Goal: Task Accomplishment & Management: Use online tool/utility

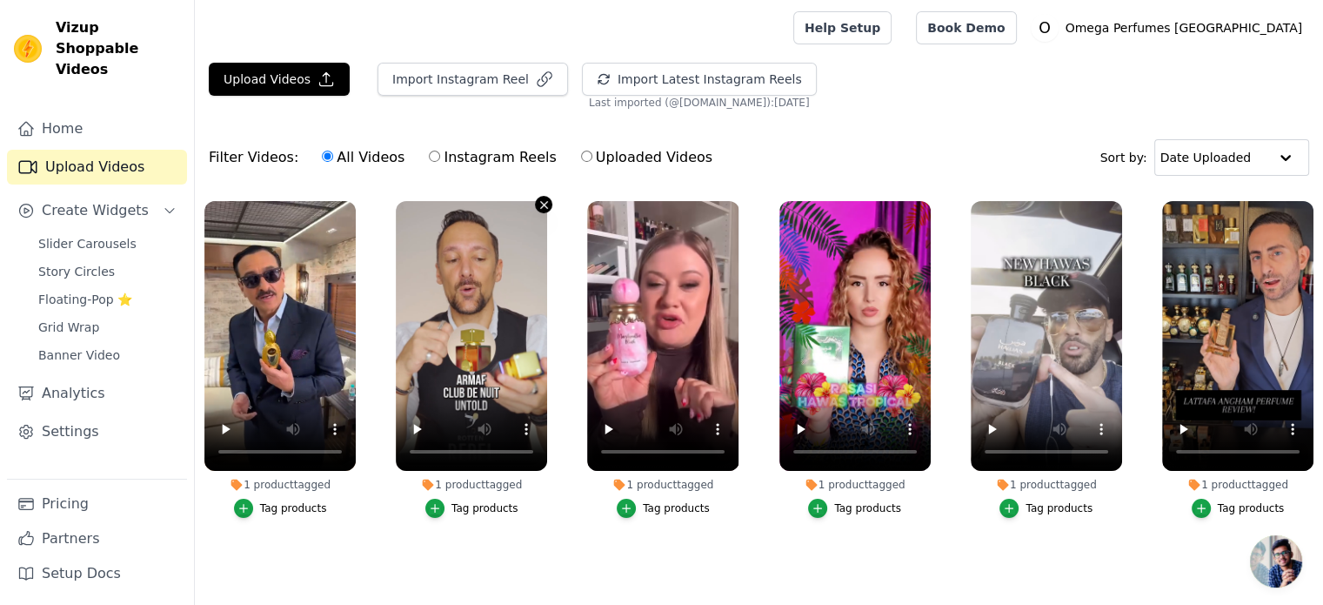
click at [541, 204] on icon "button" at bounding box center [544, 204] width 13 height 13
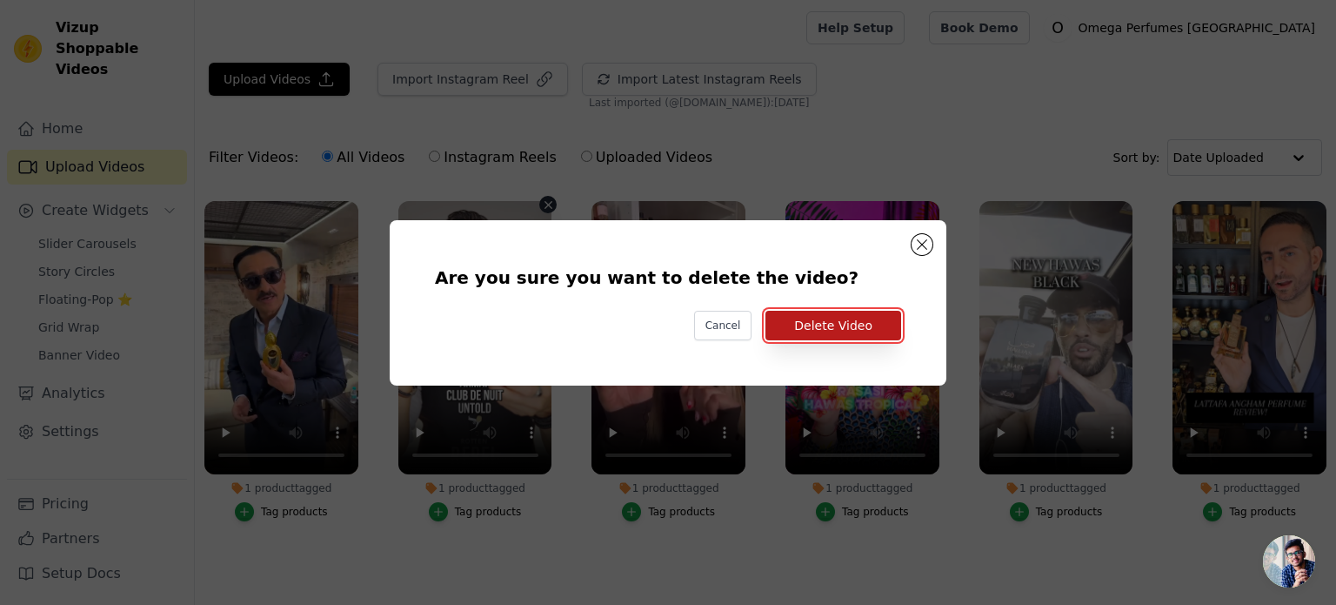
click at [839, 324] on button "Delete Video" at bounding box center [834, 326] width 136 height 30
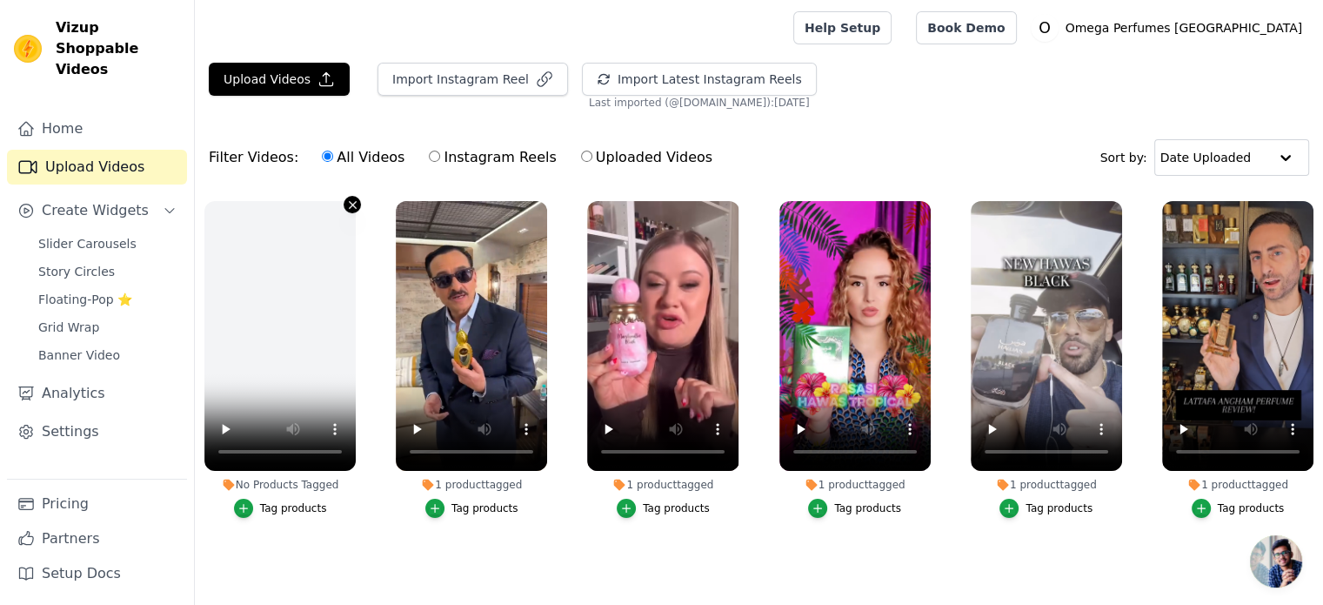
click at [353, 204] on icon "button" at bounding box center [352, 204] width 7 height 7
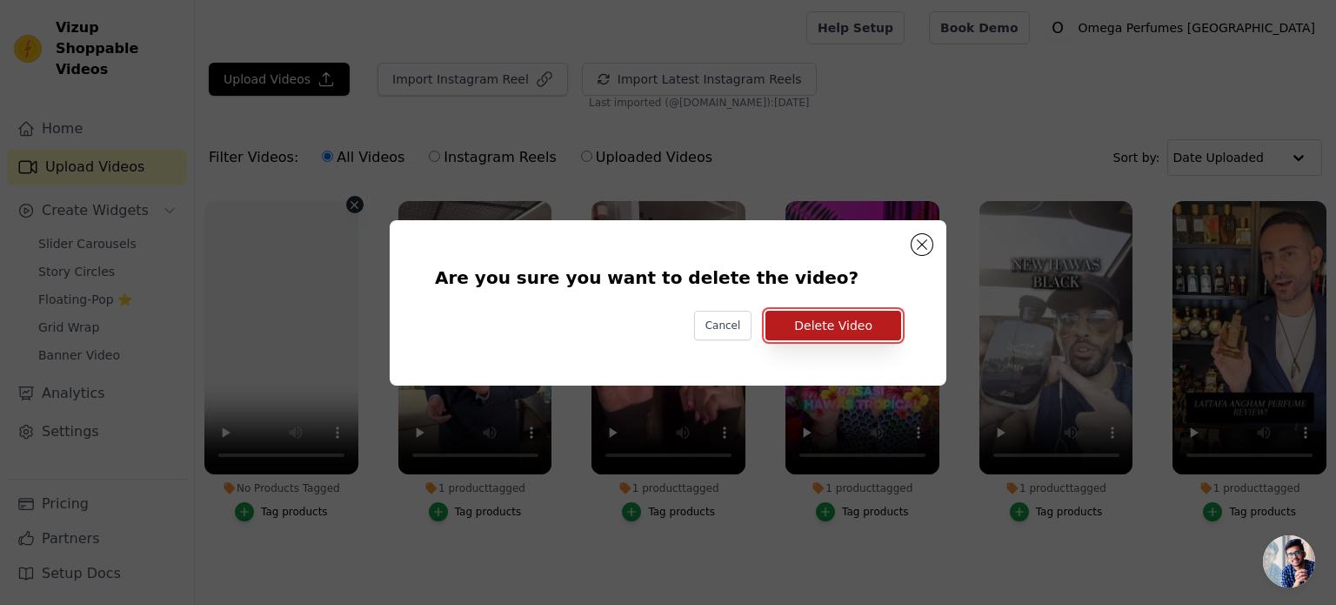
click at [846, 326] on button "Delete Video" at bounding box center [834, 326] width 136 height 30
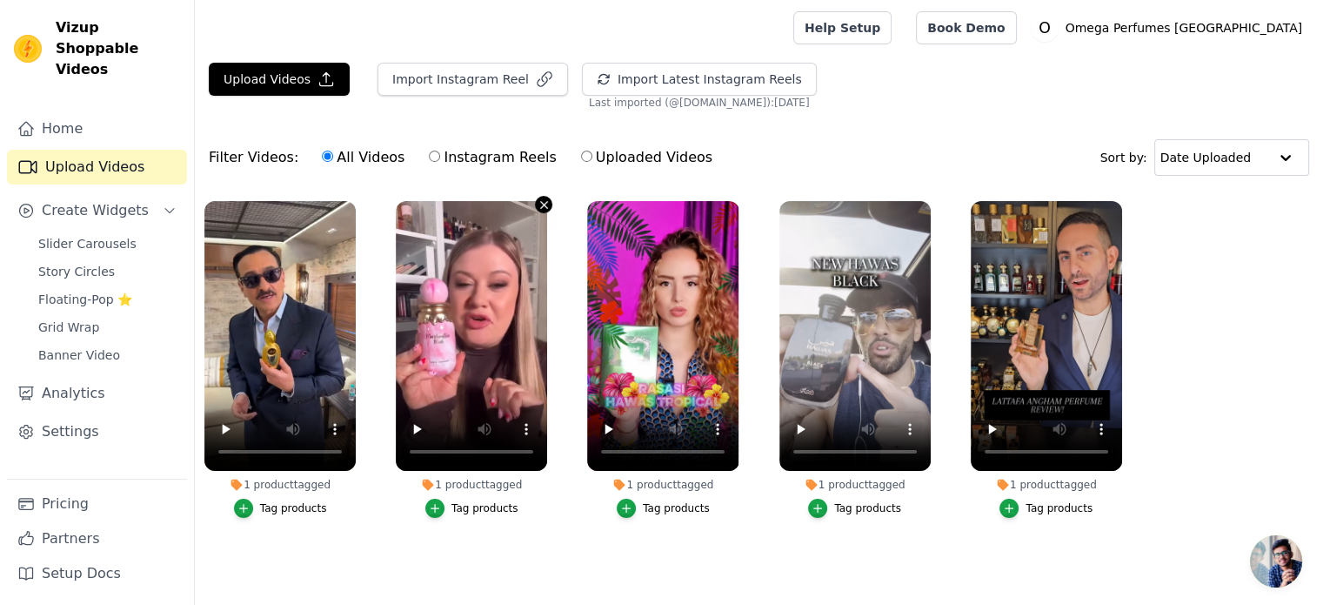
click at [543, 204] on icon "button" at bounding box center [544, 204] width 7 height 7
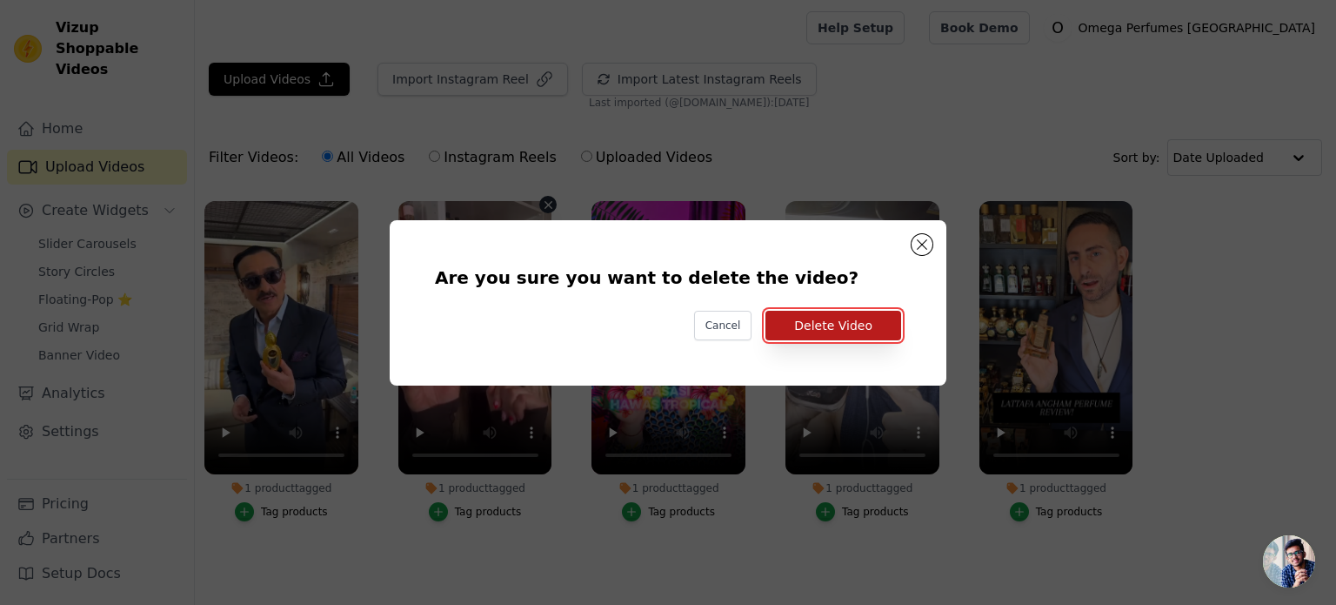
click at [814, 323] on button "Delete Video" at bounding box center [834, 326] width 136 height 30
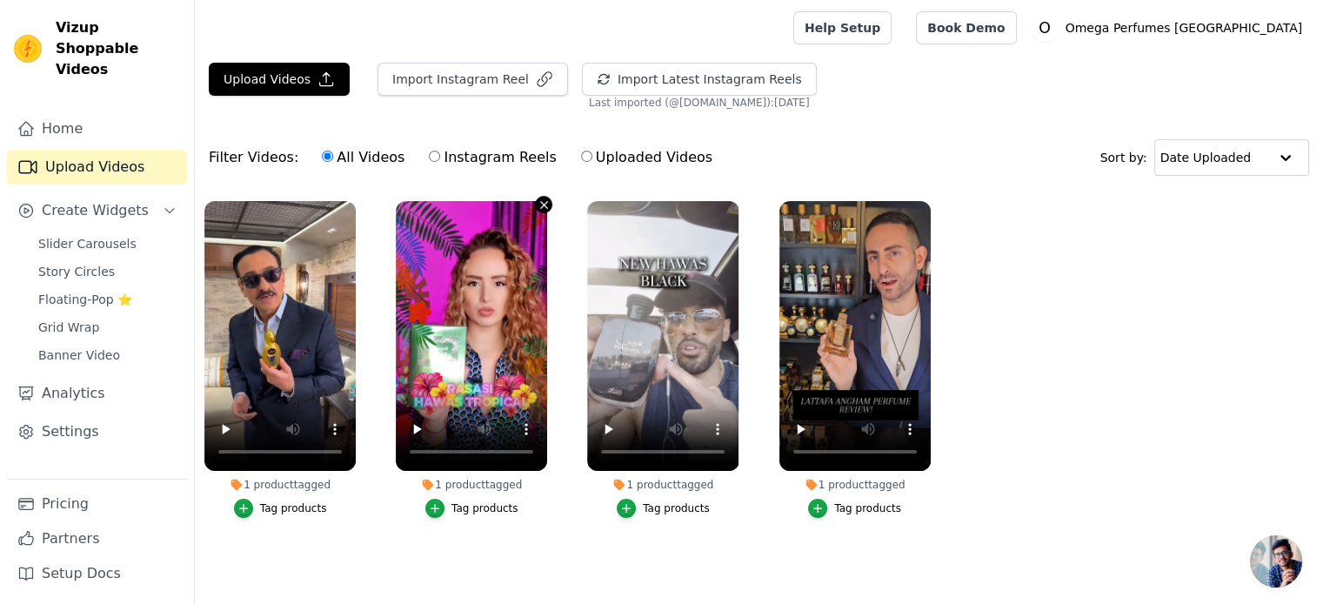
click at [543, 203] on icon "button" at bounding box center [544, 204] width 7 height 7
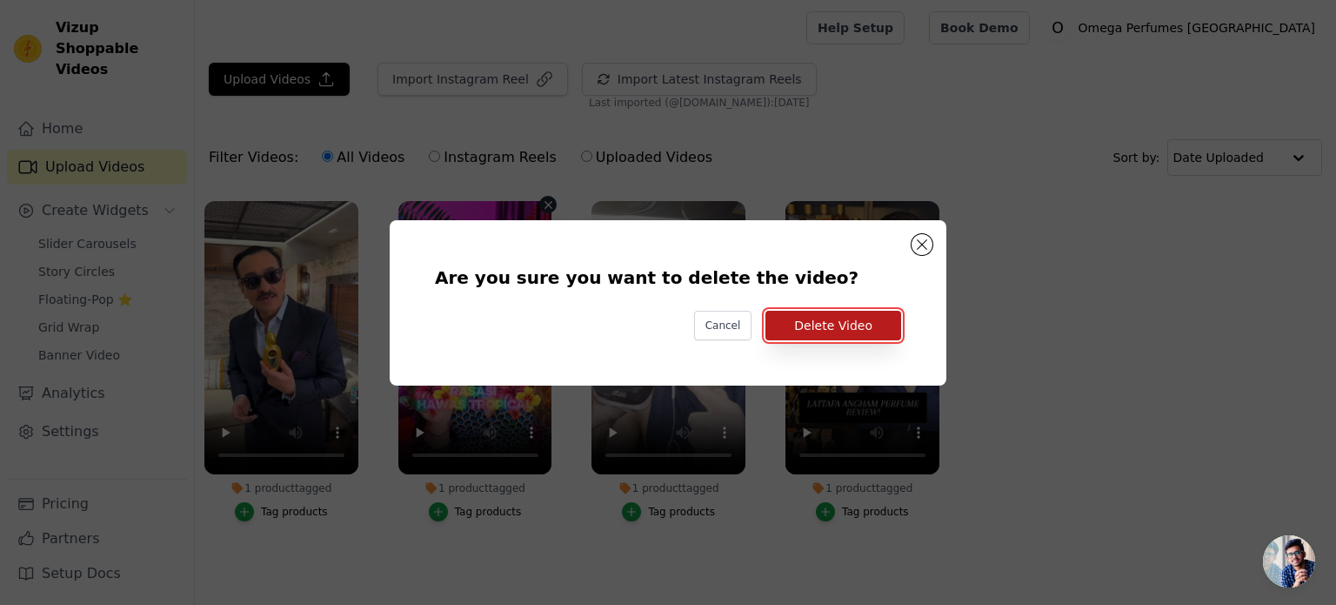
click at [852, 323] on button "Delete Video" at bounding box center [834, 326] width 136 height 30
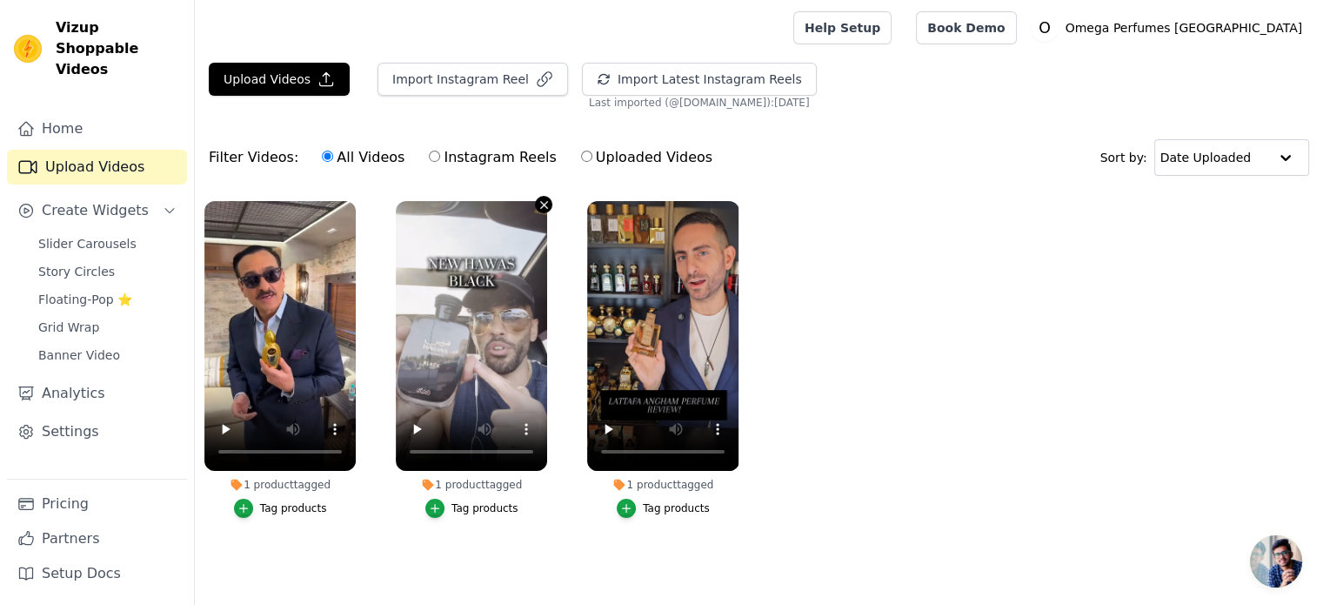
click at [539, 199] on icon "button" at bounding box center [544, 204] width 13 height 13
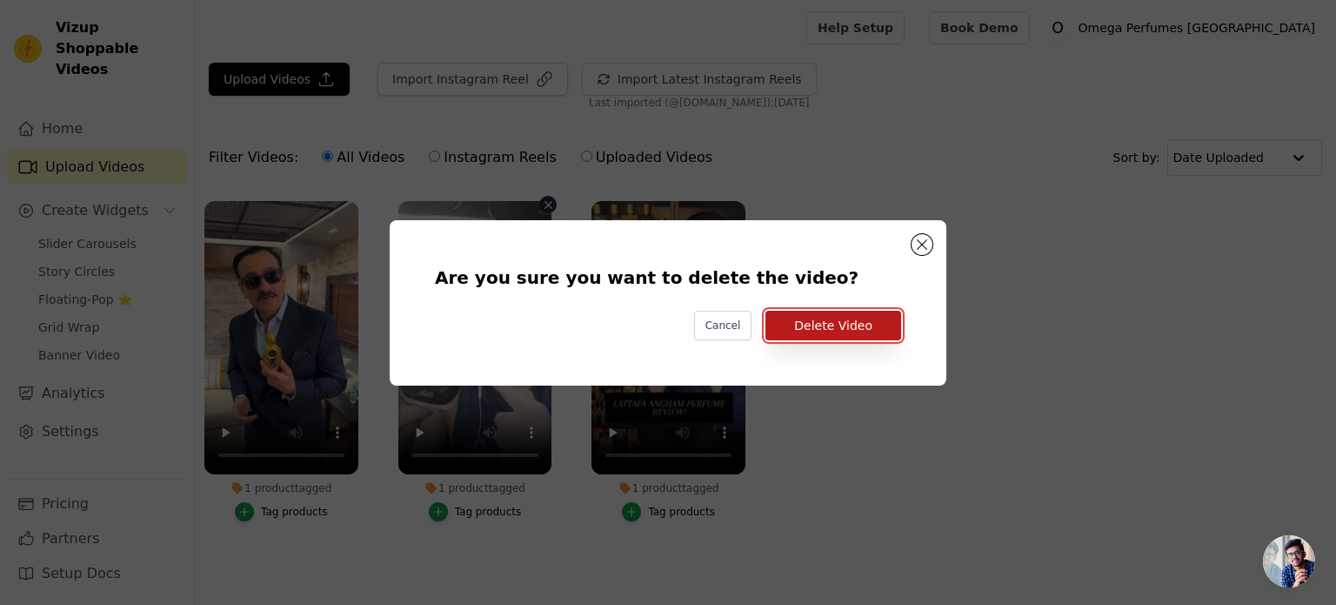
click at [863, 316] on button "Delete Video" at bounding box center [834, 326] width 136 height 30
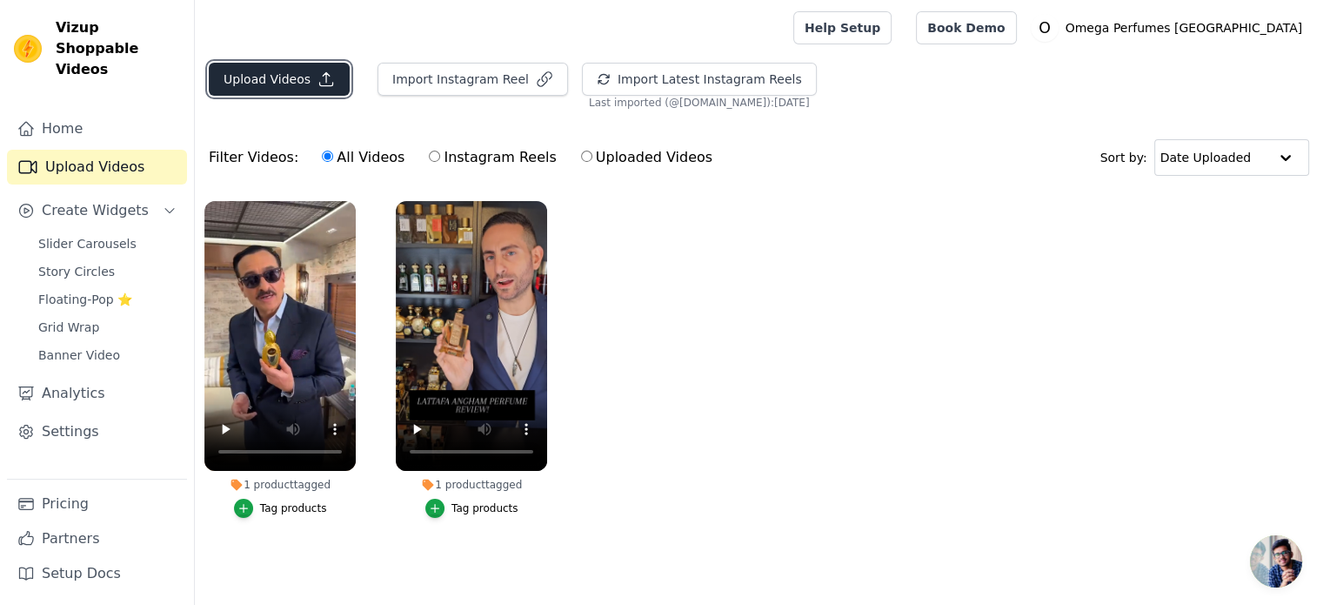
click at [290, 84] on button "Upload Videos" at bounding box center [279, 79] width 141 height 33
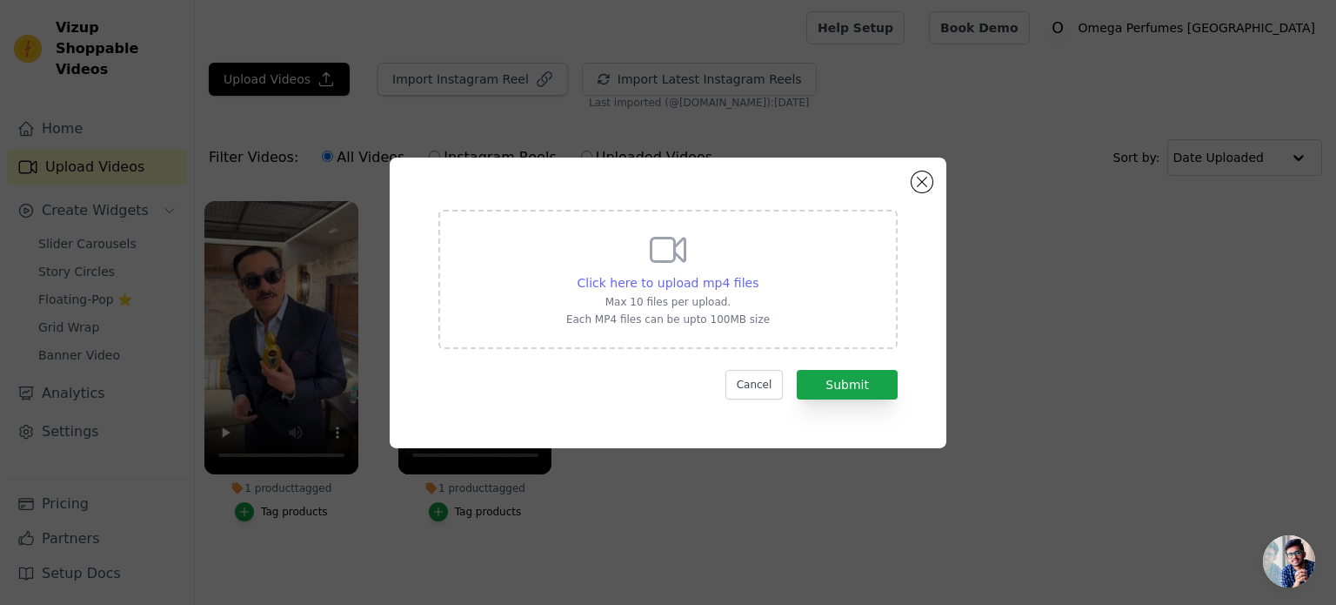
click at [686, 279] on span "Click here to upload mp4 files" at bounding box center [669, 283] width 182 height 14
click at [758, 274] on input "Click here to upload mp4 files Max 10 files per upload. Each MP4 files can be u…" at bounding box center [758, 273] width 1 height 1
click at [668, 290] on span "Click here to upload mp4 files" at bounding box center [669, 283] width 182 height 14
click at [758, 274] on input "Click here to upload mp4 files Max 10 files per upload. Each MP4 files can be u…" at bounding box center [758, 273] width 1 height 1
type input "C:\fakepath\French Avenue Vulcan Feu.mp4"
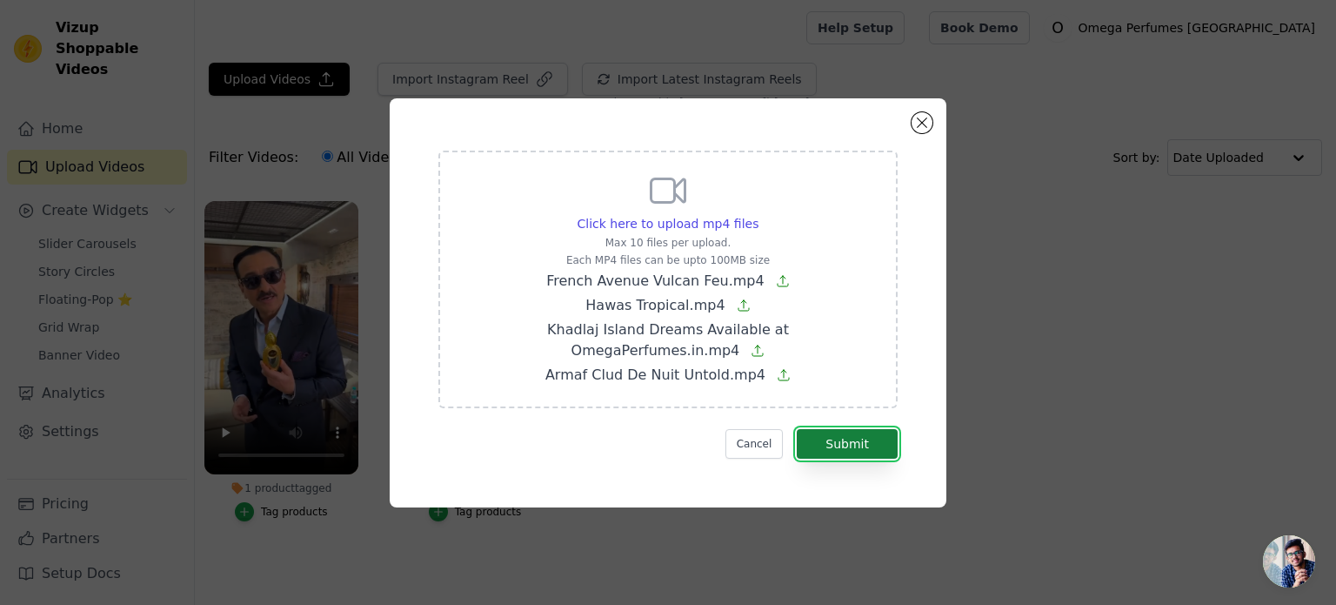
click at [864, 442] on button "Submit" at bounding box center [847, 444] width 101 height 30
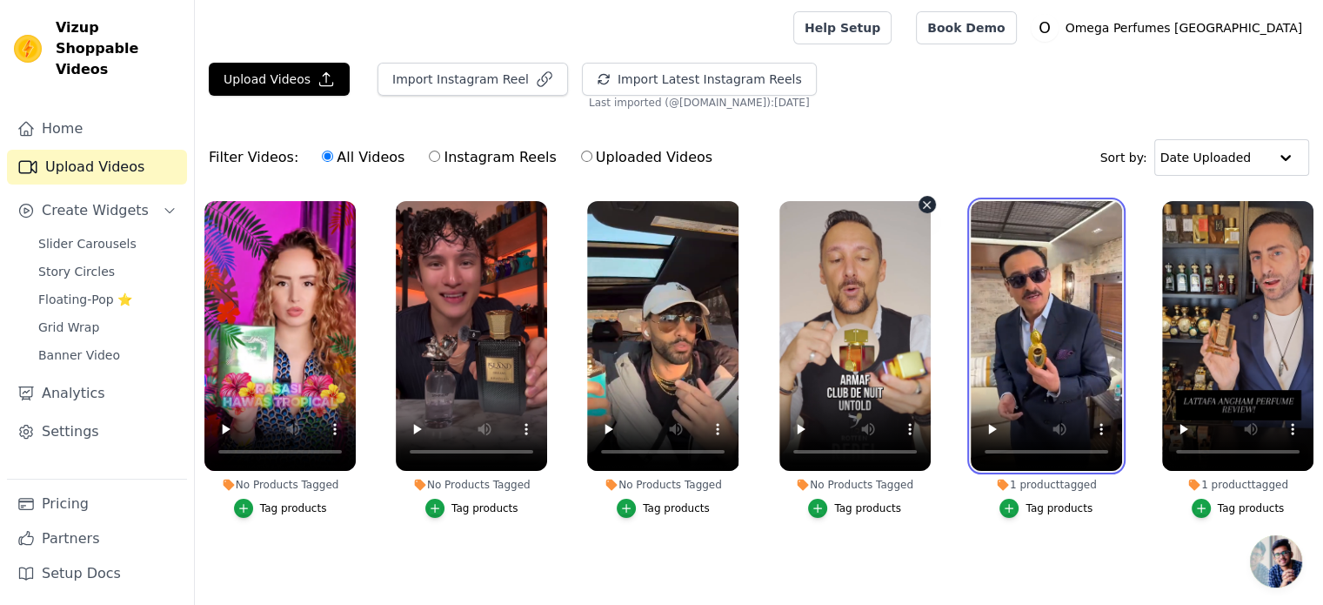
drag, startPoint x: 1071, startPoint y: 333, endPoint x: 867, endPoint y: 338, distance: 204.5
click at [867, 338] on ul "No Products Tagged Tag products No Products Tagged Tag products No Products Tag…" at bounding box center [759, 390] width 1128 height 398
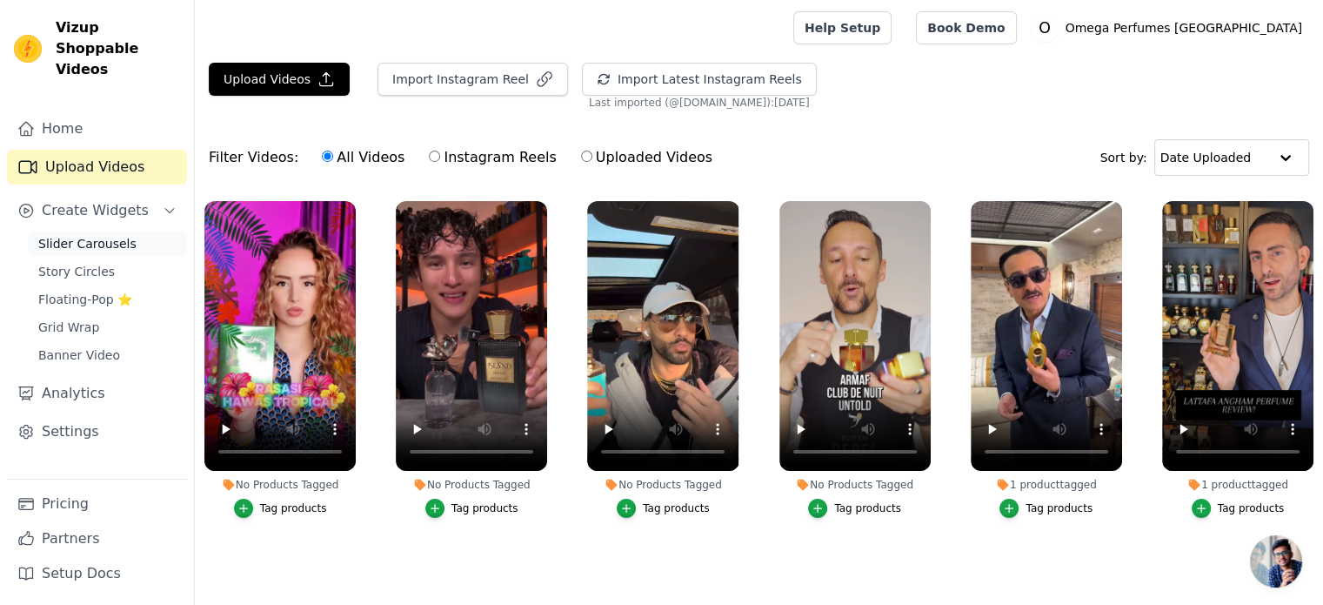
click at [96, 235] on span "Slider Carousels" at bounding box center [87, 243] width 98 height 17
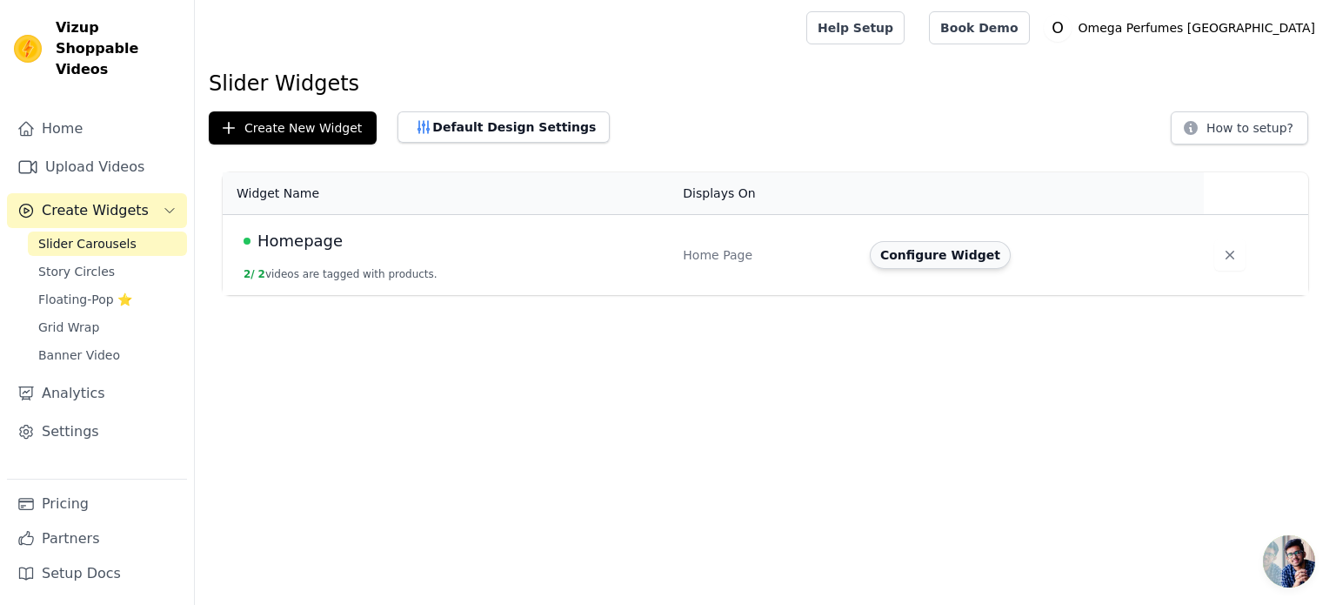
click at [941, 262] on button "Configure Widget" at bounding box center [940, 255] width 141 height 28
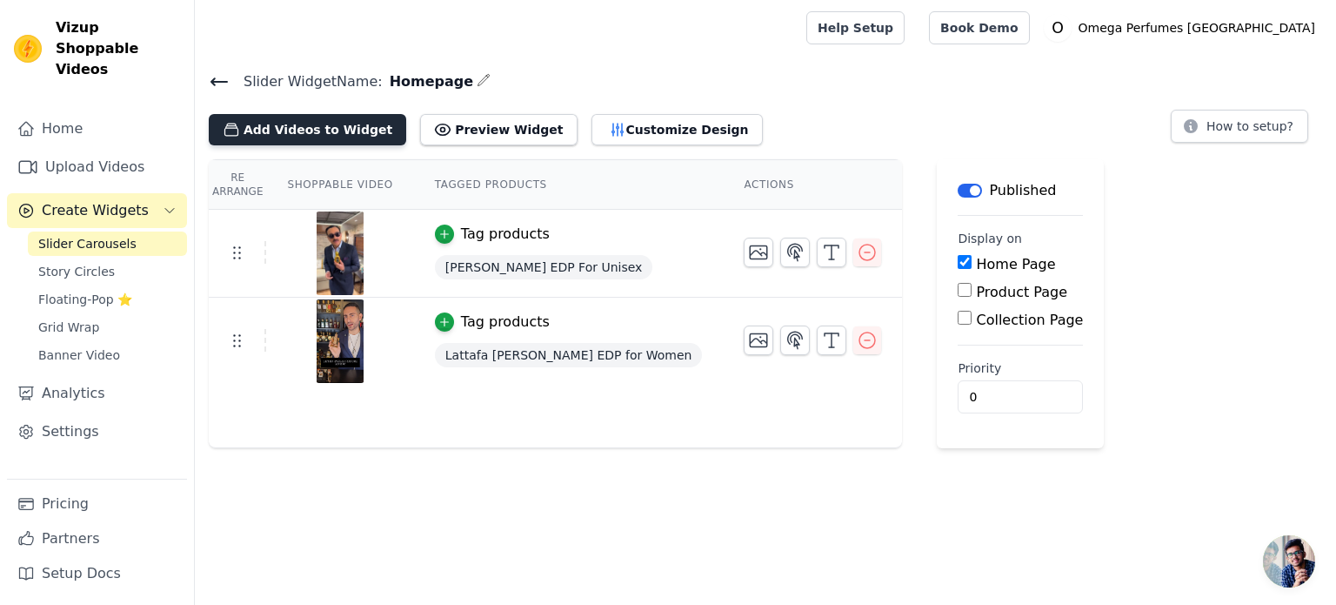
click at [304, 124] on button "Add Videos to Widget" at bounding box center [308, 129] width 198 height 31
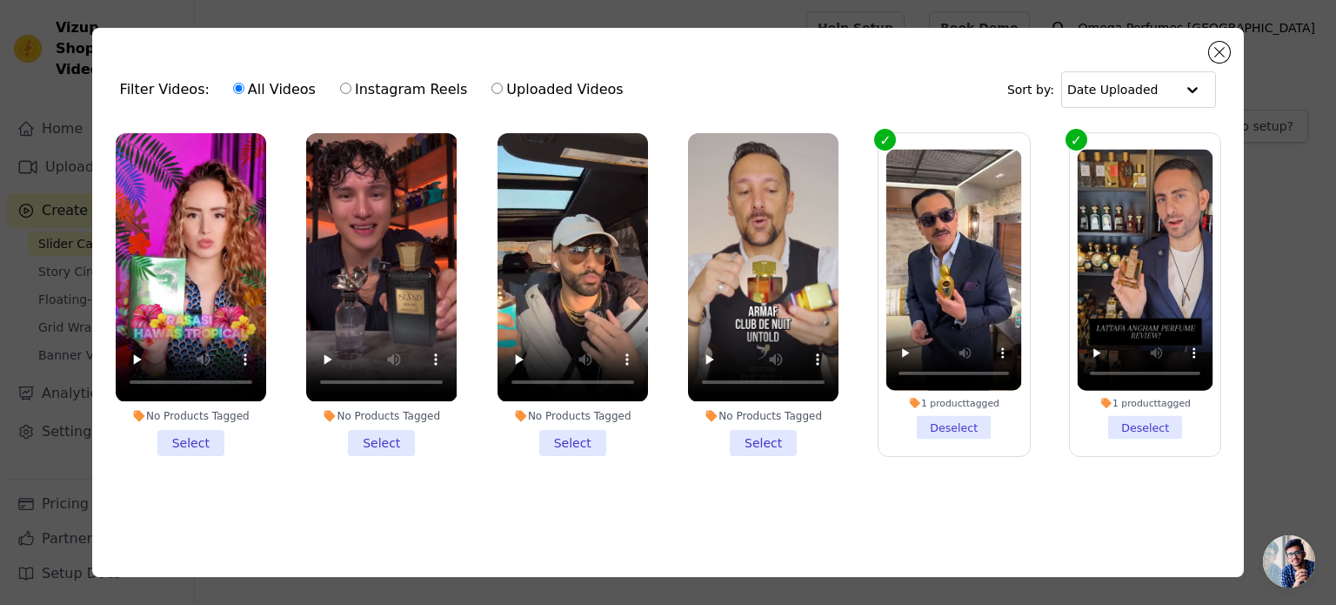
click at [766, 443] on li "No Products Tagged Select" at bounding box center [763, 294] width 151 height 322
click at [0, 0] on input "No Products Tagged Select" at bounding box center [0, 0] width 0 height 0
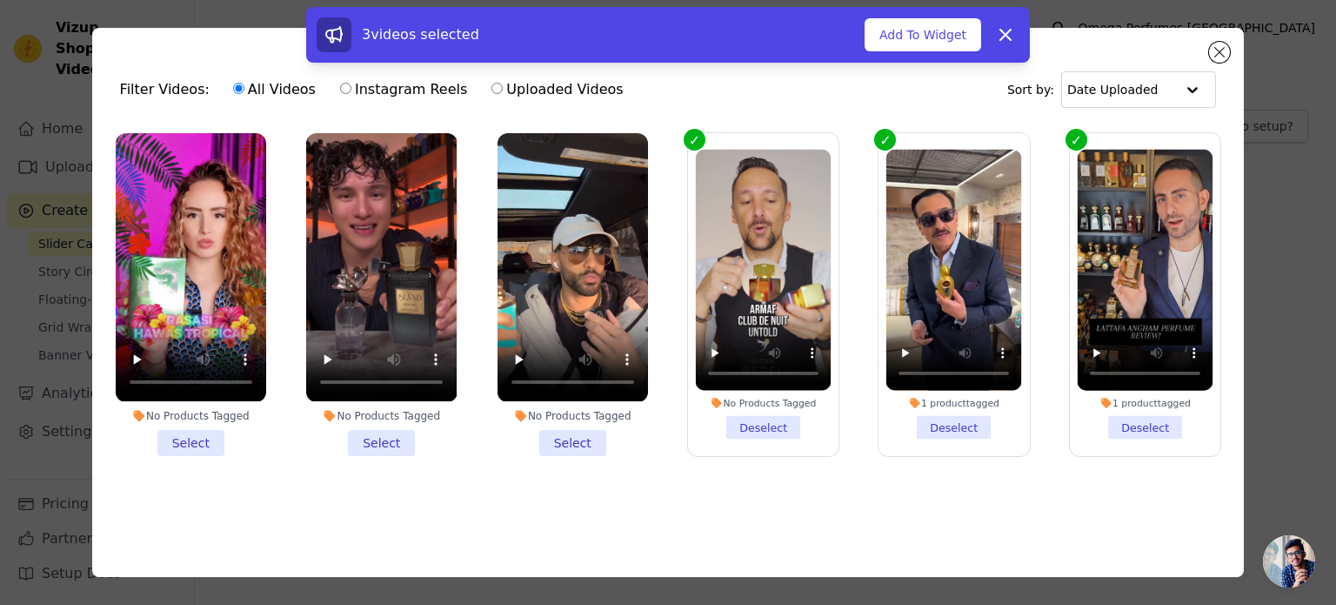
click at [578, 439] on li "No Products Tagged Select" at bounding box center [573, 294] width 151 height 322
click at [0, 0] on input "No Products Tagged Select" at bounding box center [0, 0] width 0 height 0
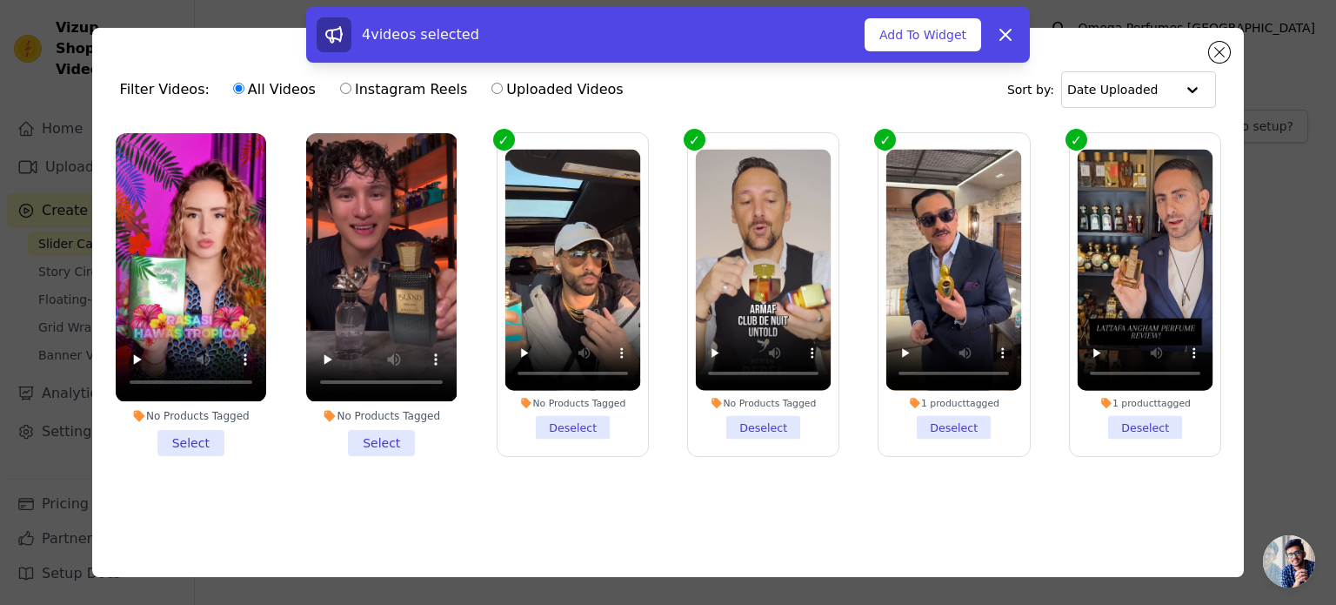
click at [369, 441] on li "No Products Tagged Select" at bounding box center [381, 294] width 151 height 322
click at [0, 0] on input "No Products Tagged Select" at bounding box center [0, 0] width 0 height 0
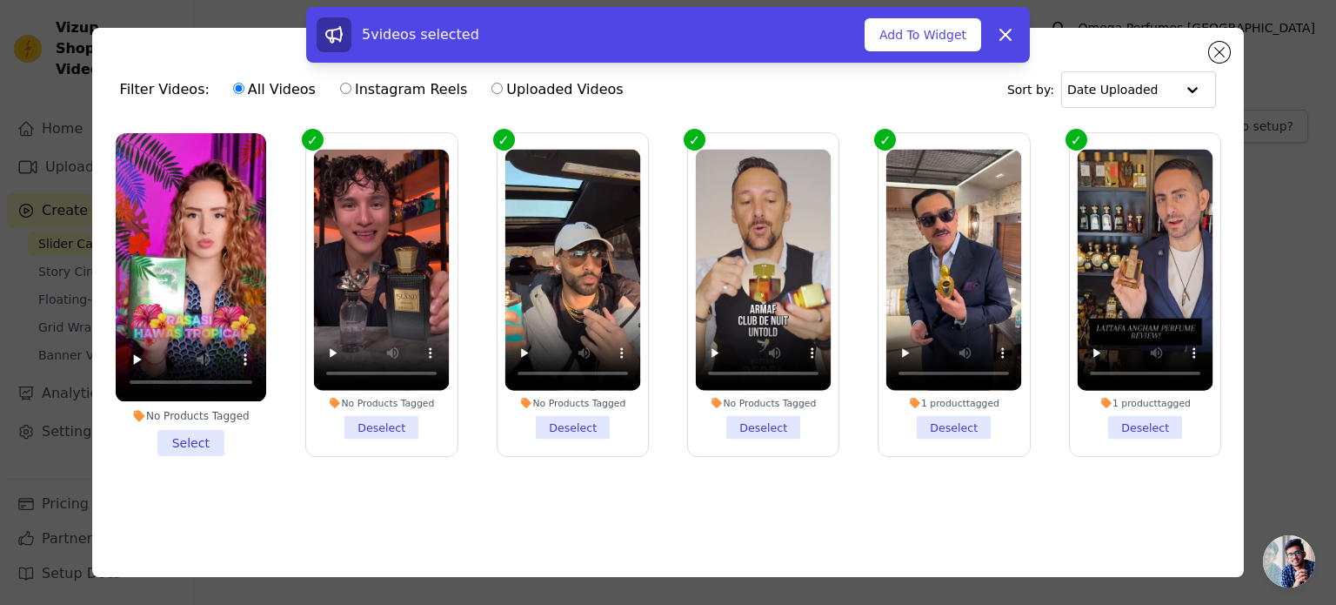
click at [198, 437] on li "No Products Tagged Select" at bounding box center [191, 294] width 151 height 322
click at [0, 0] on input "No Products Tagged Select" at bounding box center [0, 0] width 0 height 0
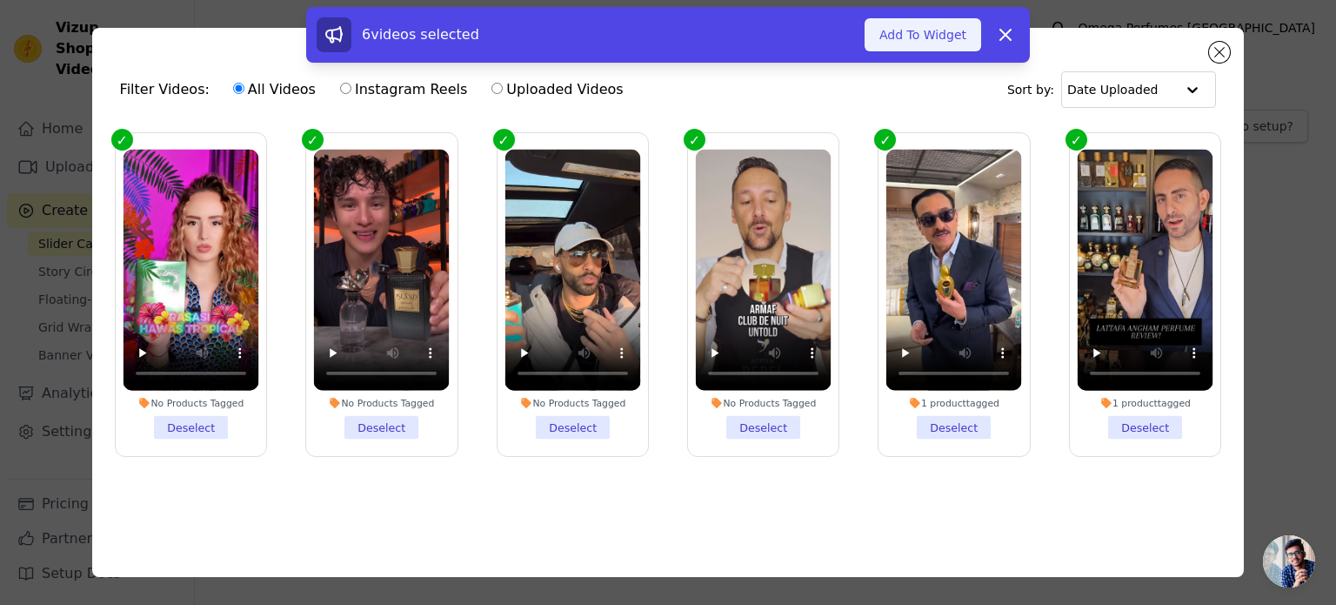
click at [919, 30] on button "Add To Widget" at bounding box center [923, 34] width 117 height 33
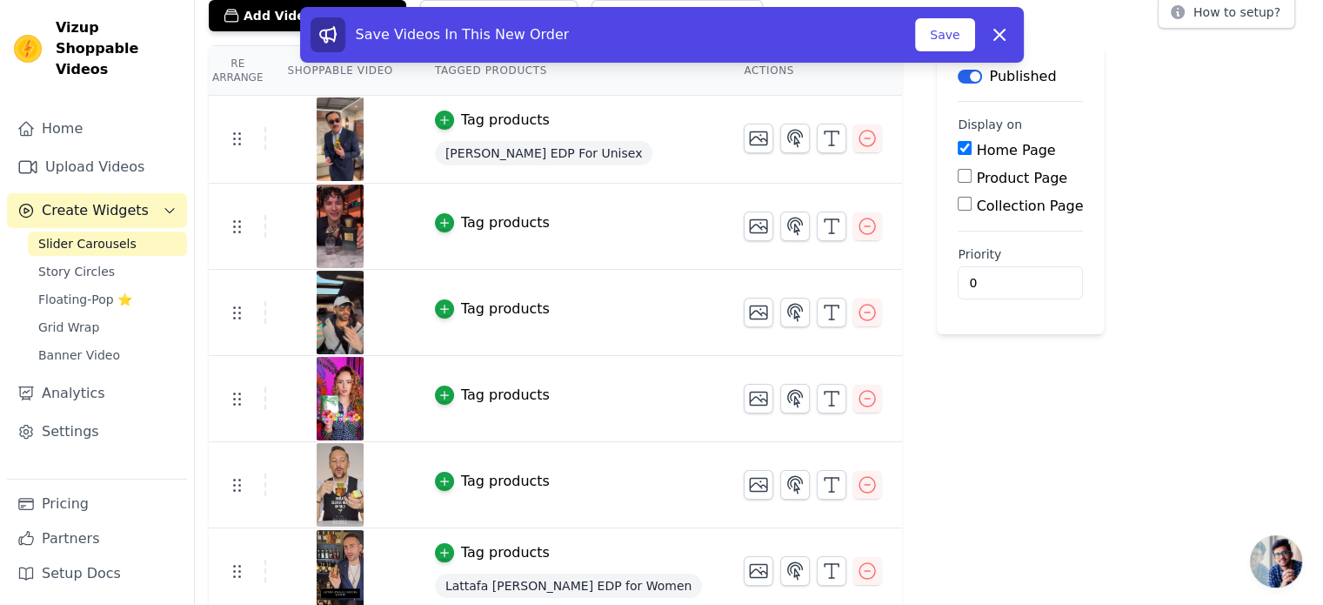
scroll to position [122, 0]
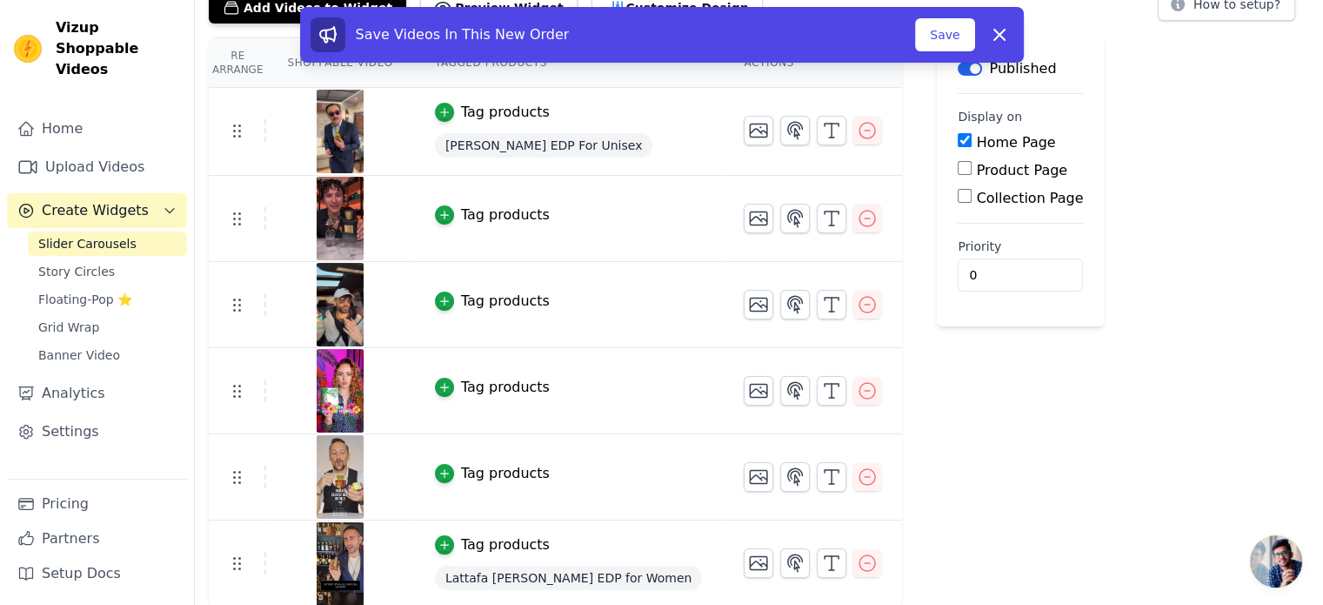
click at [485, 218] on div "Tag products" at bounding box center [505, 214] width 89 height 21
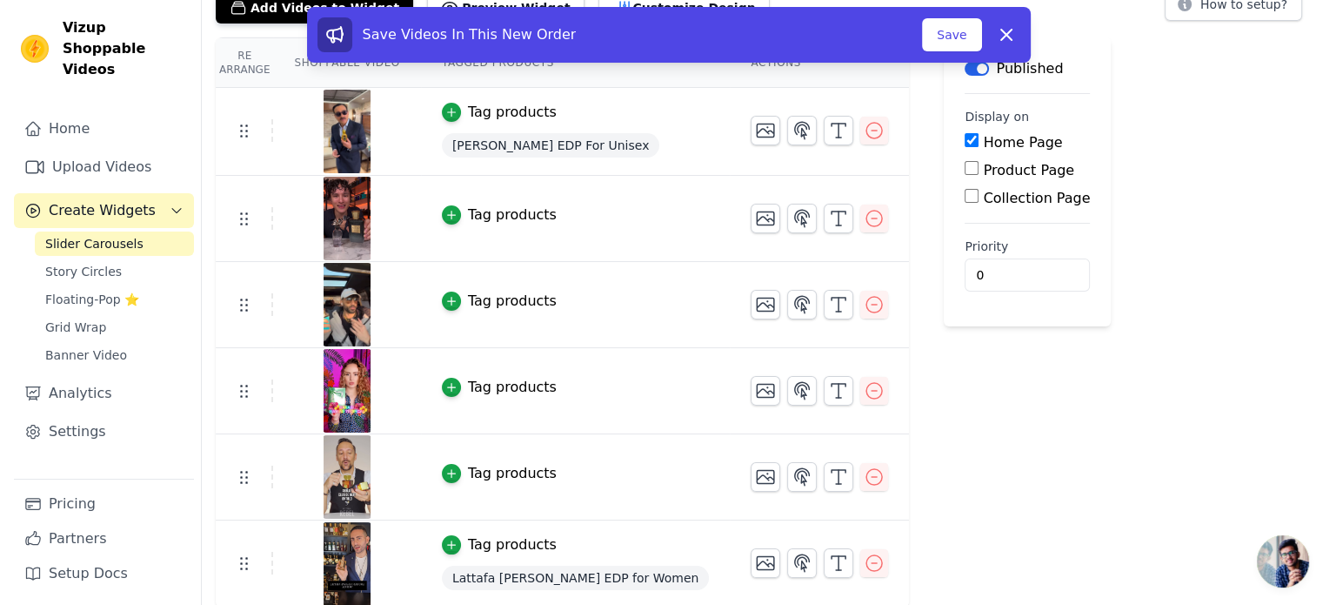
scroll to position [0, 0]
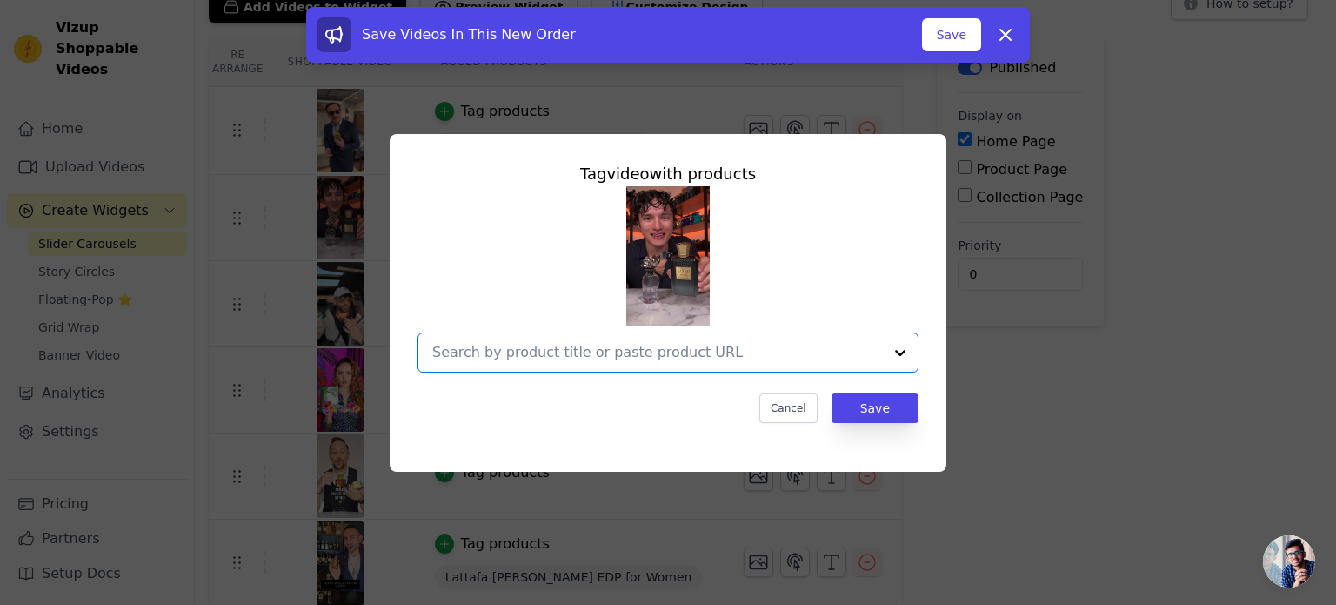
click at [561, 358] on input "text" at bounding box center [657, 352] width 451 height 21
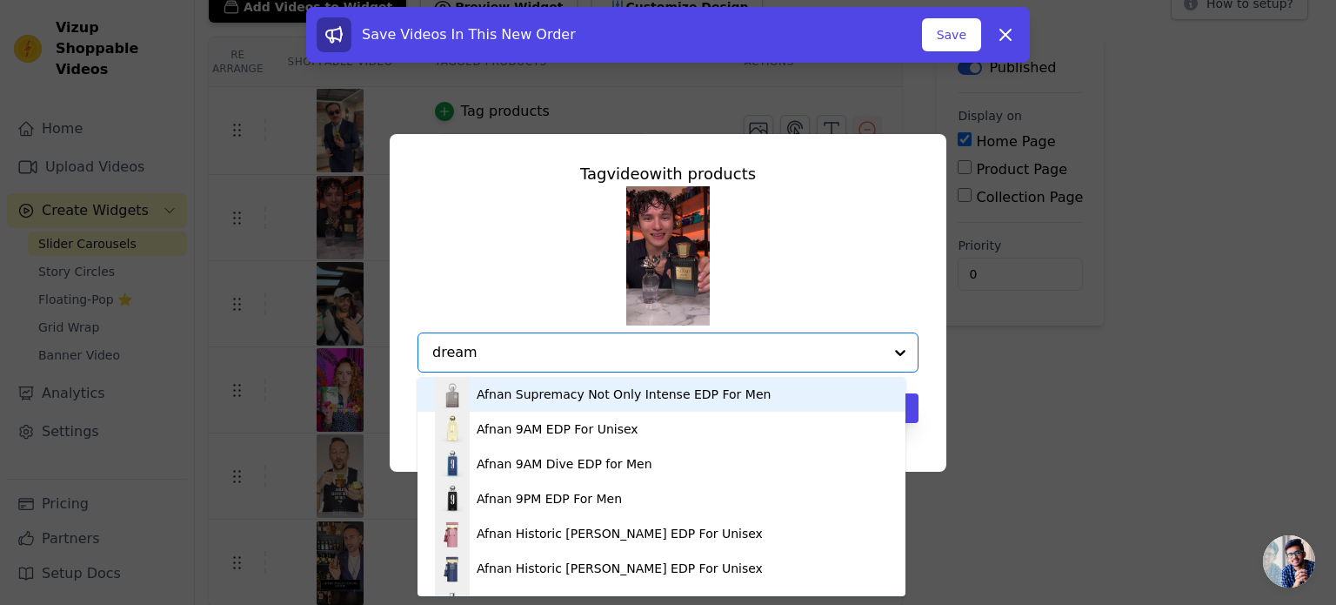
type input "dreams"
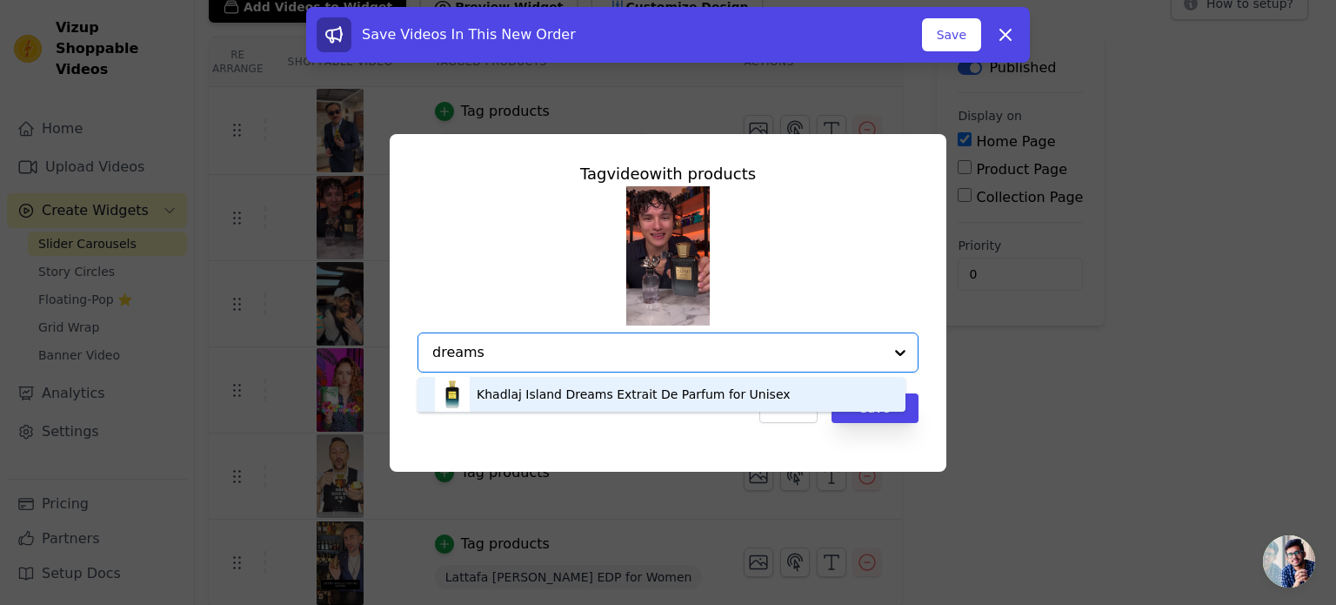
click at [562, 392] on div "Khadlaj Island Dreams Extrait De Parfum for Unisex" at bounding box center [634, 393] width 314 height 17
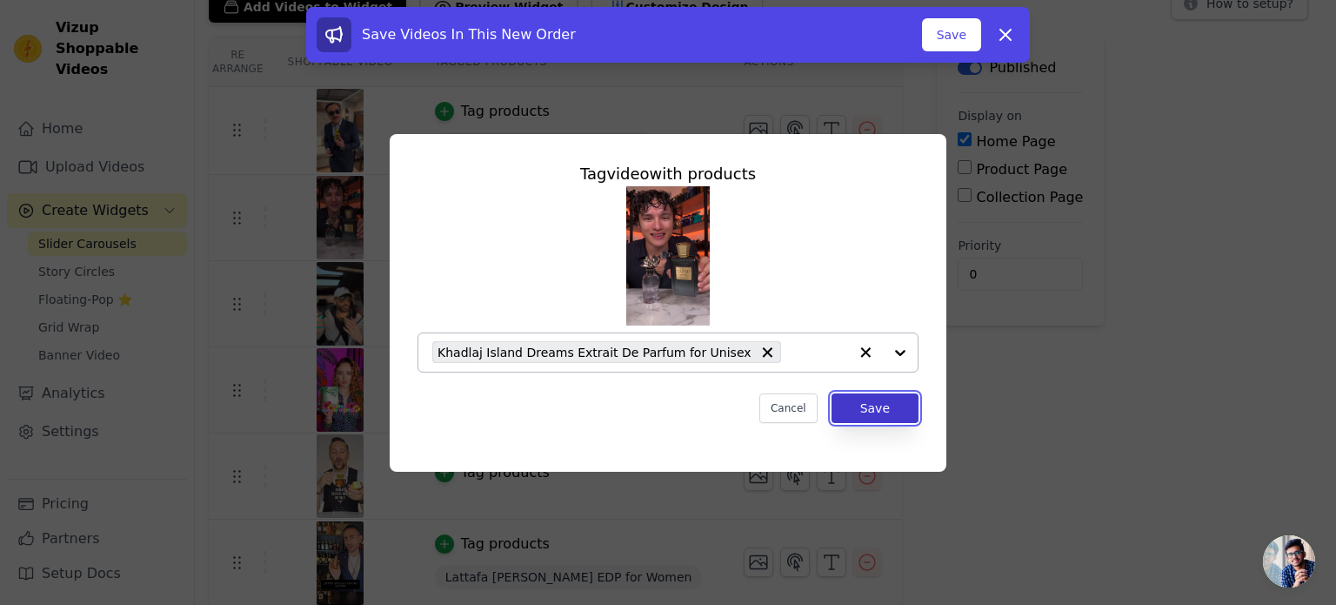
click at [873, 408] on button "Save" at bounding box center [875, 408] width 87 height 30
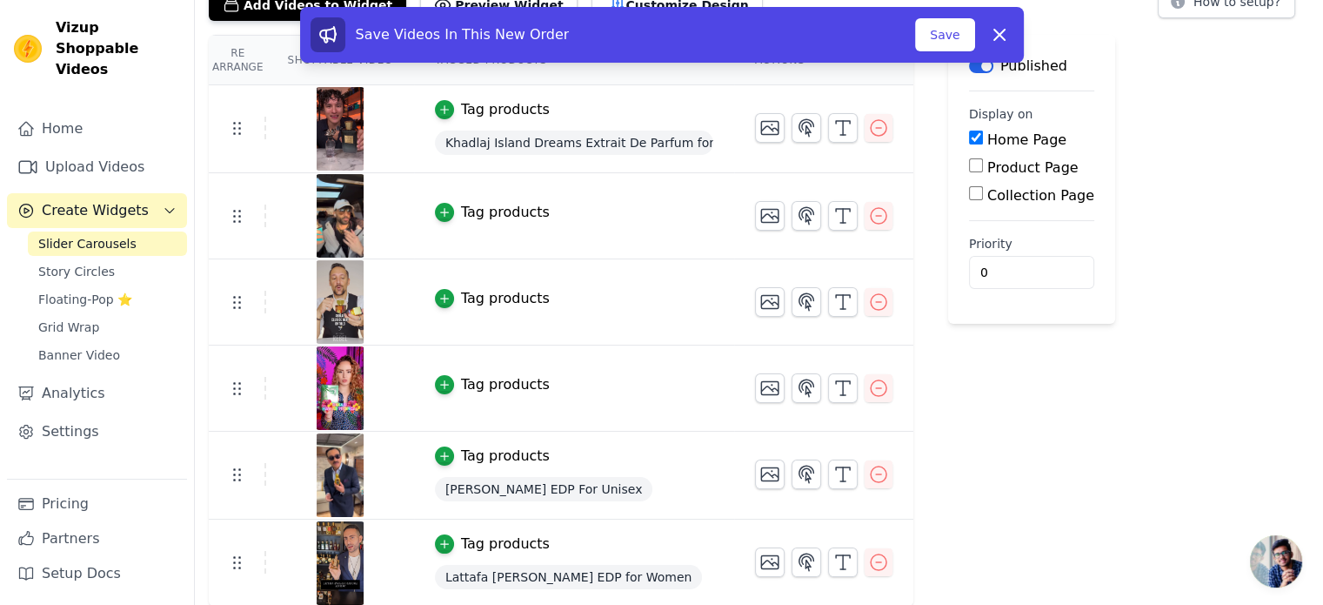
scroll to position [78, 0]
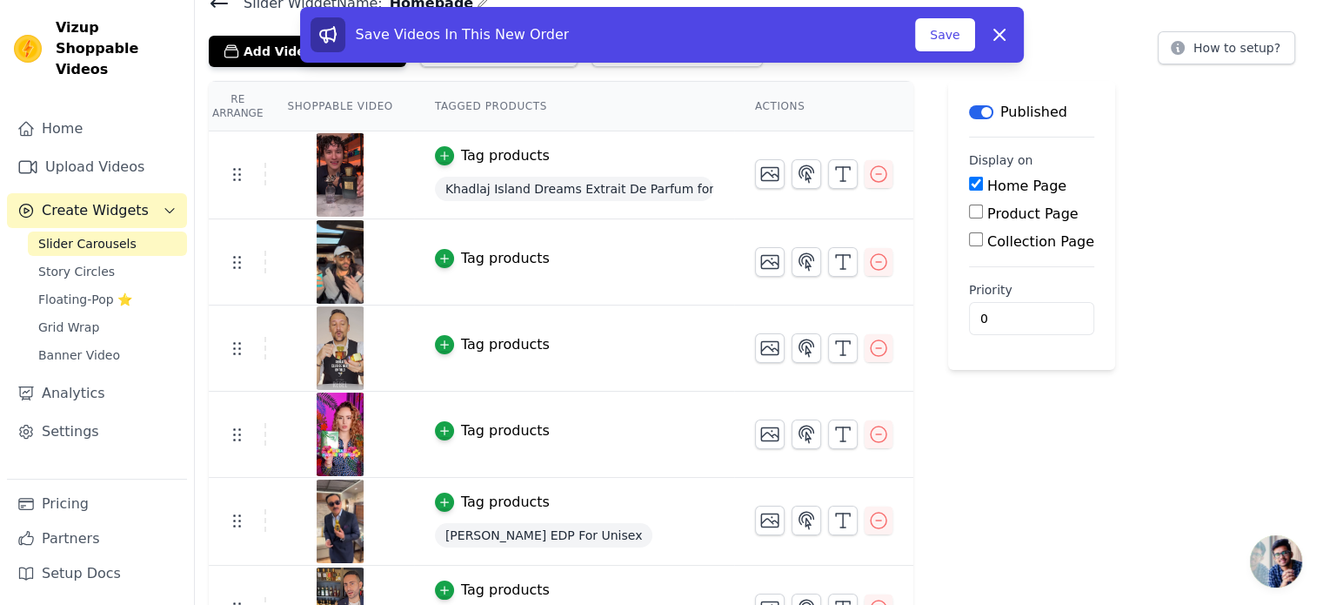
click at [491, 264] on div "Tag products" at bounding box center [505, 258] width 89 height 21
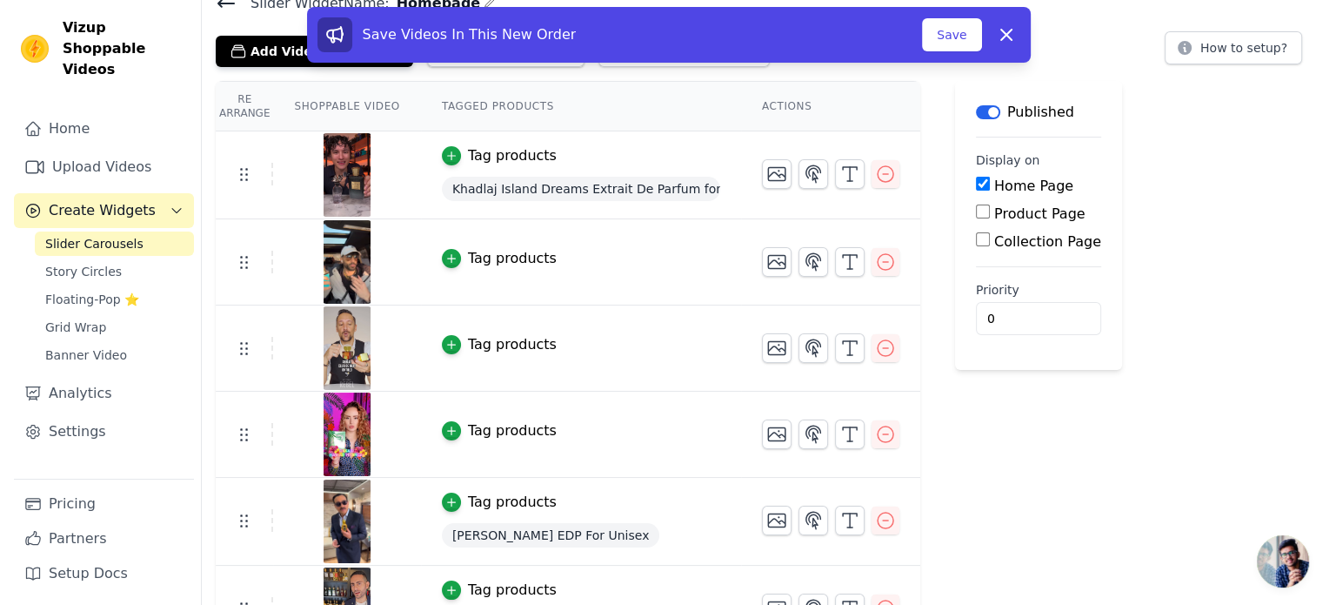
scroll to position [0, 0]
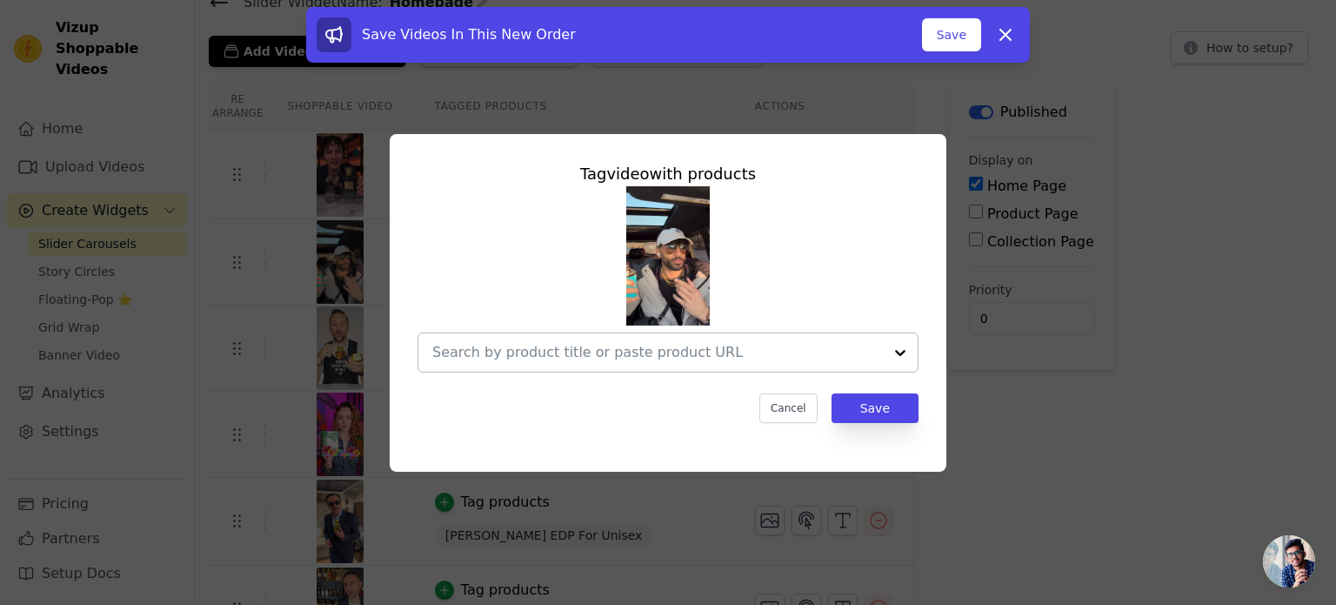
click at [497, 340] on div at bounding box center [657, 352] width 451 height 38
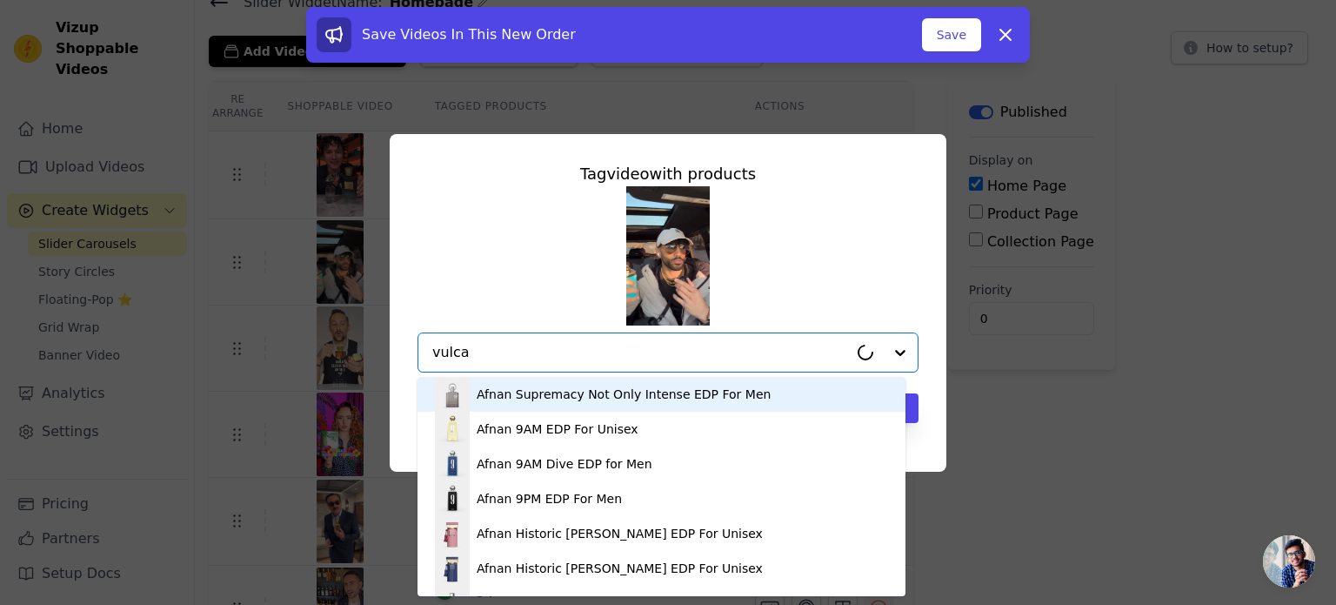
type input "vulcan"
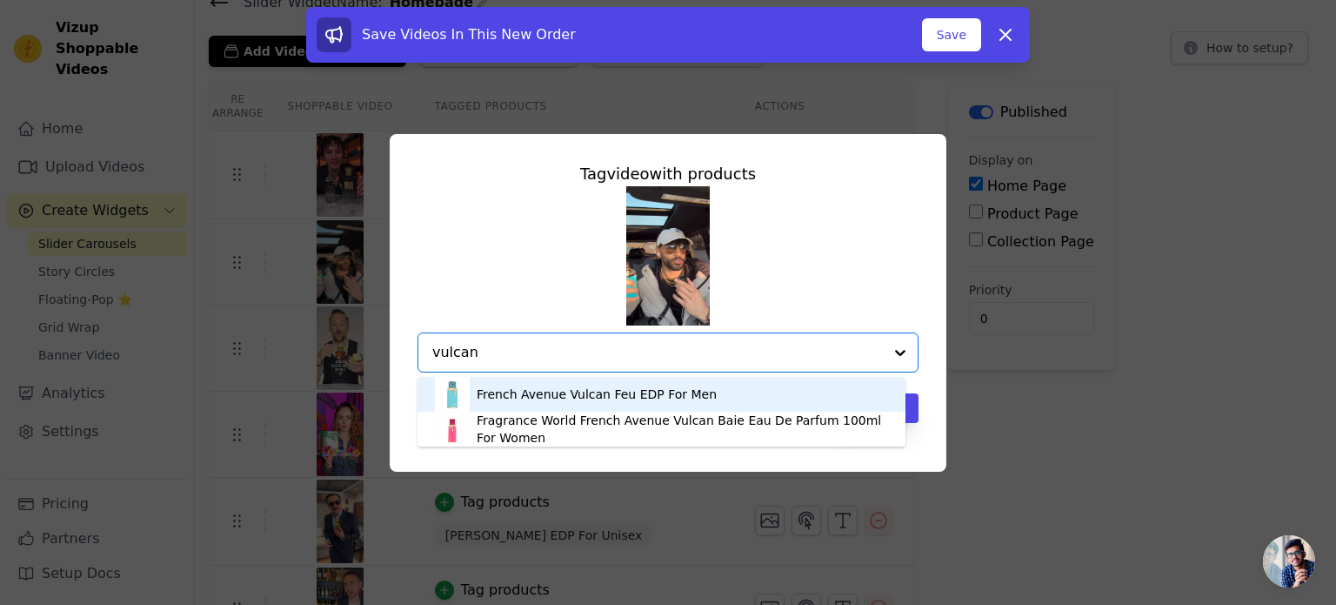
click at [578, 395] on div "French Avenue Vulcan Feu EDP For Men" at bounding box center [597, 393] width 240 height 17
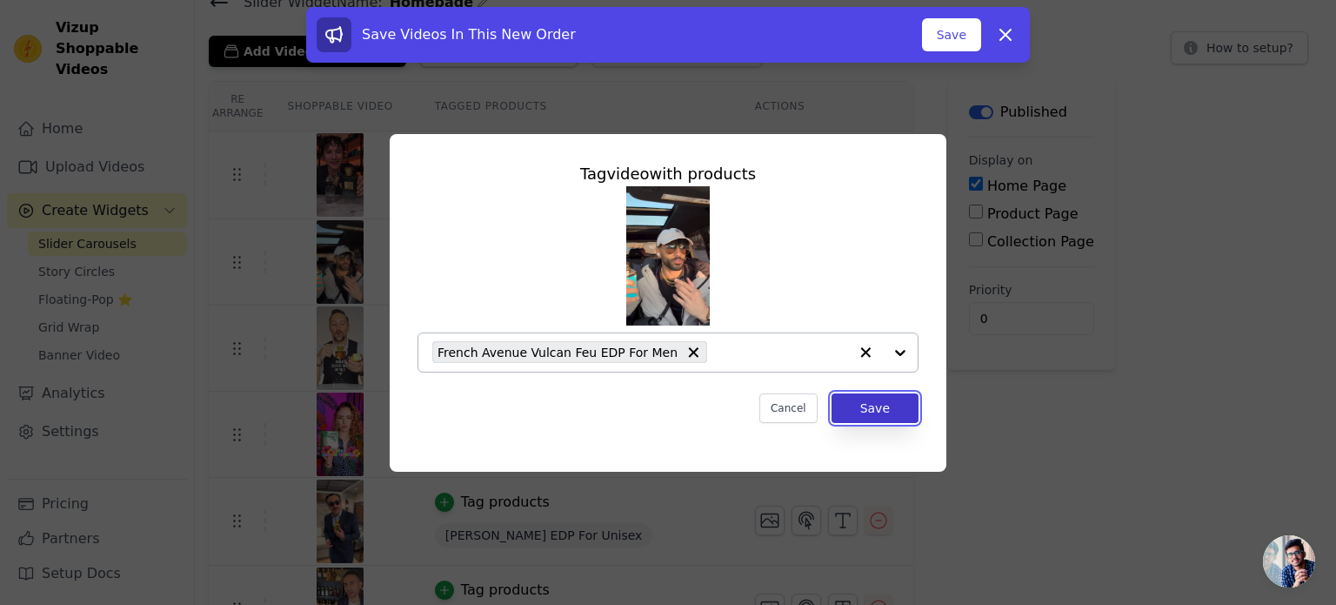
click at [867, 405] on button "Save" at bounding box center [875, 408] width 87 height 30
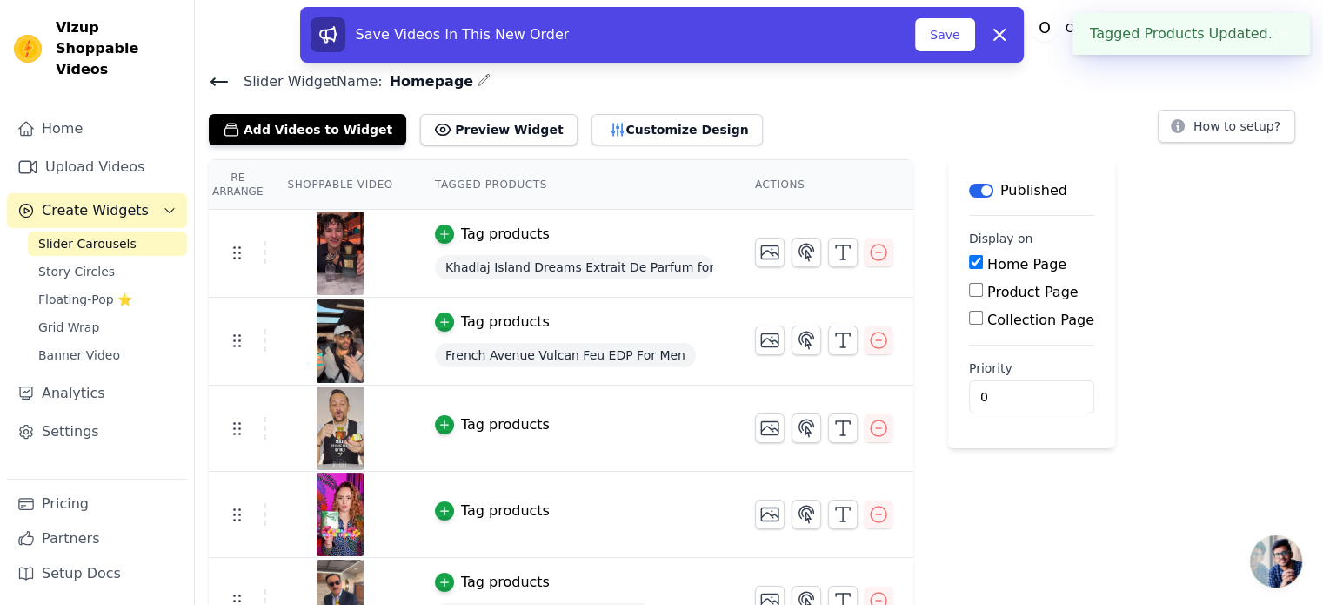
scroll to position [59, 0]
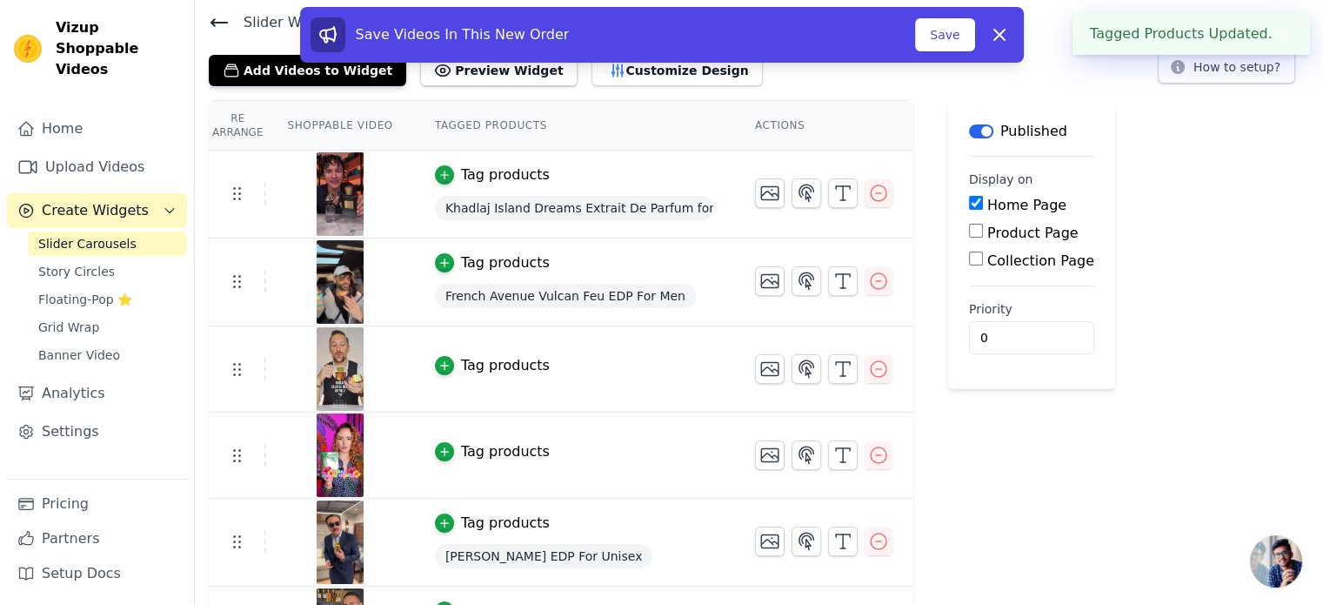
click at [484, 366] on div "Tag products" at bounding box center [505, 365] width 89 height 21
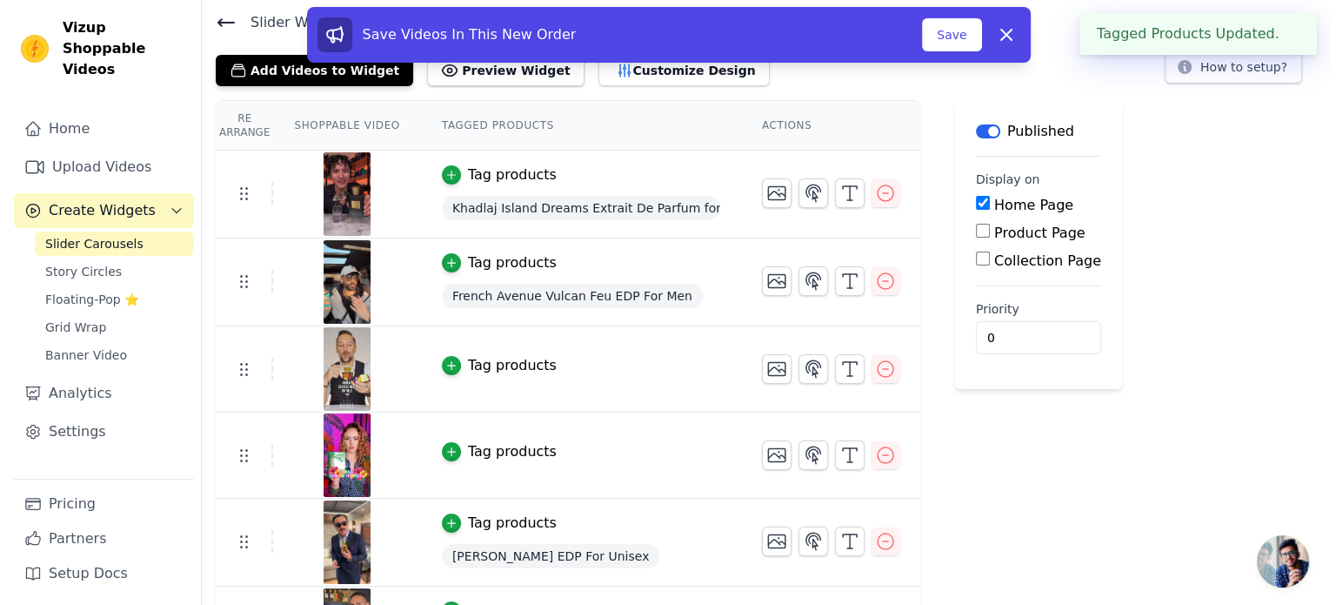
scroll to position [0, 0]
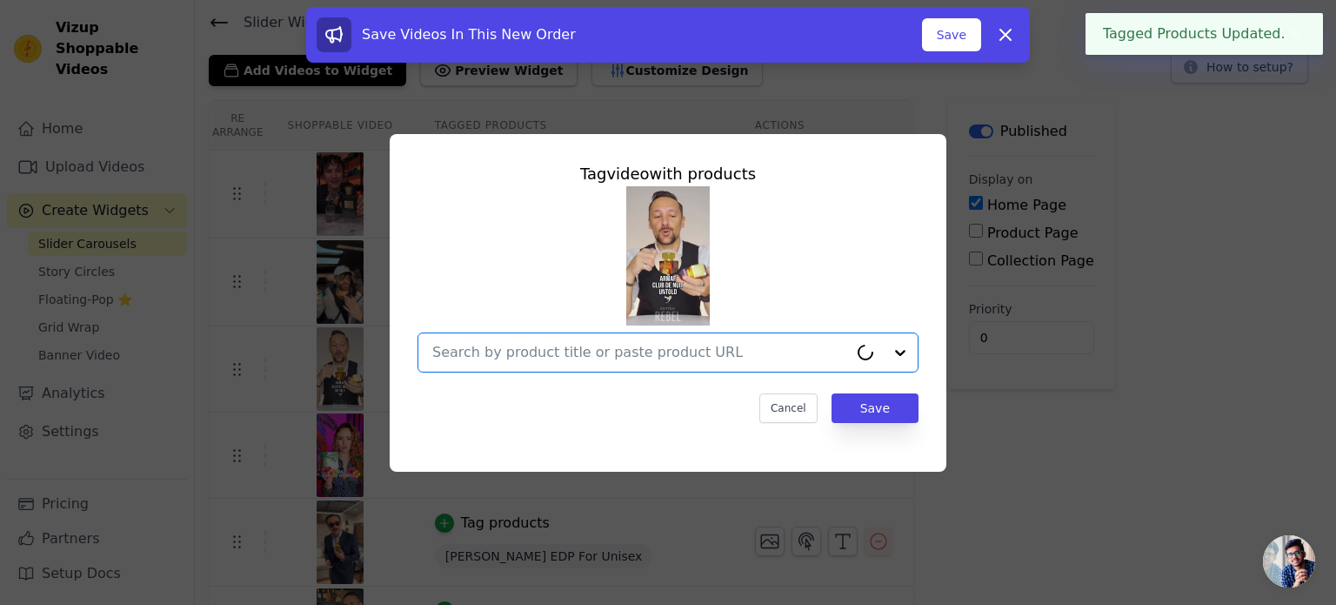
click at [519, 349] on input "text" at bounding box center [640, 352] width 416 height 21
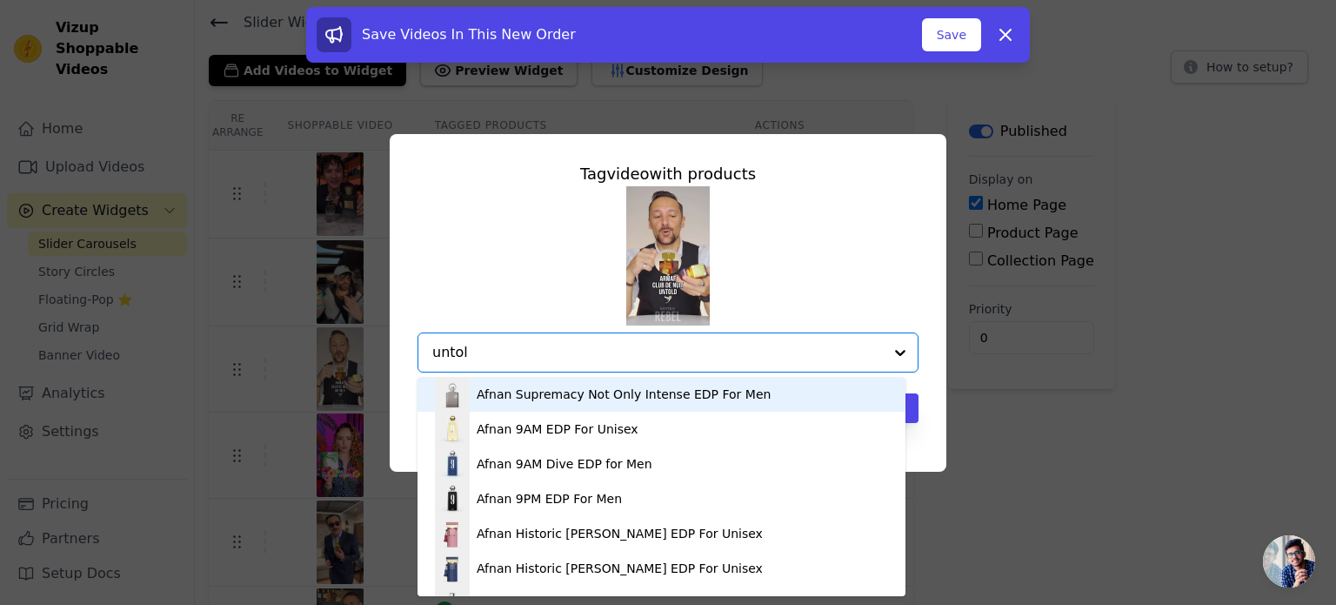
type input "untold"
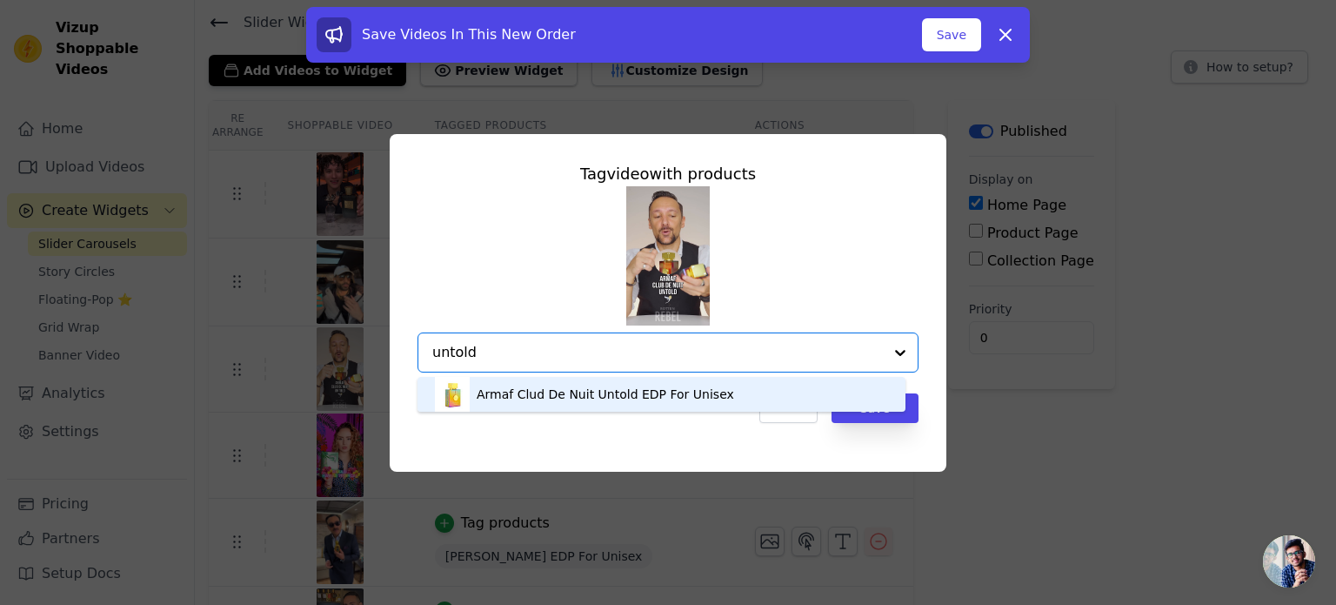
click at [526, 399] on div "Armaf Clud De Nuit Untold EDP For Unisex" at bounding box center [606, 393] width 258 height 17
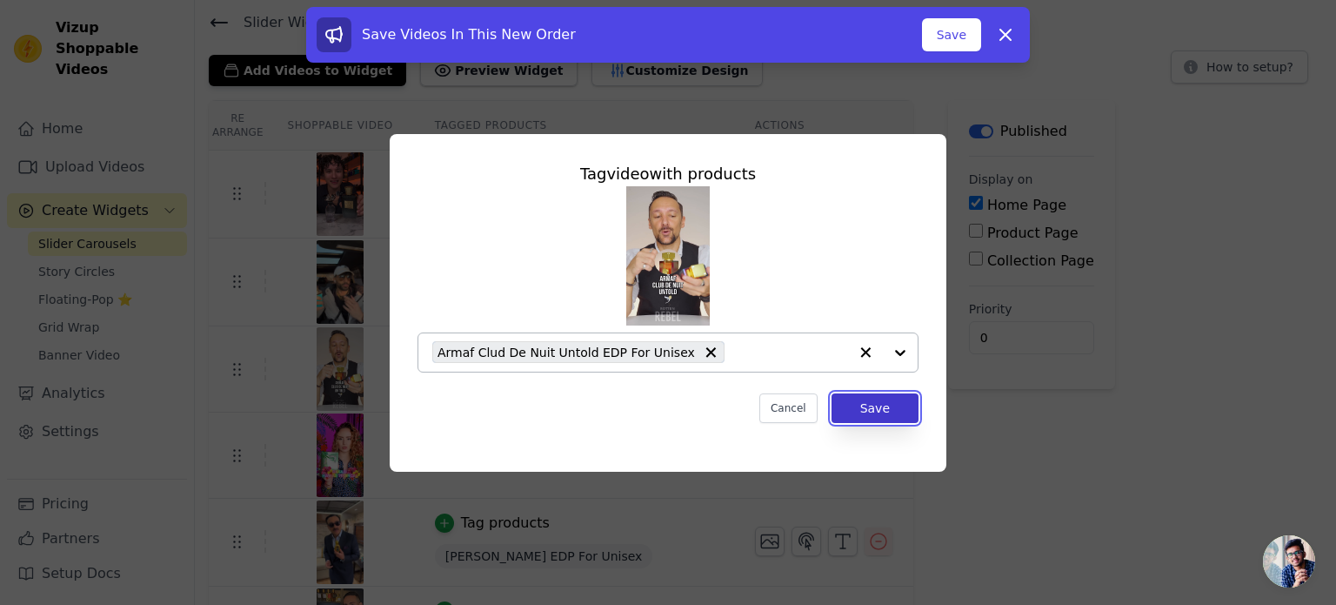
click at [905, 401] on button "Save" at bounding box center [875, 408] width 87 height 30
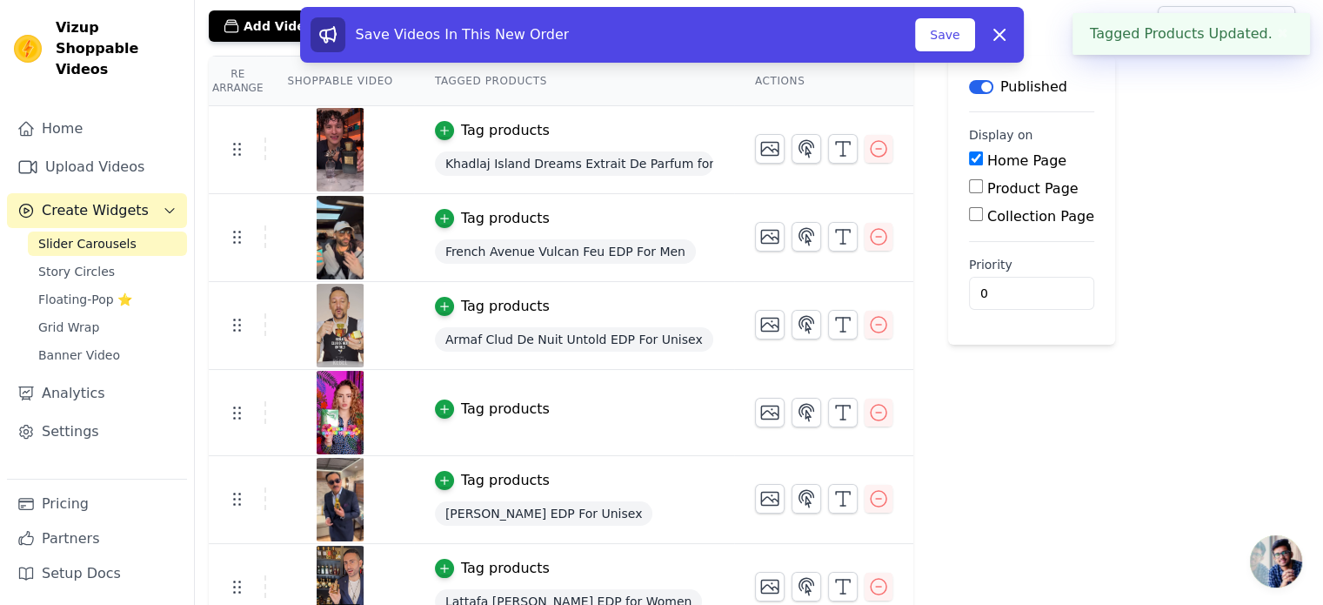
scroll to position [104, 0]
click at [505, 400] on div "Tag products" at bounding box center [505, 408] width 89 height 21
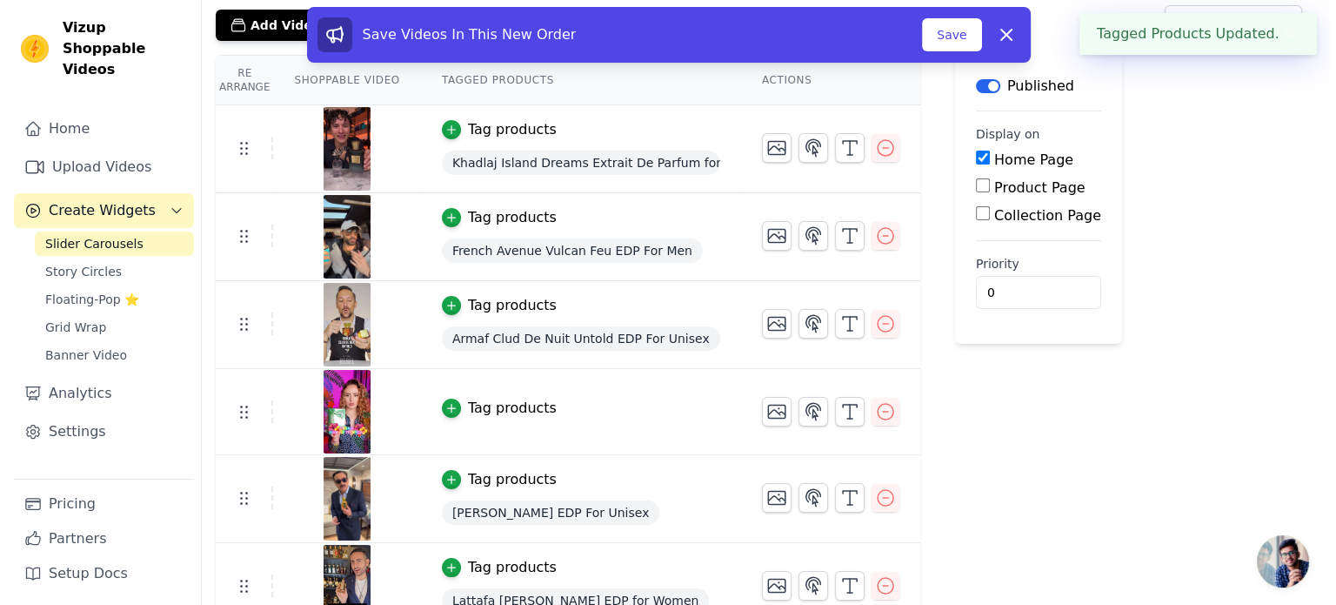
scroll to position [0, 0]
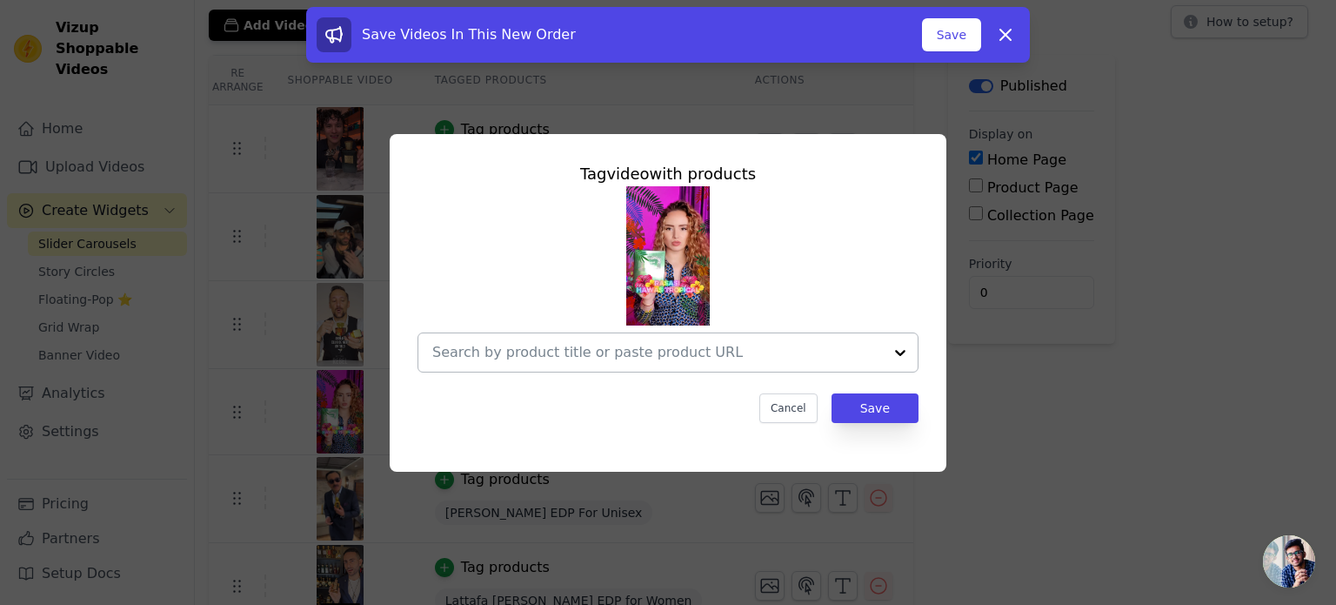
click at [537, 365] on div at bounding box center [657, 352] width 451 height 38
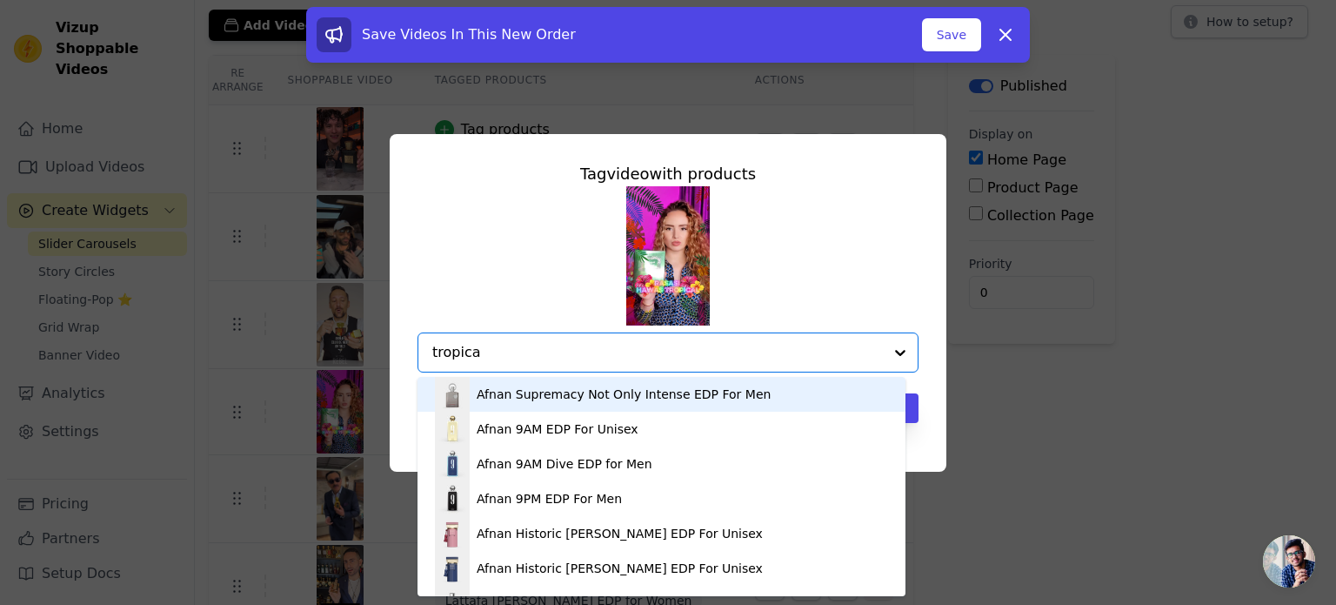
type input "tropical"
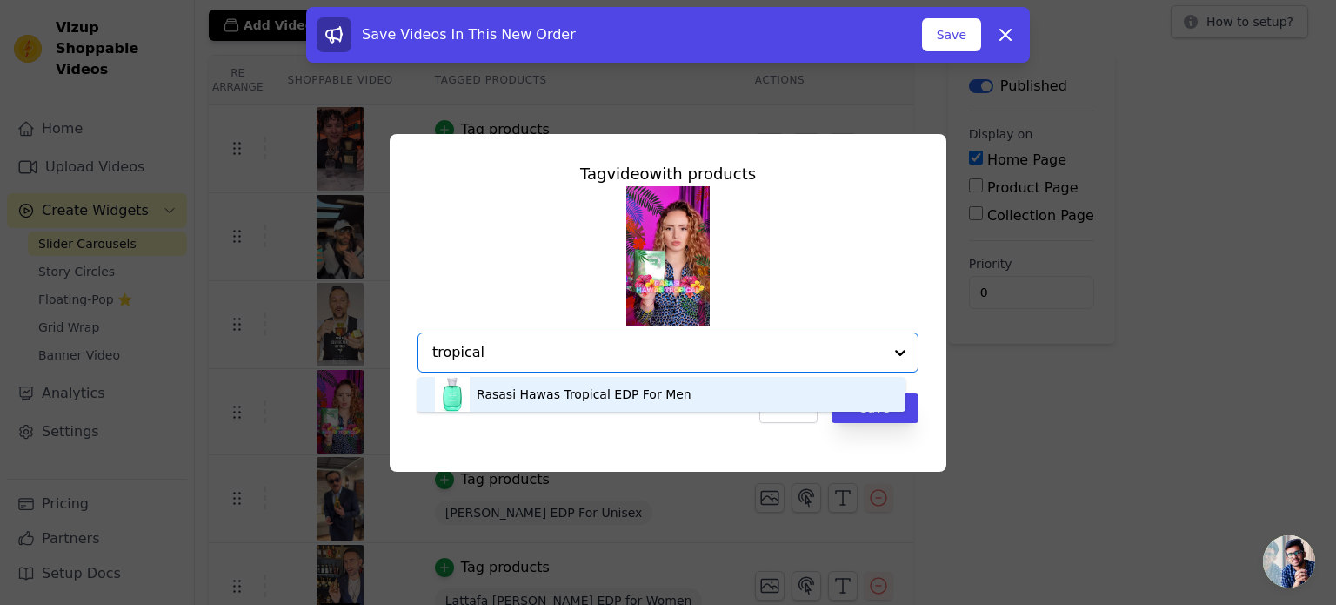
click at [549, 396] on div "Rasasi Hawas Tropical EDP For Men" at bounding box center [584, 393] width 215 height 17
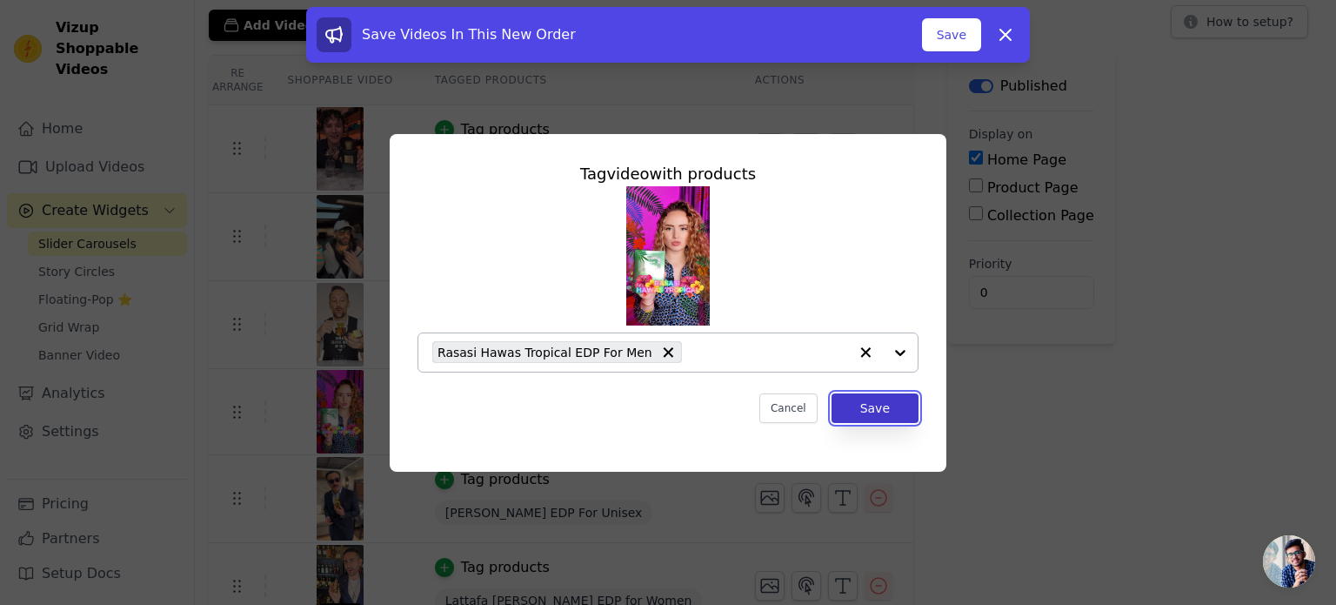
click at [891, 405] on button "Save" at bounding box center [875, 408] width 87 height 30
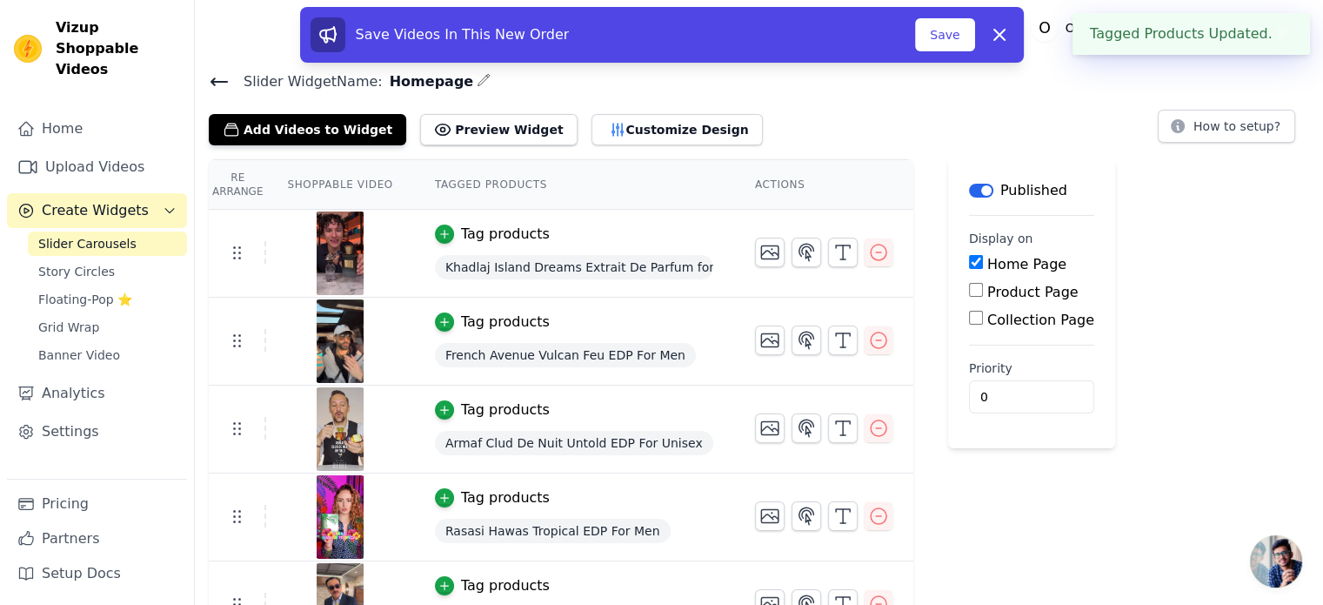
scroll to position [129, 0]
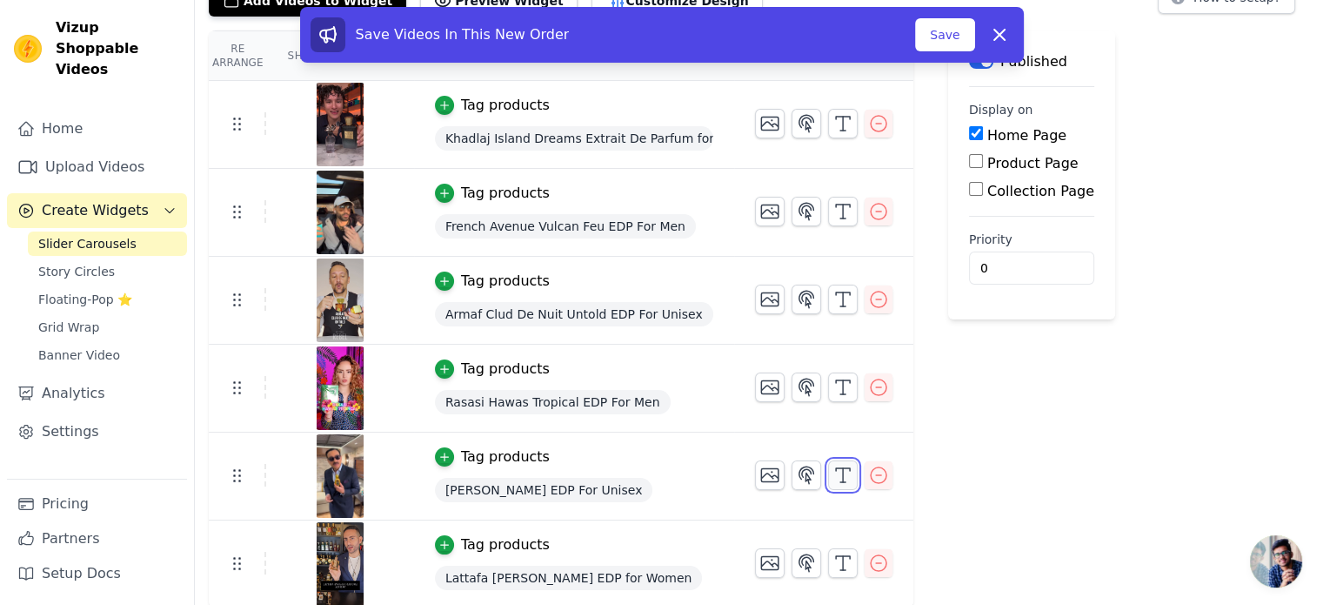
click at [840, 472] on icon "button" at bounding box center [843, 475] width 21 height 21
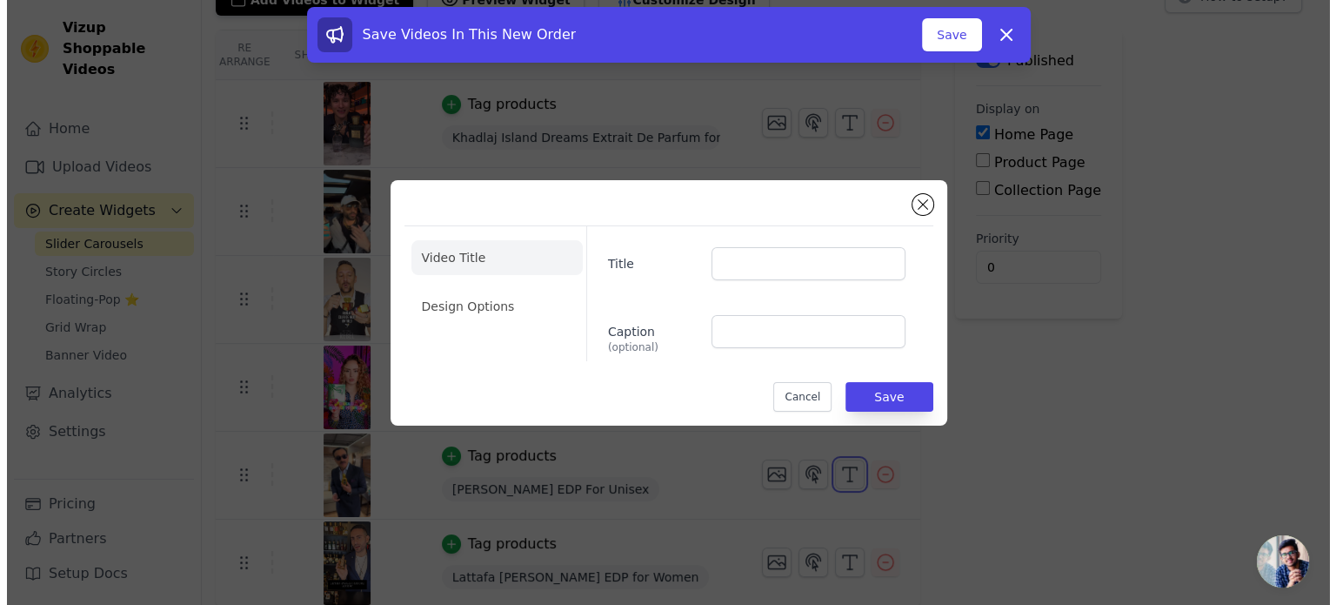
scroll to position [0, 0]
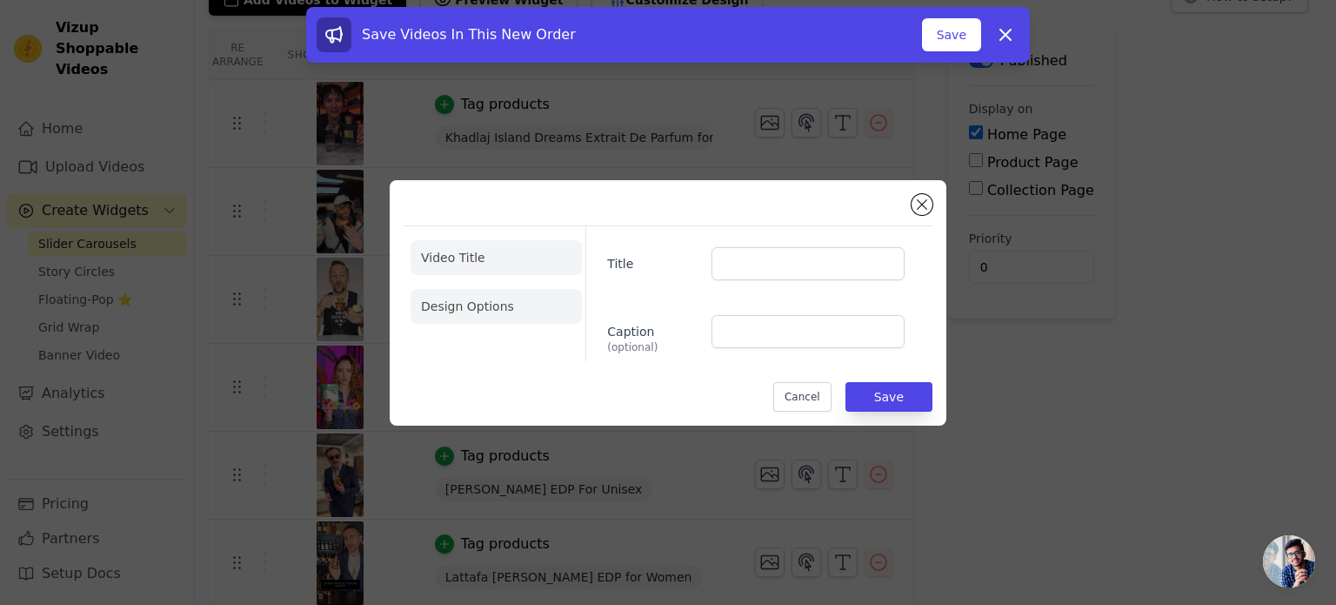
click at [465, 295] on li "Design Options" at bounding box center [496, 306] width 171 height 35
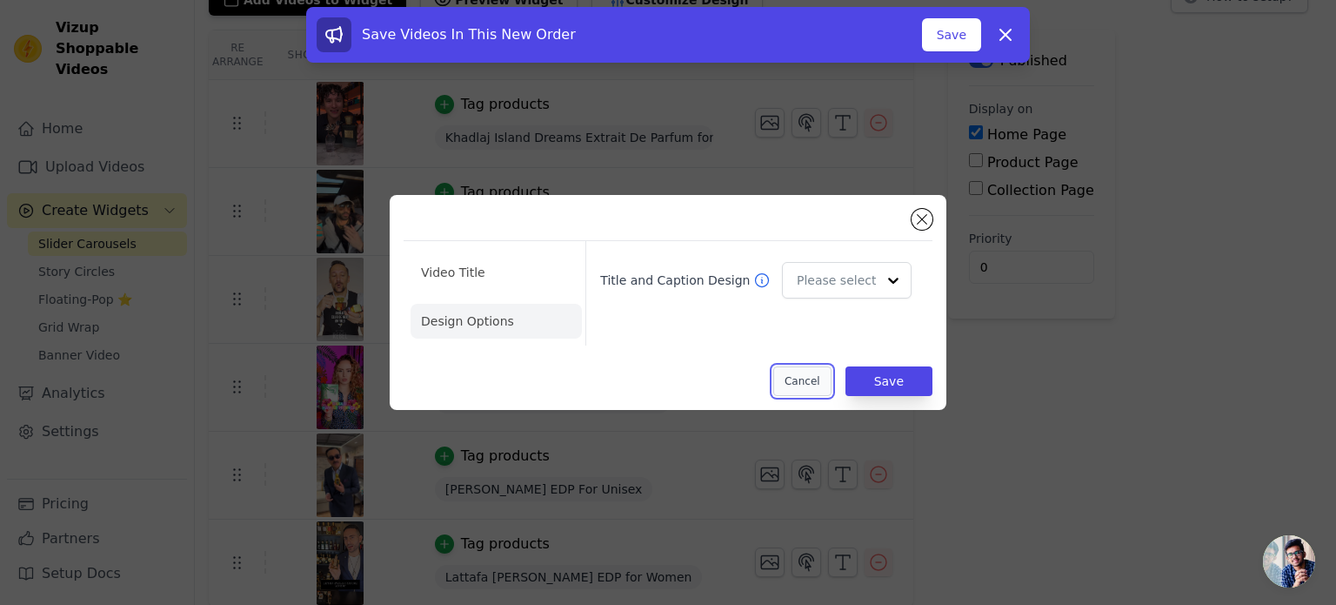
click at [795, 385] on button "Cancel" at bounding box center [802, 381] width 58 height 30
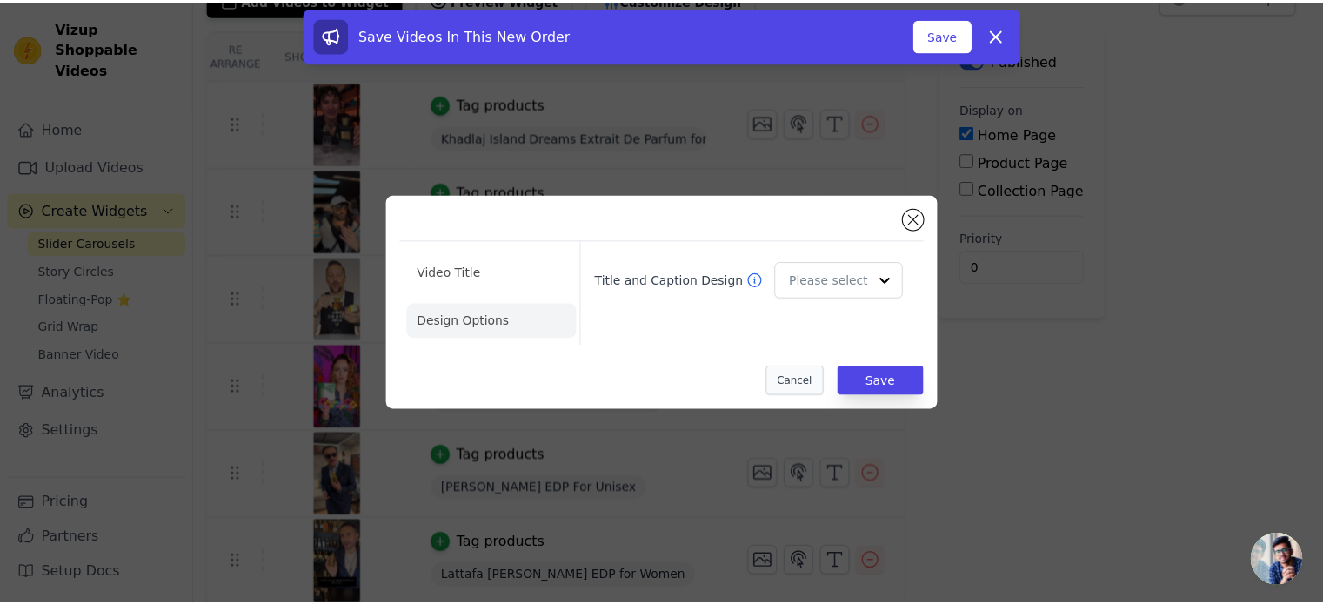
scroll to position [129, 0]
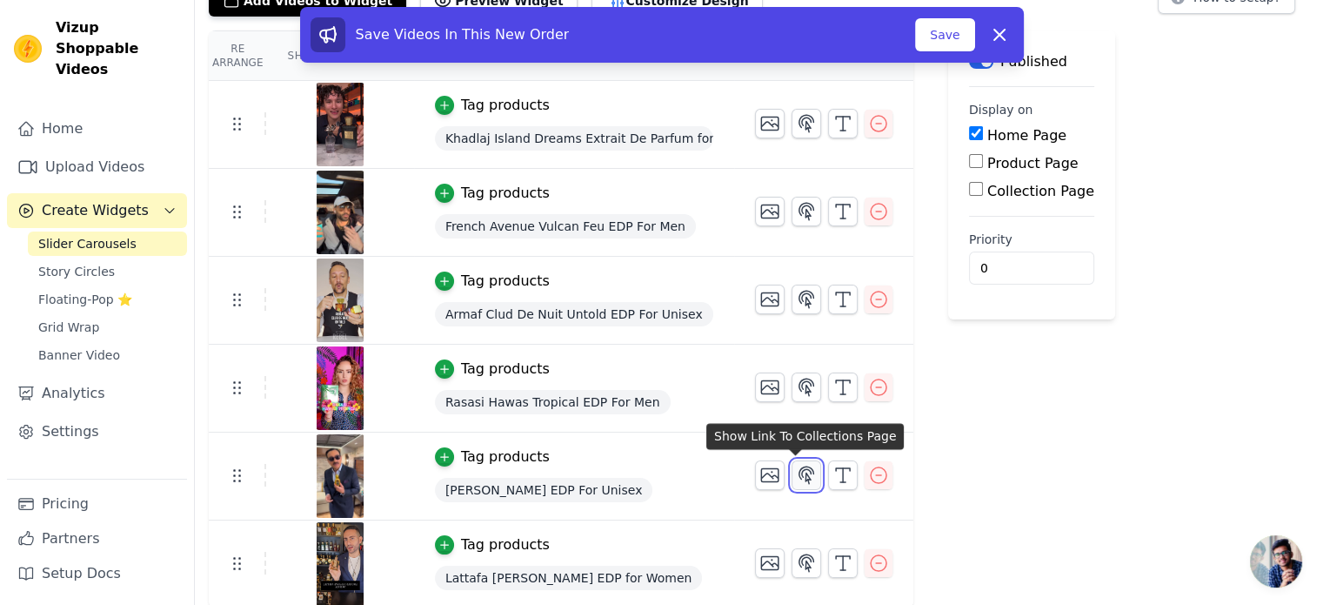
click at [796, 470] on icon "button" at bounding box center [806, 475] width 21 height 21
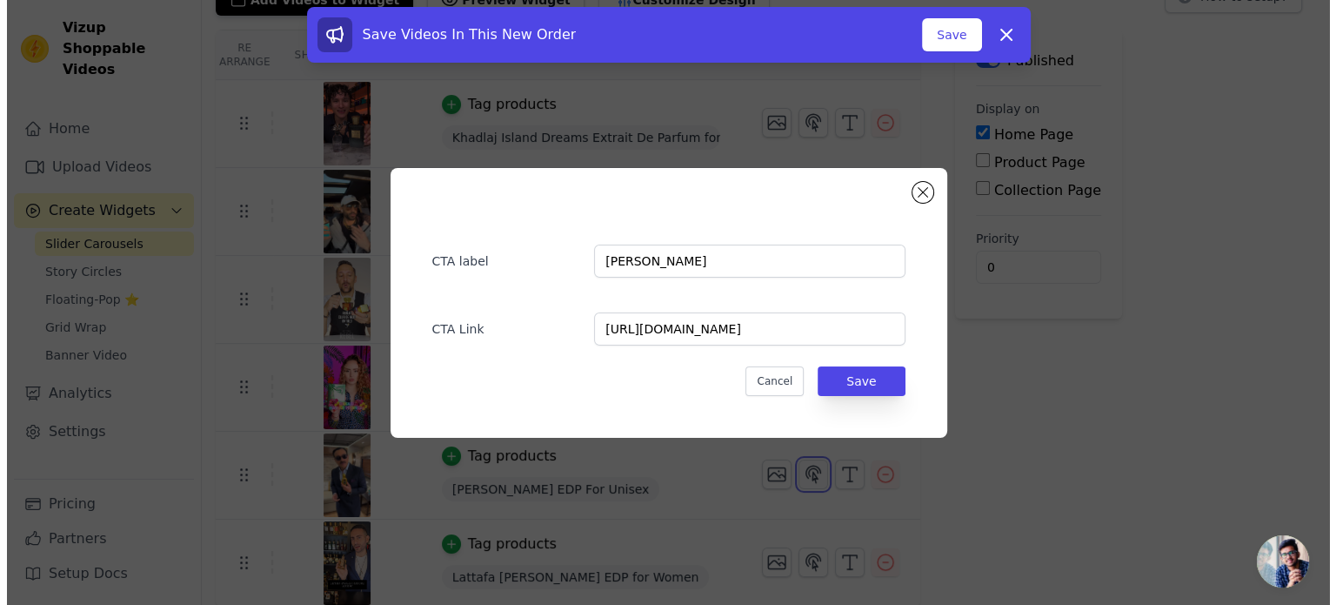
scroll to position [0, 0]
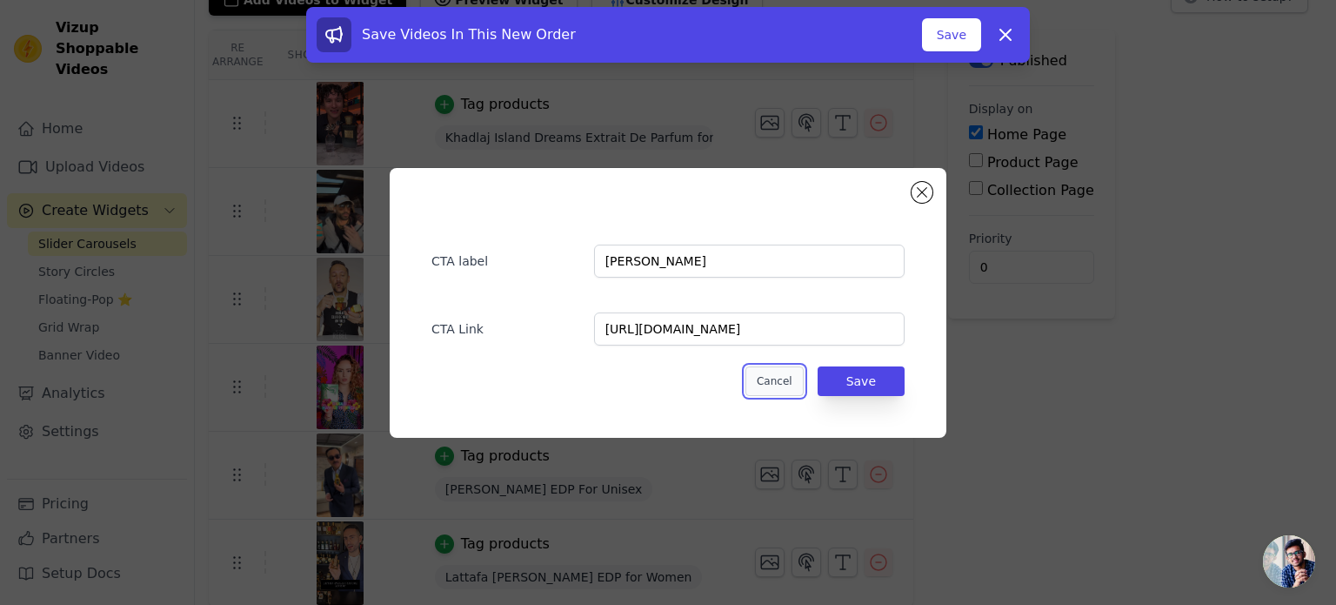
click at [785, 383] on button "Cancel" at bounding box center [775, 381] width 58 height 30
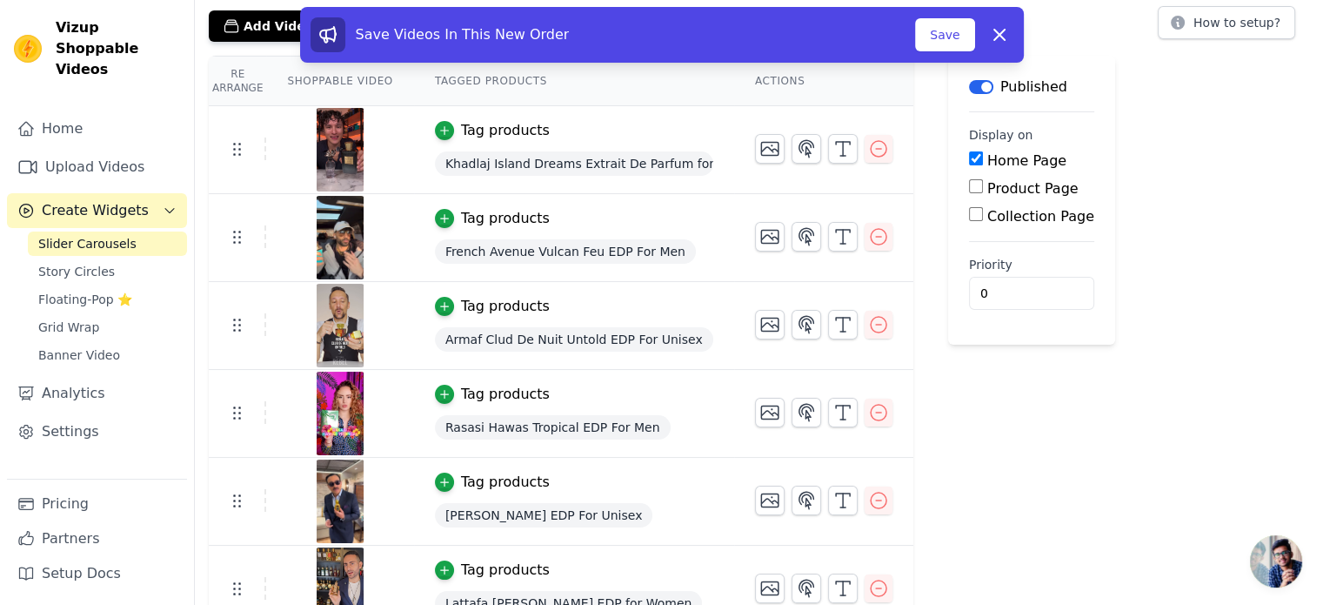
scroll to position [129, 0]
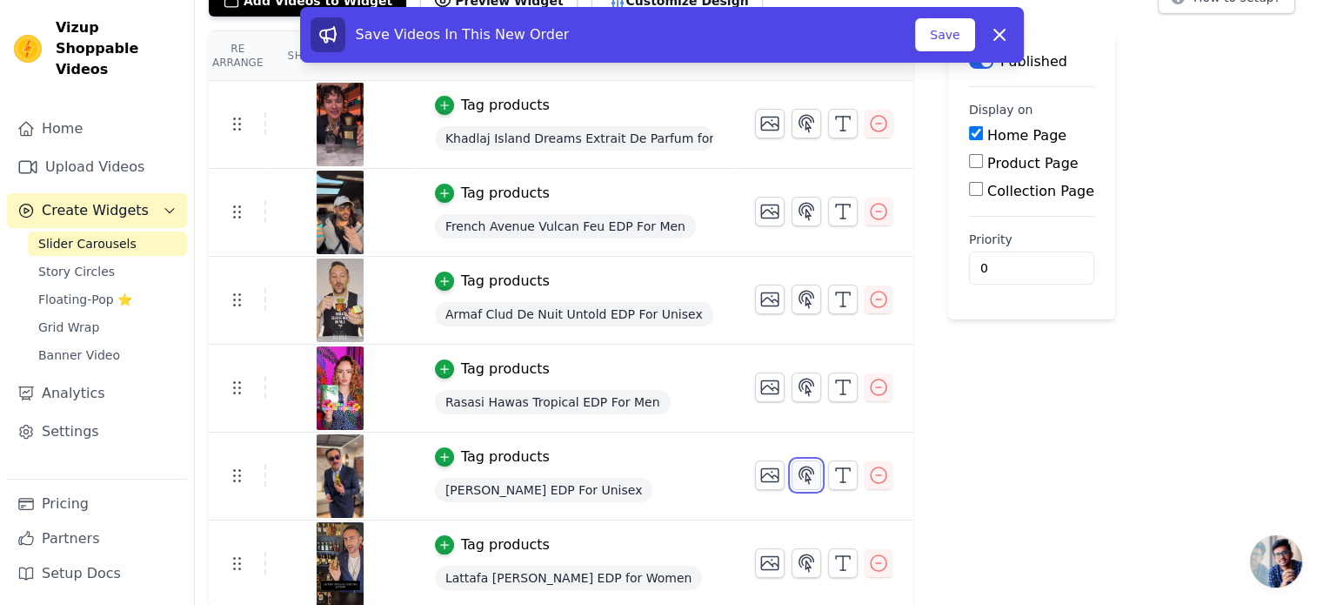
click at [798, 477] on icon "button" at bounding box center [806, 475] width 21 height 21
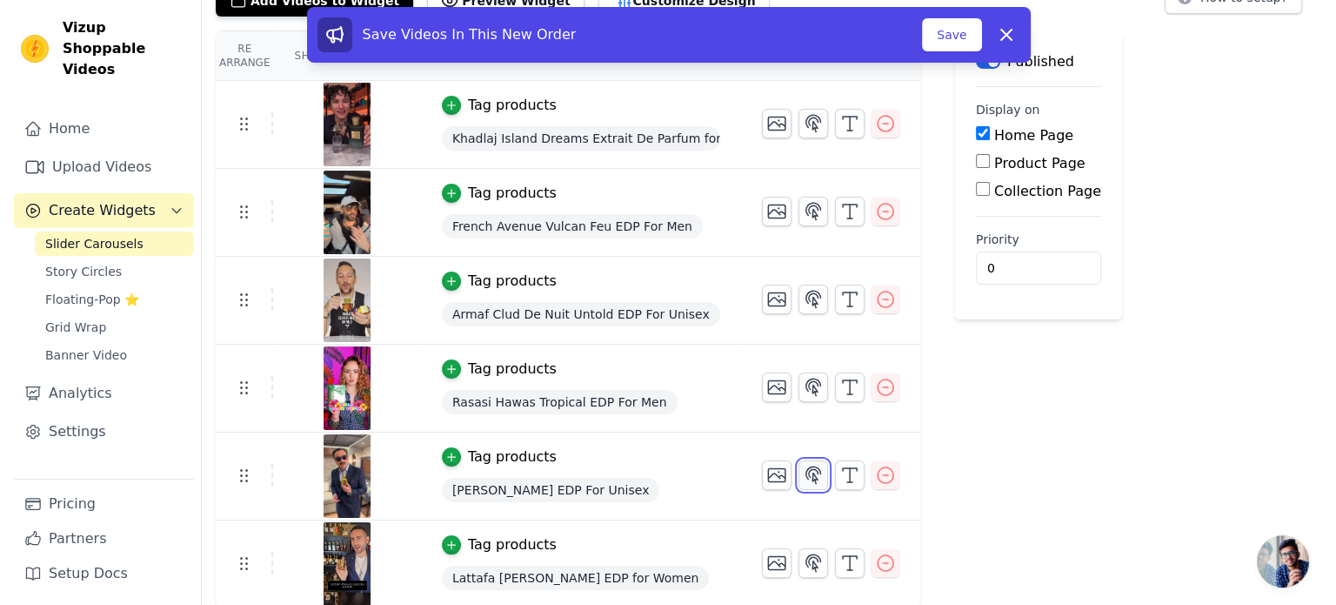
scroll to position [0, 0]
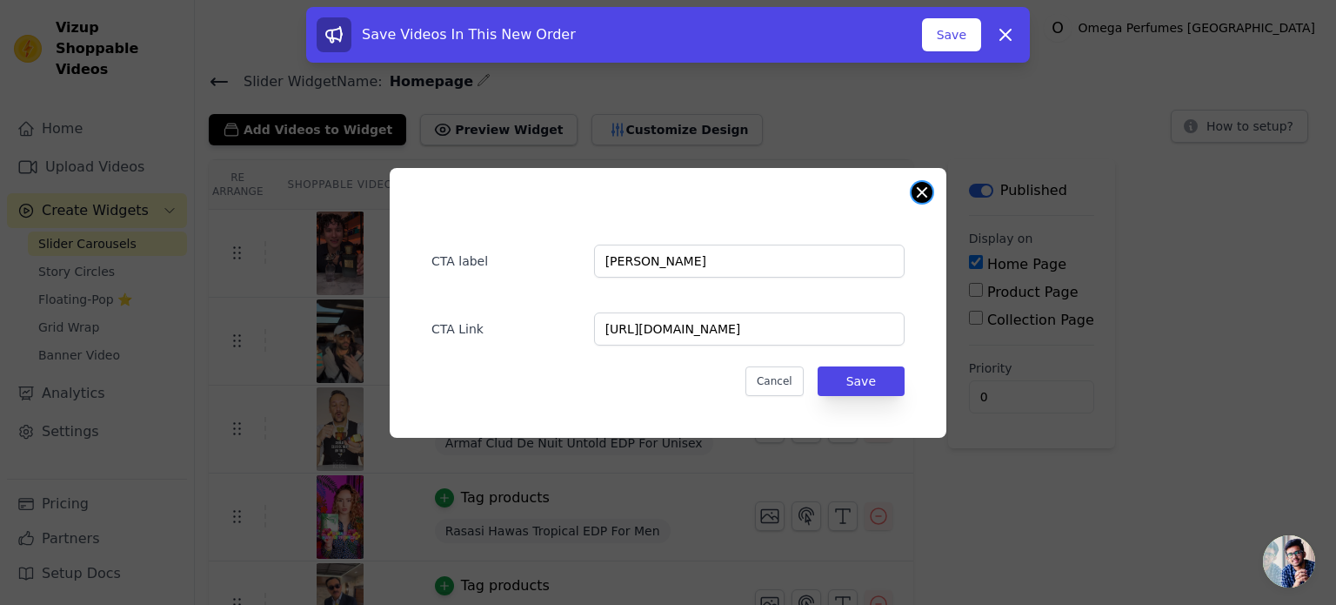
click at [926, 198] on button "Close modal" at bounding box center [922, 192] width 21 height 21
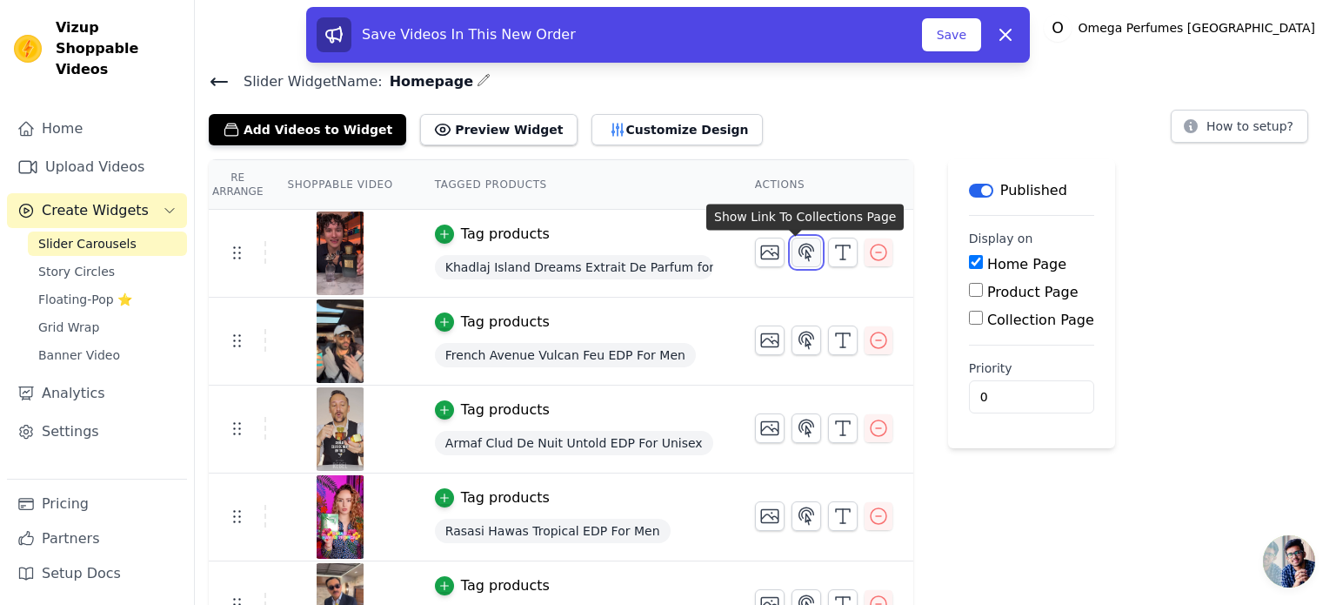
click at [800, 253] on icon "button" at bounding box center [807, 252] width 15 height 17
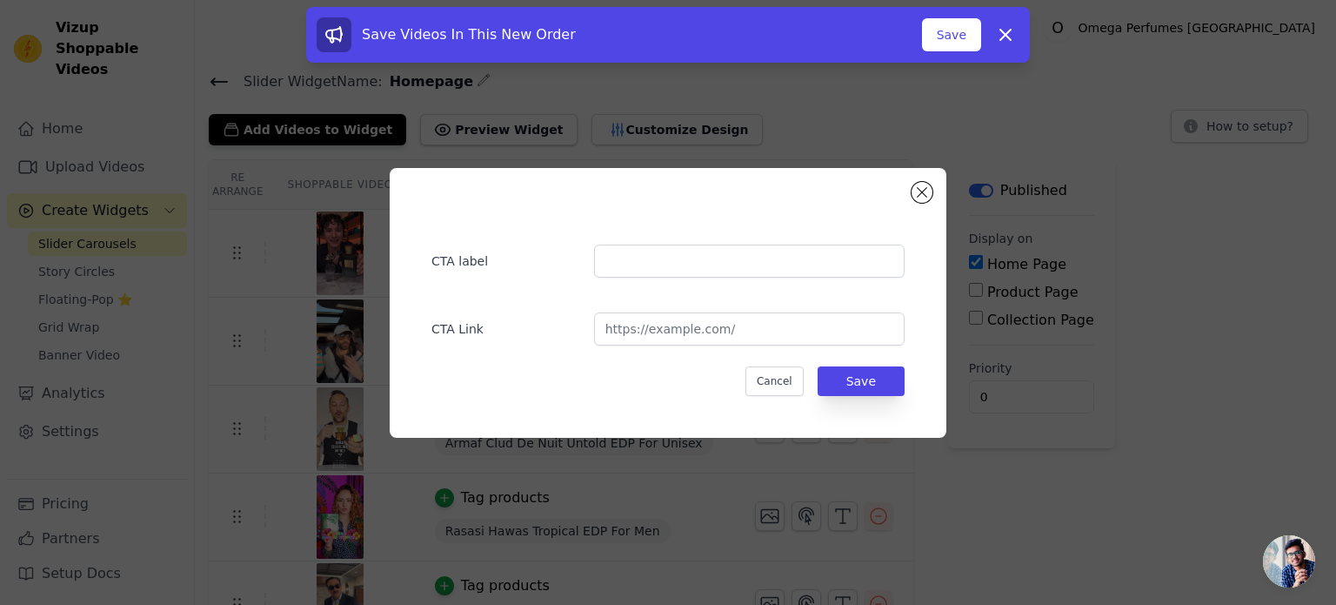
click at [689, 258] on input "text" at bounding box center [749, 260] width 311 height 33
paste input "Khadlaj Island Dreams"
type input "Khadlaj Island Dreams"
paste input "https://omegaperfumes.in/products/khadlaj-island-dreams-extrait-de-parfum-for-u…"
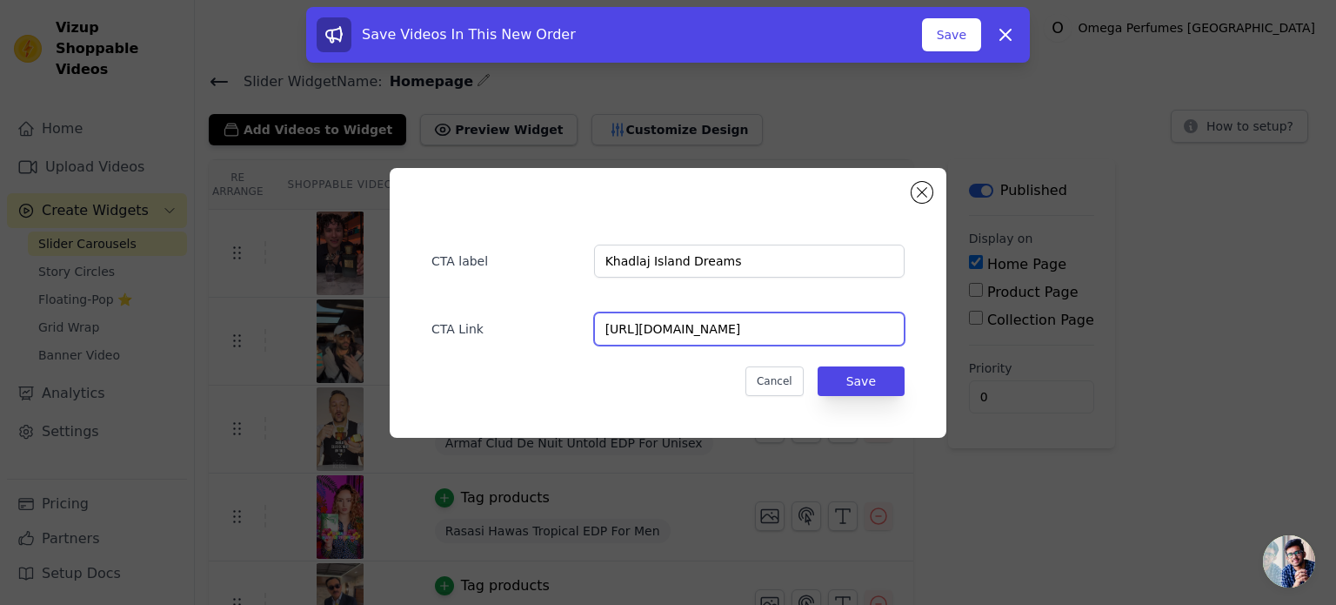
scroll to position [0, 186]
type input "https://omegaperfumes.in/products/khadlaj-island-dreams-extrait-de-parfum-for-u…"
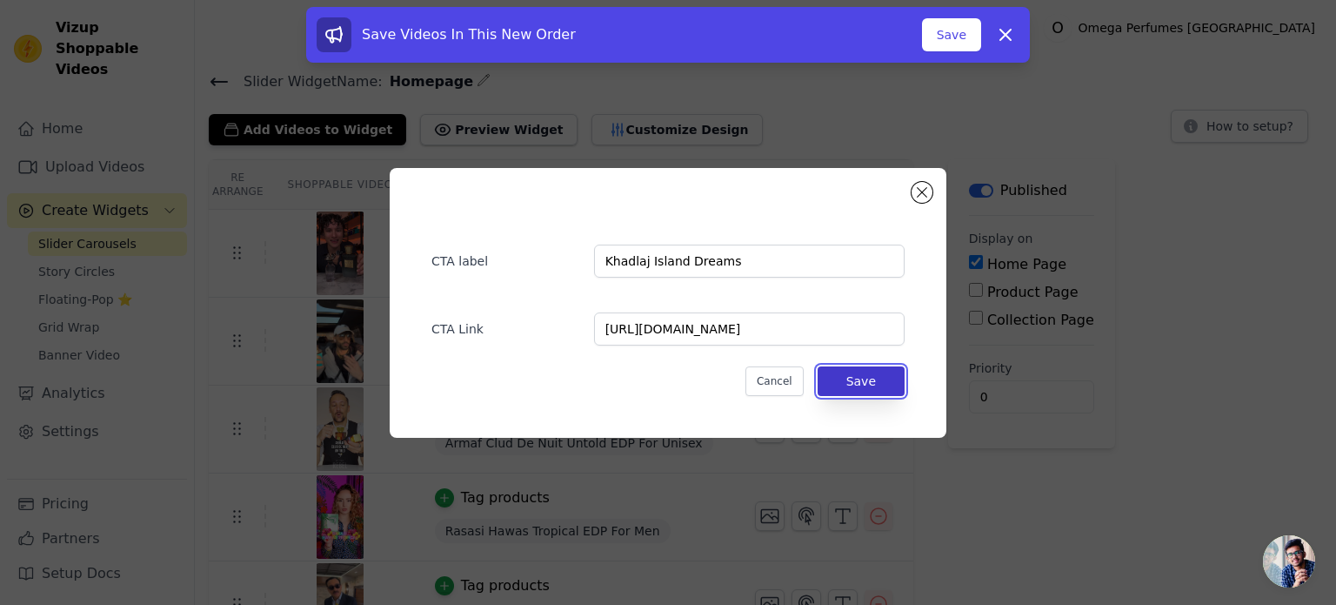
click at [867, 385] on button "Save" at bounding box center [861, 381] width 87 height 30
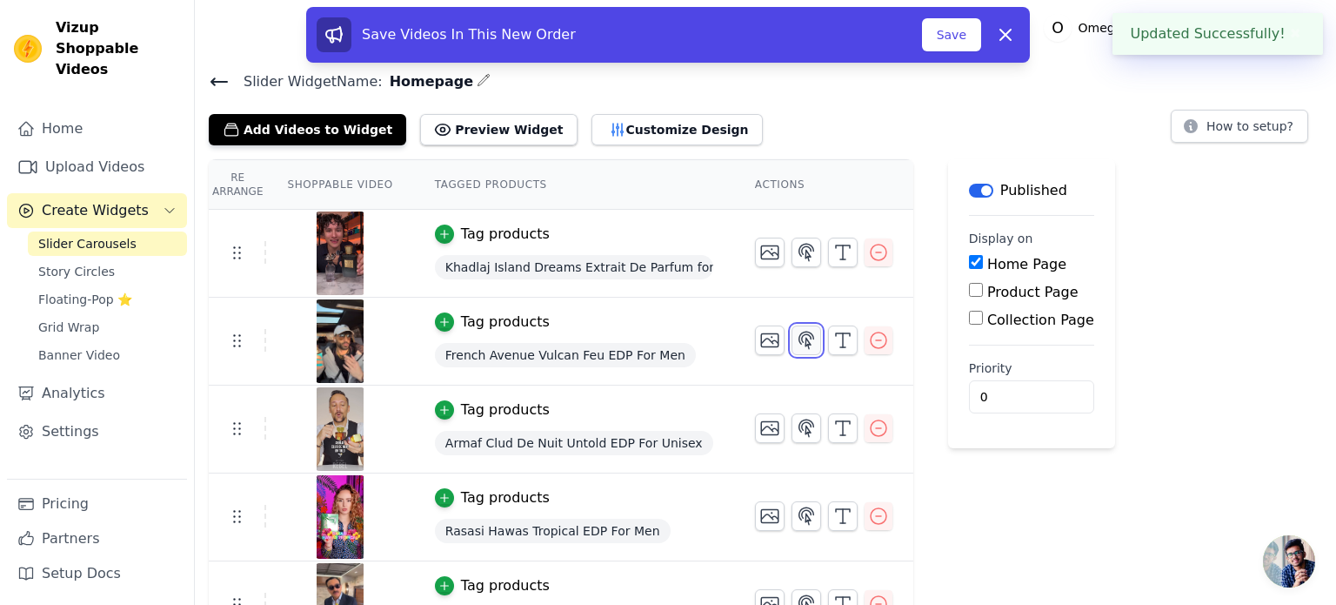
click at [800, 343] on icon "button" at bounding box center [807, 339] width 15 height 17
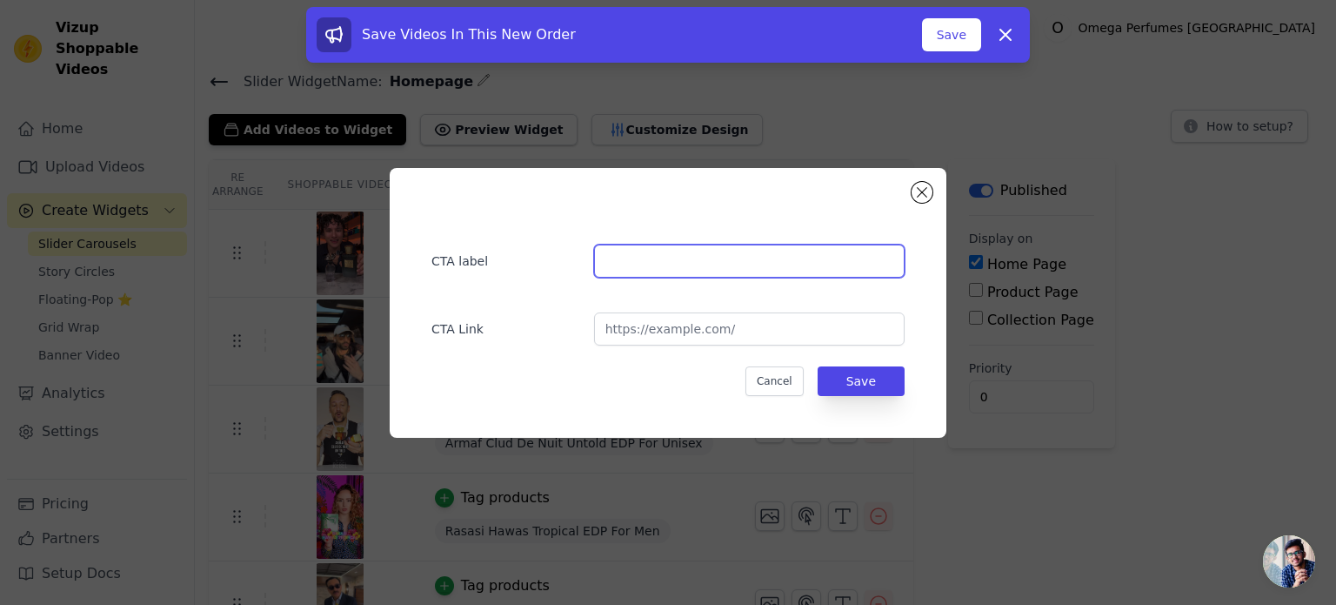
paste input "French Avenue Vulcan Feu"
click at [664, 257] on input "French Avenue Vulcan Feu" at bounding box center [749, 260] width 311 height 33
type input "French Avenue Vulcan Feu"
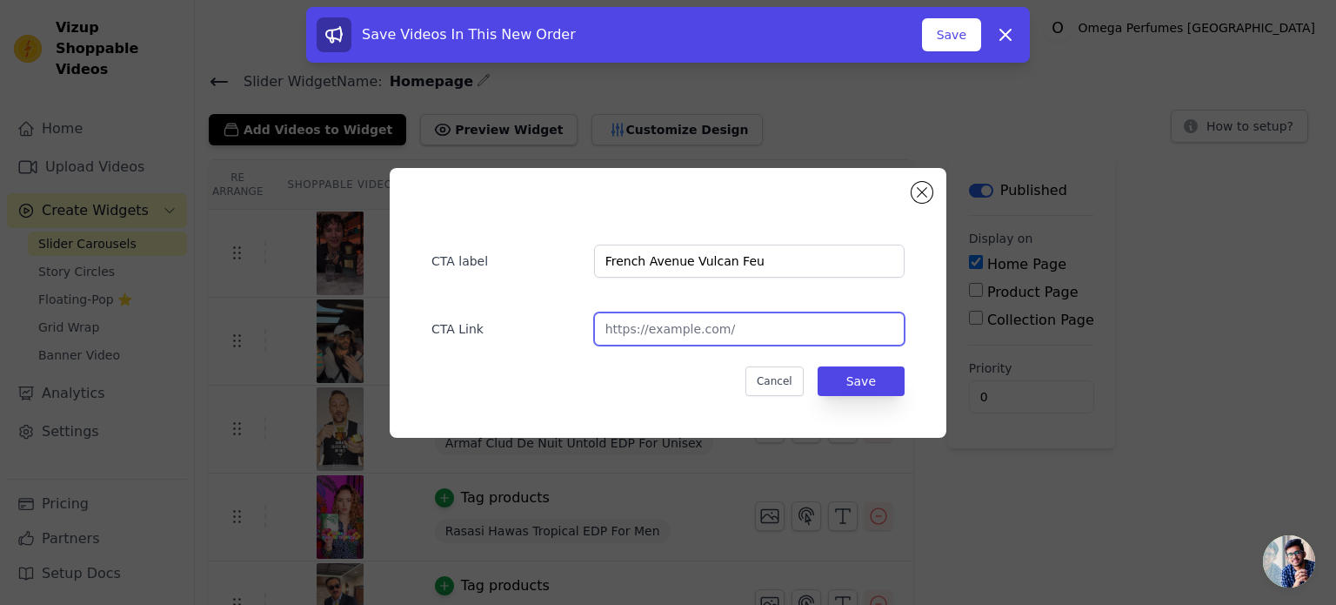
paste input "https://omegaperfumes.in/products/french-avenue-vulcan-feu-edp-for-men?_pos=1&_…"
type input "https://omegaperfumes.in/products/french-avenue-vulcan-feu-edp-for-men"
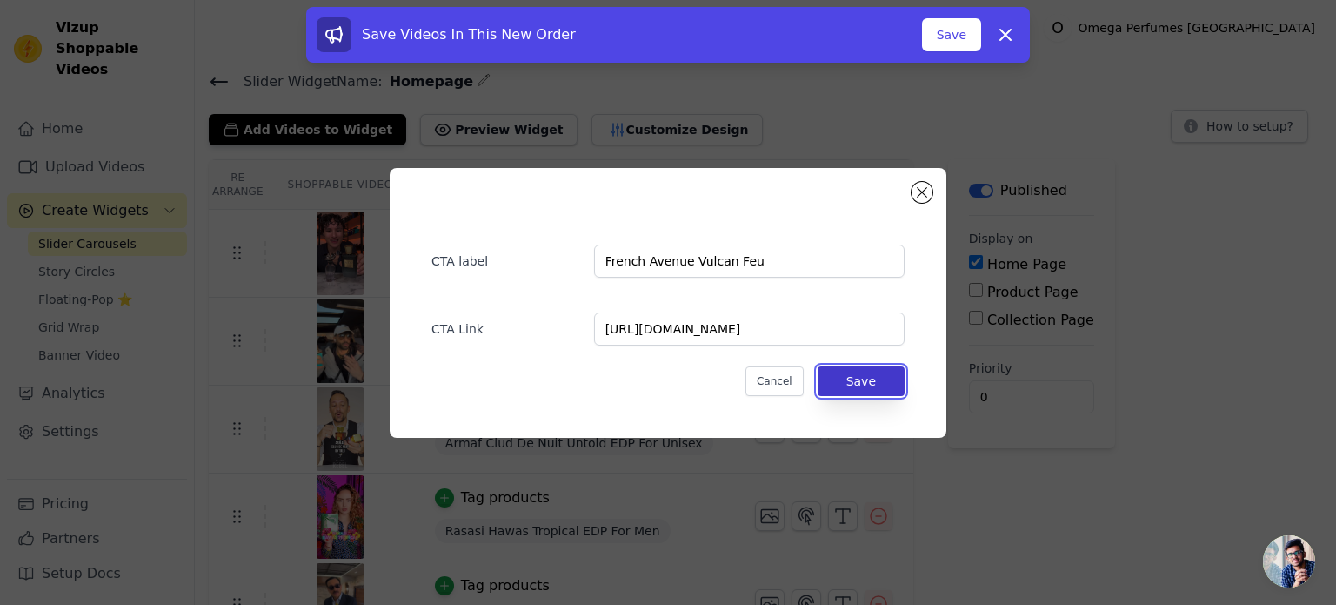
click at [891, 375] on button "Save" at bounding box center [861, 381] width 87 height 30
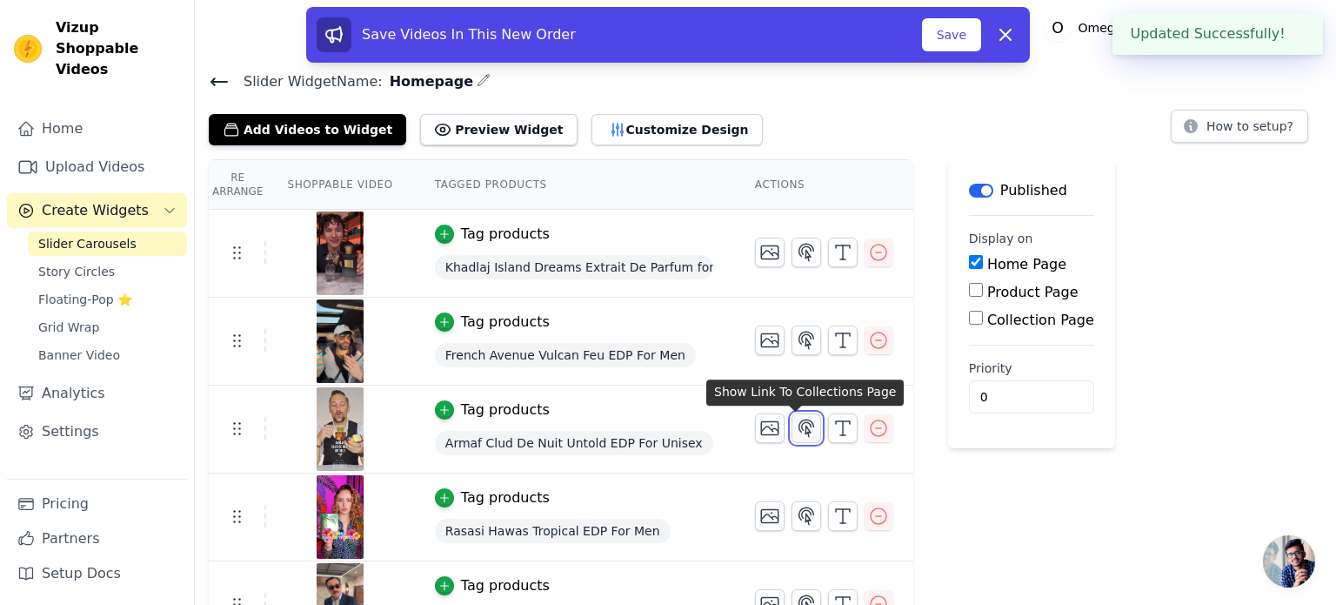
click at [792, 426] on button "button" at bounding box center [807, 428] width 30 height 30
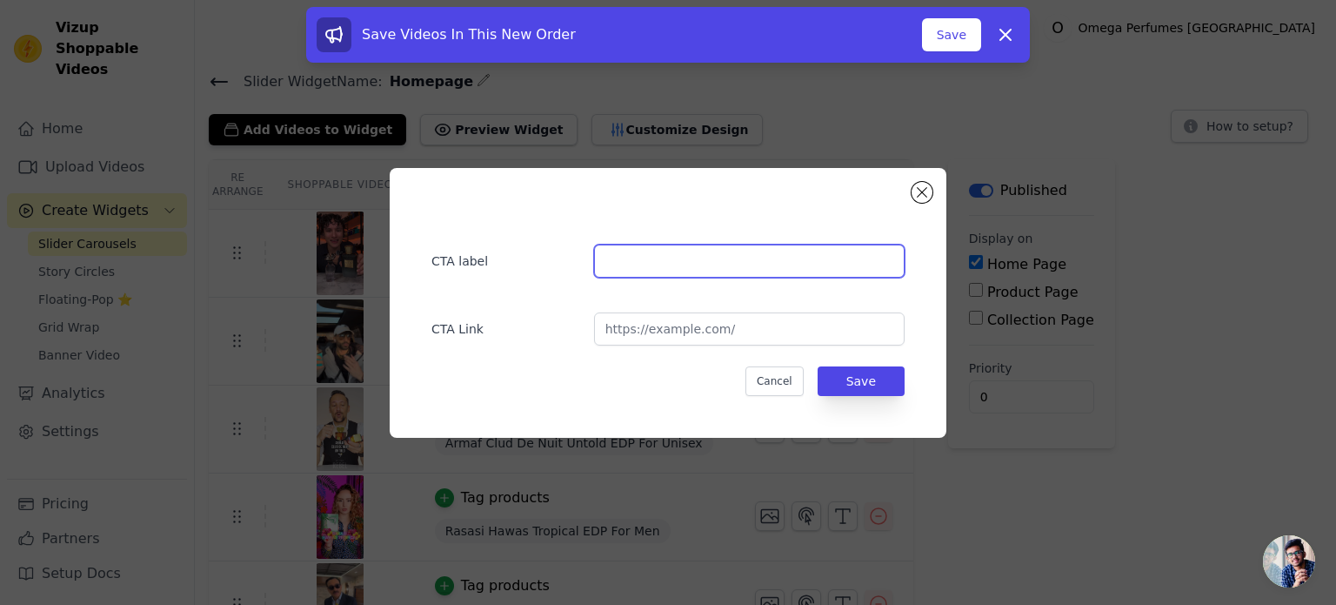
click at [654, 263] on input "text" at bounding box center [749, 260] width 311 height 33
type input "Club De Nuit Untold"
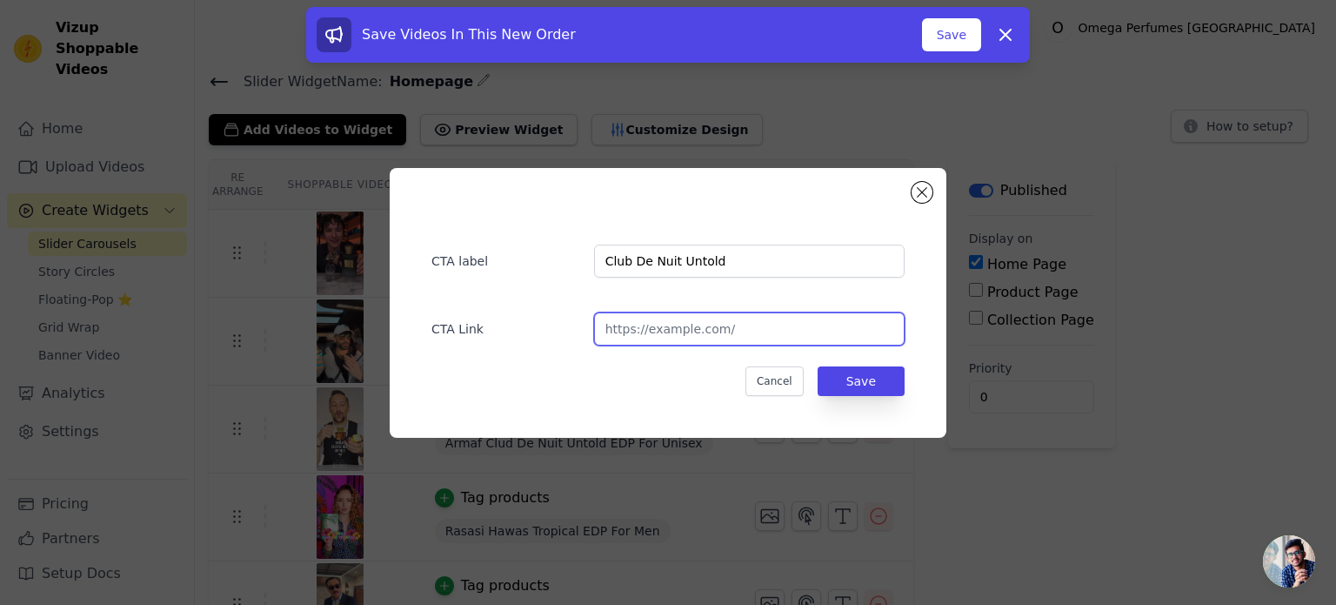
paste input "https://omegaperfumes.in/products/armaf-clud-de-nuit-untold-edp?_pos=1&_psq=unt…"
type input "https://omegaperfumes.in/products/armaf-clud-de-nuit-untold-edp"
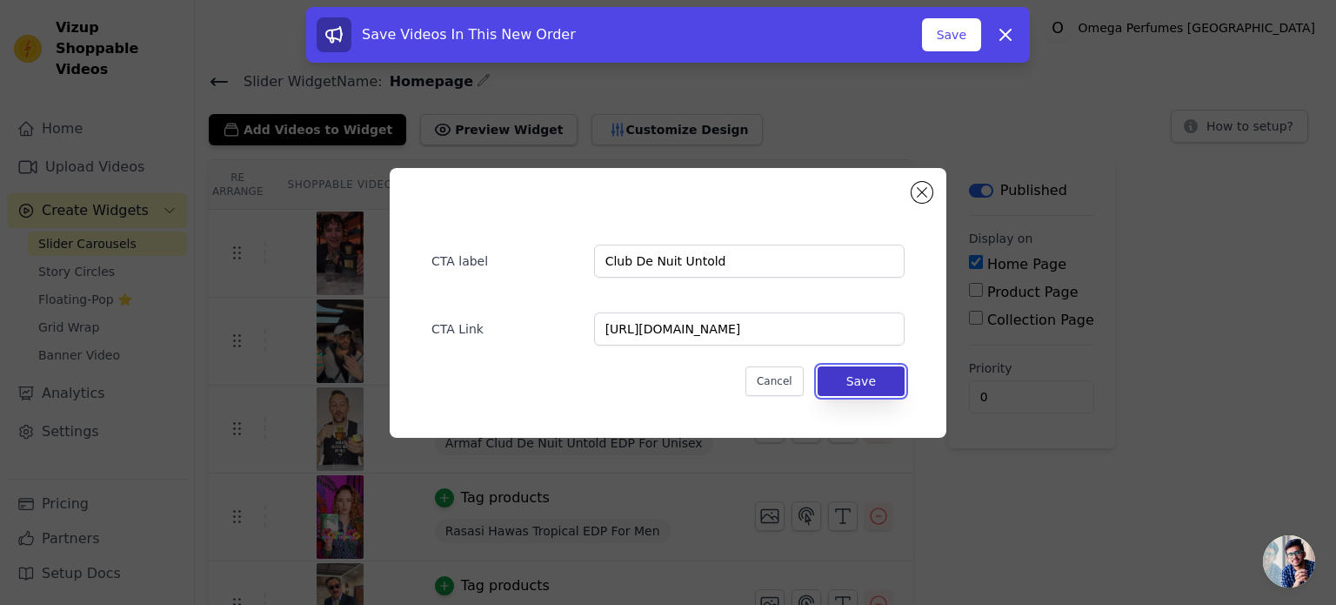
click at [878, 382] on button "Save" at bounding box center [861, 381] width 87 height 30
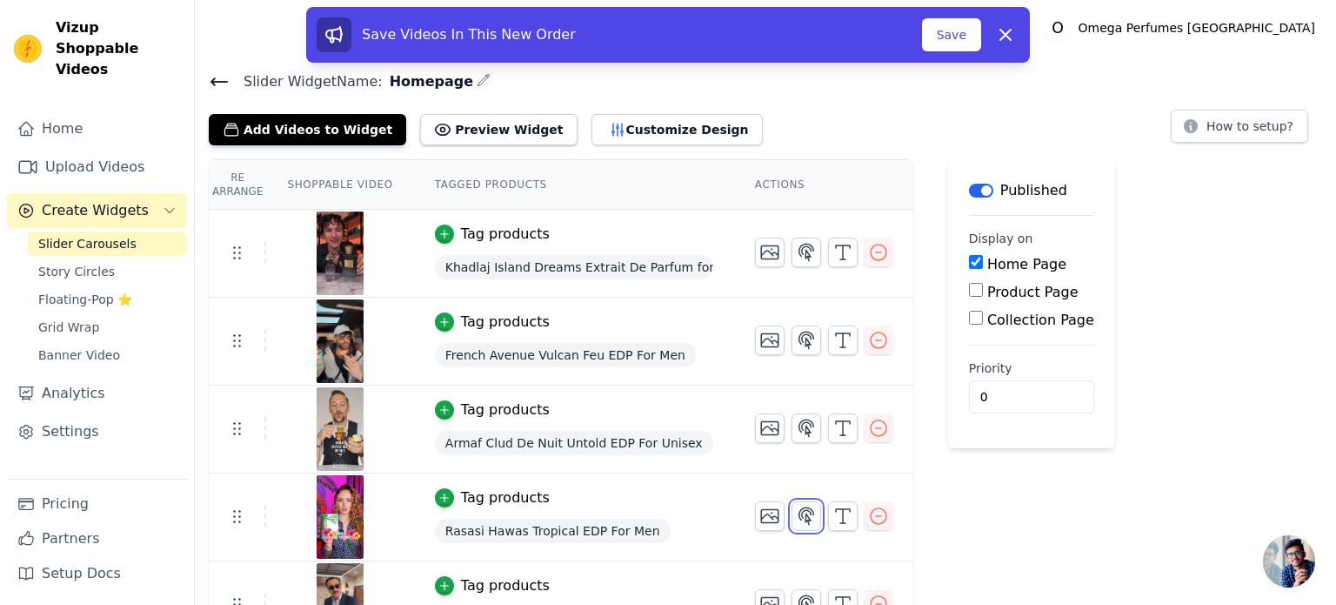
click at [800, 521] on icon "button" at bounding box center [807, 515] width 15 height 17
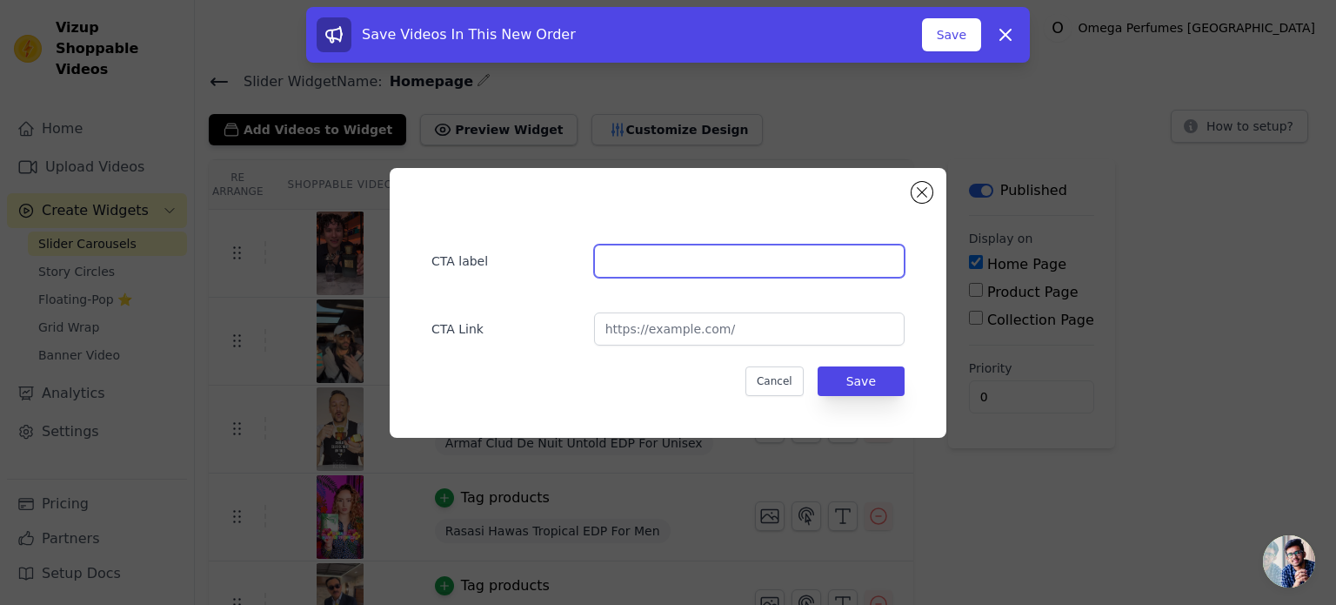
click at [658, 250] on input "text" at bounding box center [749, 260] width 311 height 33
type input "Rasasi Hawas Tropical"
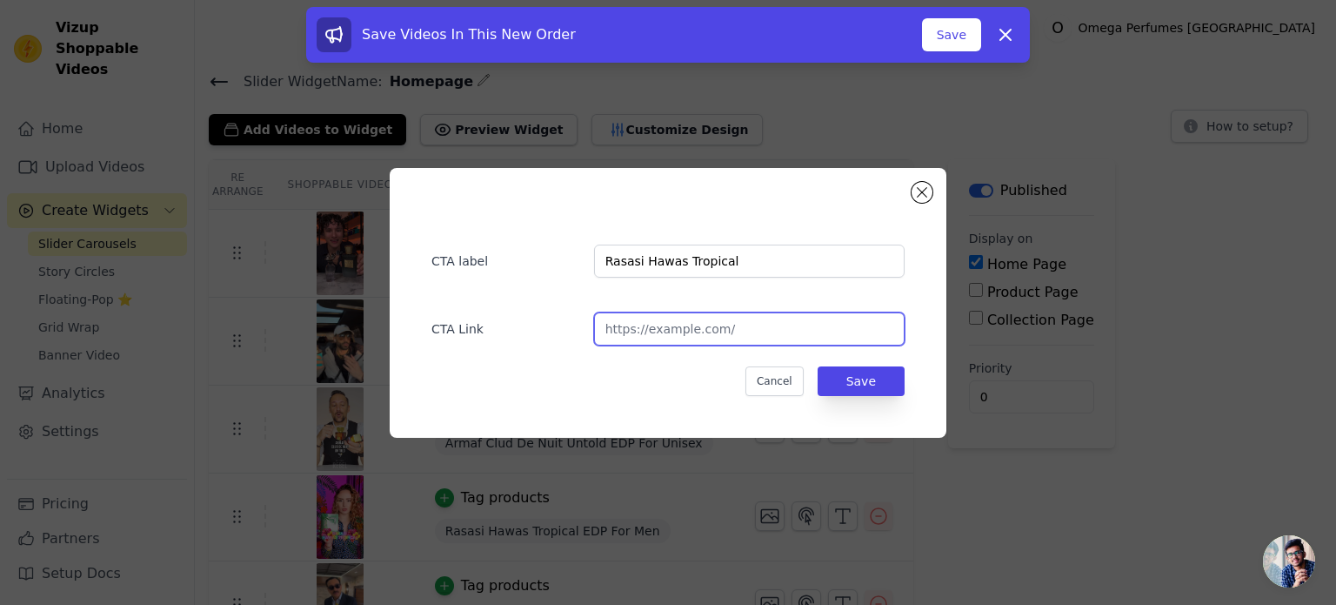
paste input "https://omegaperfumes.in/products/rasasi-hawas-tropical-edp-for-men?_pos=1&_psq…"
type input "https://omegaperfumes.in/products/rasasi-hawas-tropical-edp-for-men?_pos=1&_psq…"
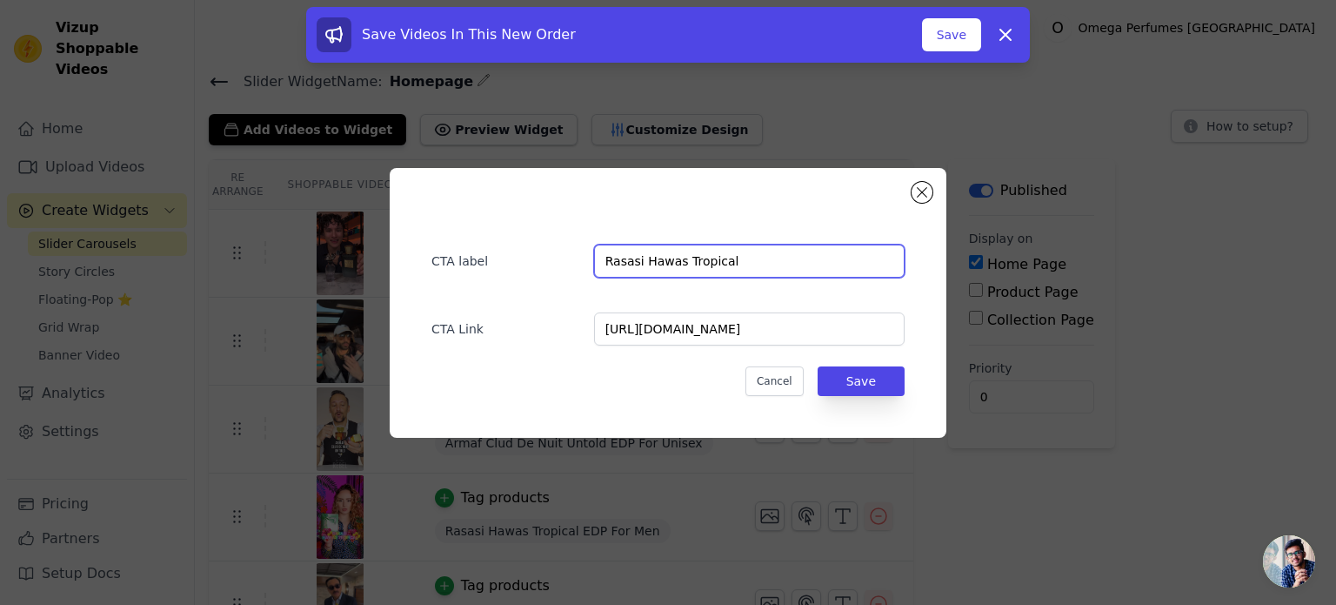
scroll to position [0, 0]
type input "Rasasi Hawas Tropical"
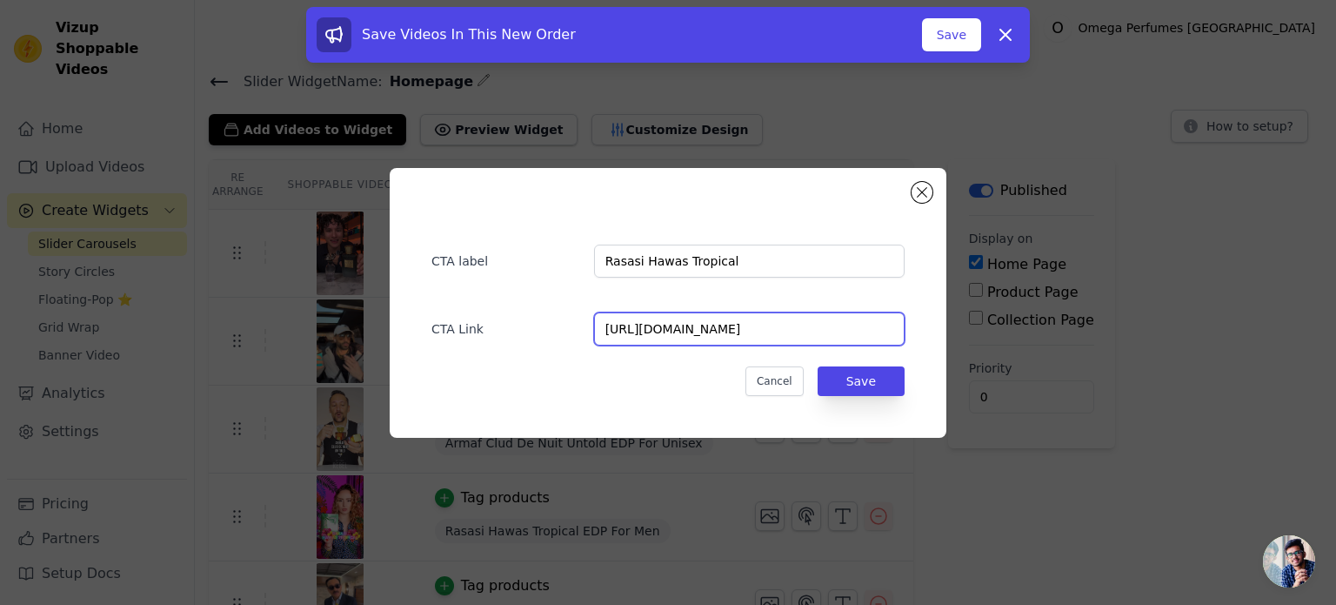
scroll to position [0, 95]
type input "https://omegaperfumes.in/products/rasasi-hawas-tropical-edp-for-men"
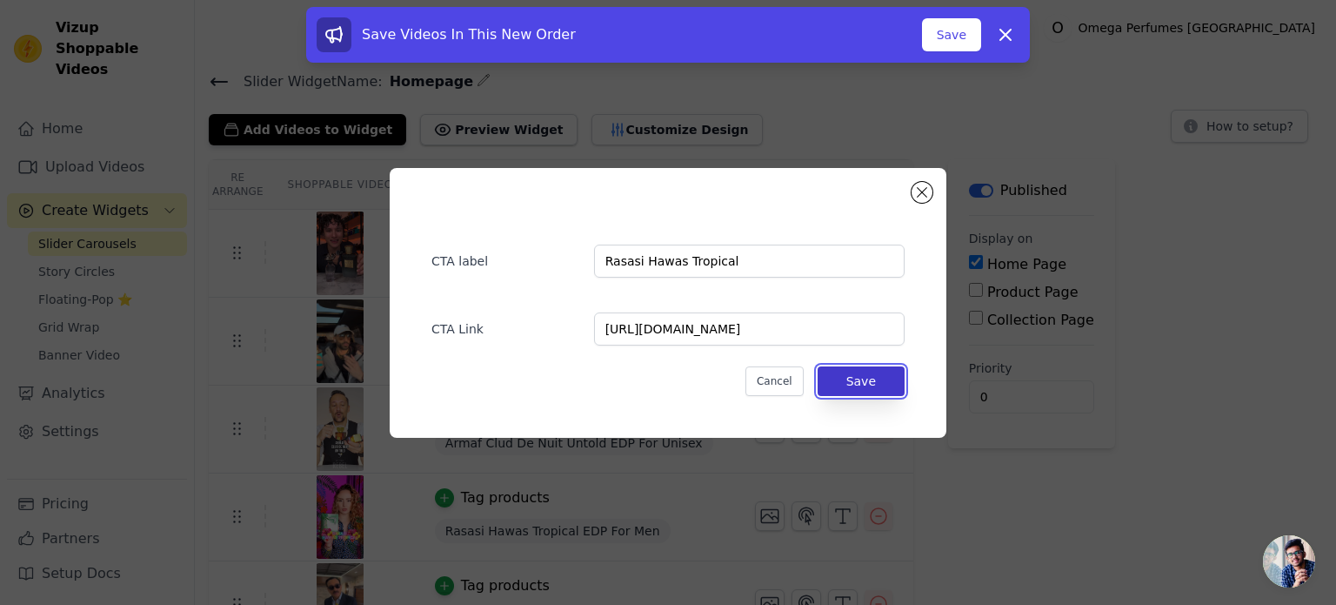
click at [860, 378] on button "Save" at bounding box center [861, 381] width 87 height 30
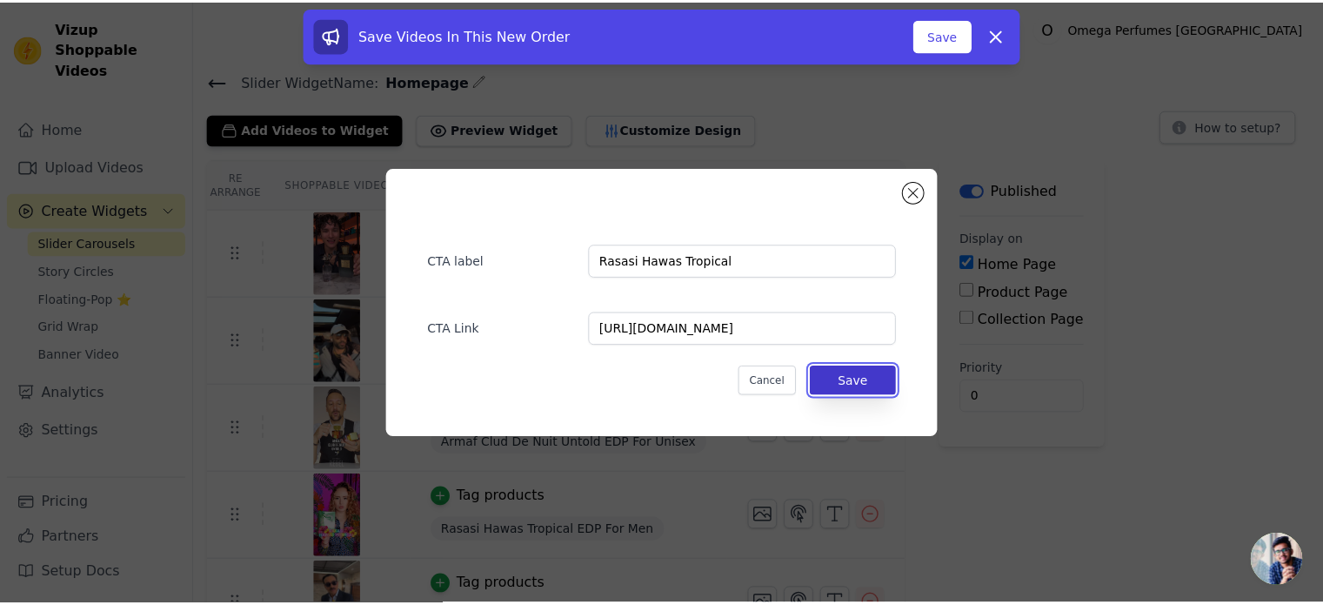
scroll to position [0, 0]
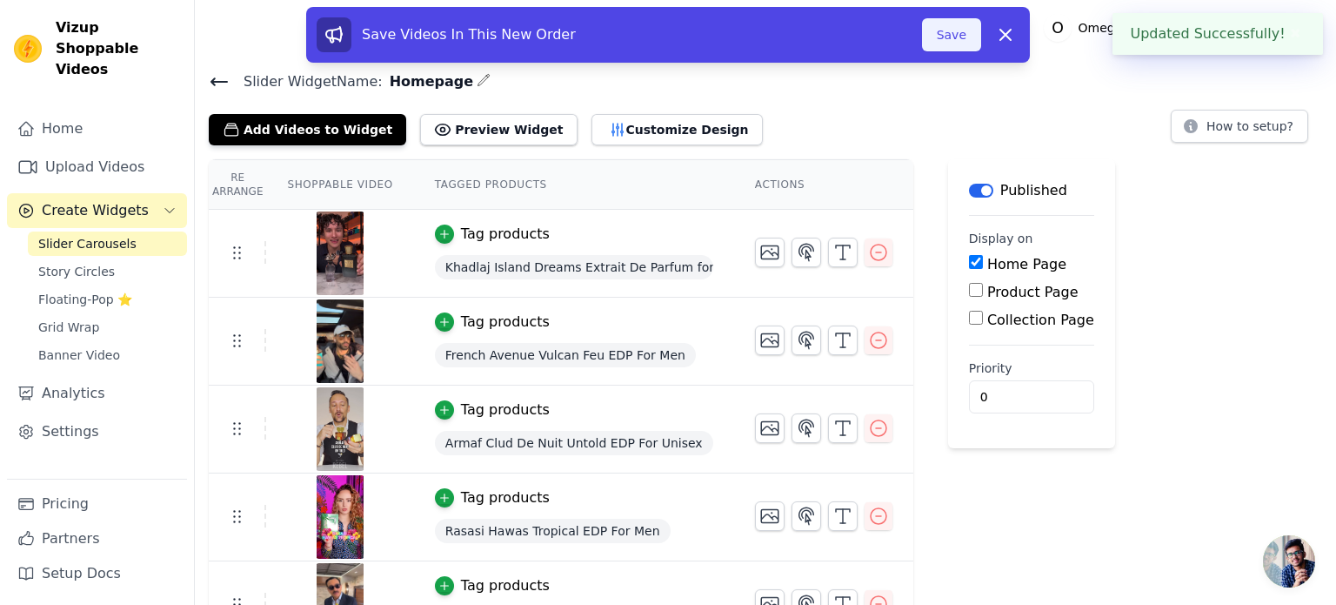
click at [956, 41] on button "Save" at bounding box center [951, 34] width 59 height 33
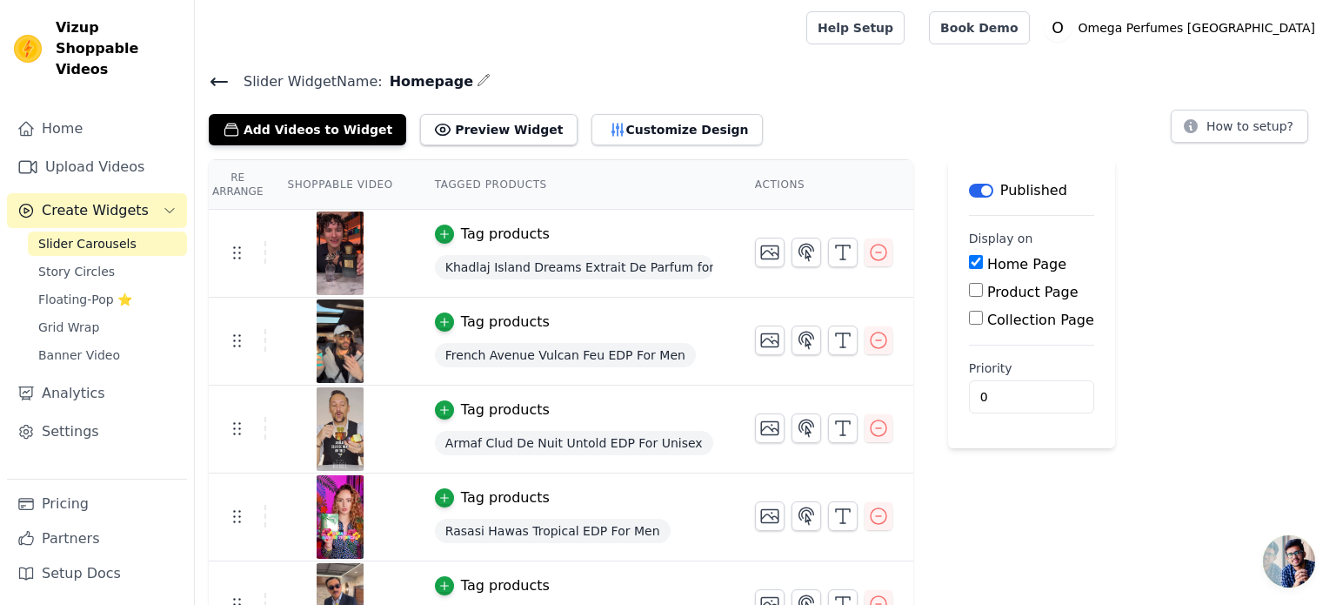
click at [985, 506] on div "Label Published Display on Home Page Product Page Collection Page Priority 0" at bounding box center [1031, 448] width 167 height 578
click at [463, 124] on button "Preview Widget" at bounding box center [498, 129] width 157 height 31
click at [969, 292] on input "Product Page" at bounding box center [976, 290] width 14 height 14
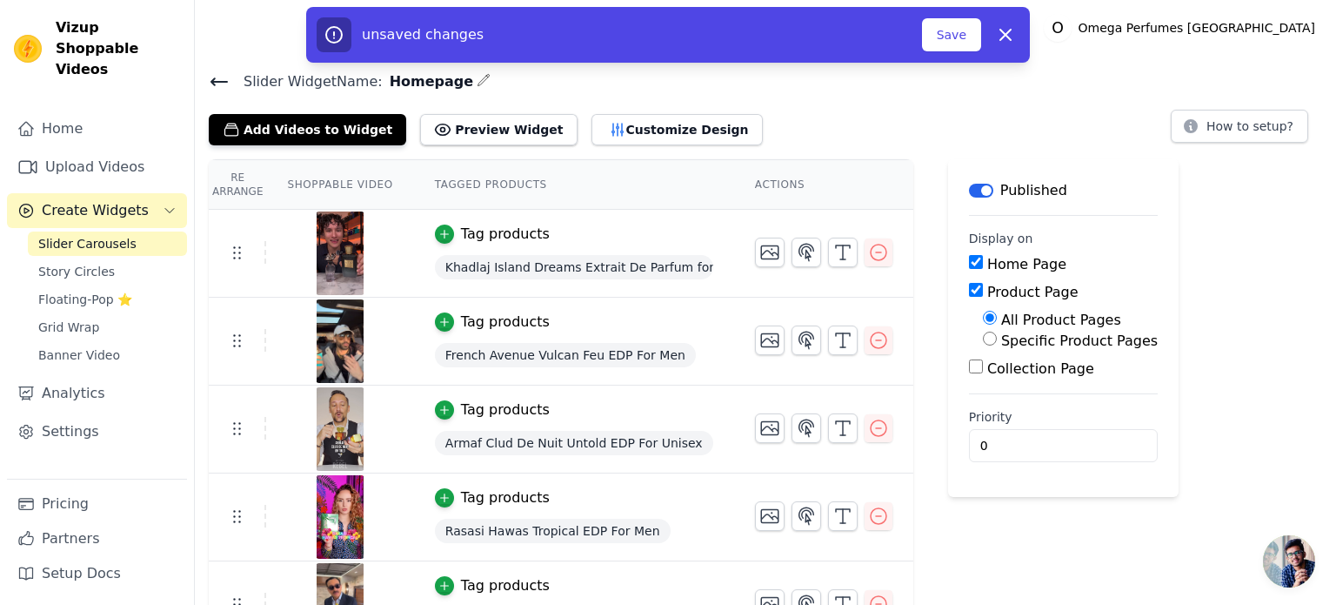
click at [970, 287] on input "Product Page" at bounding box center [976, 290] width 14 height 14
checkbox input "false"
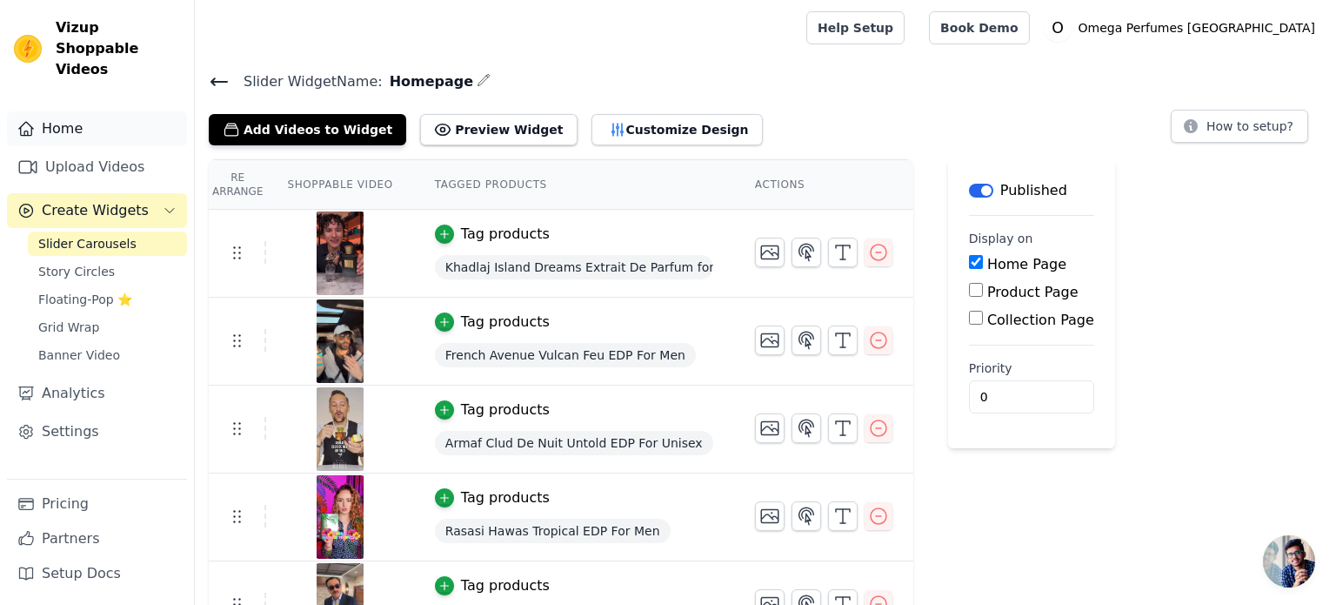
click at [58, 121] on link "Home" at bounding box center [97, 128] width 180 height 35
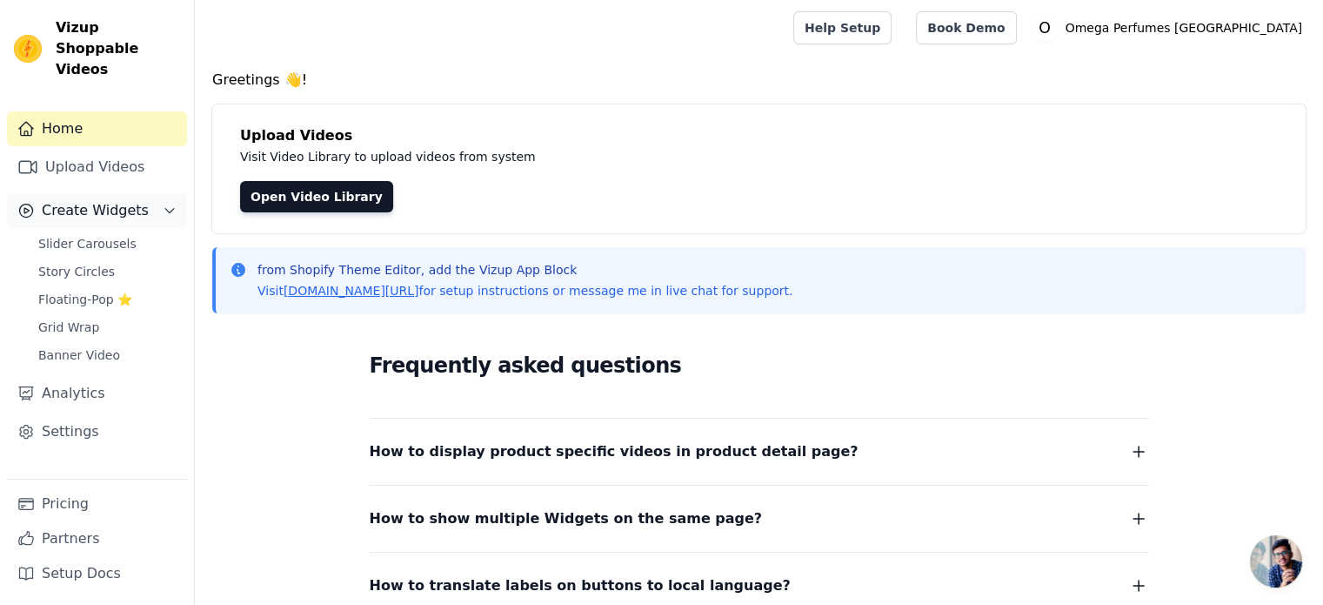
click at [80, 200] on span "Create Widgets" at bounding box center [95, 210] width 107 height 21
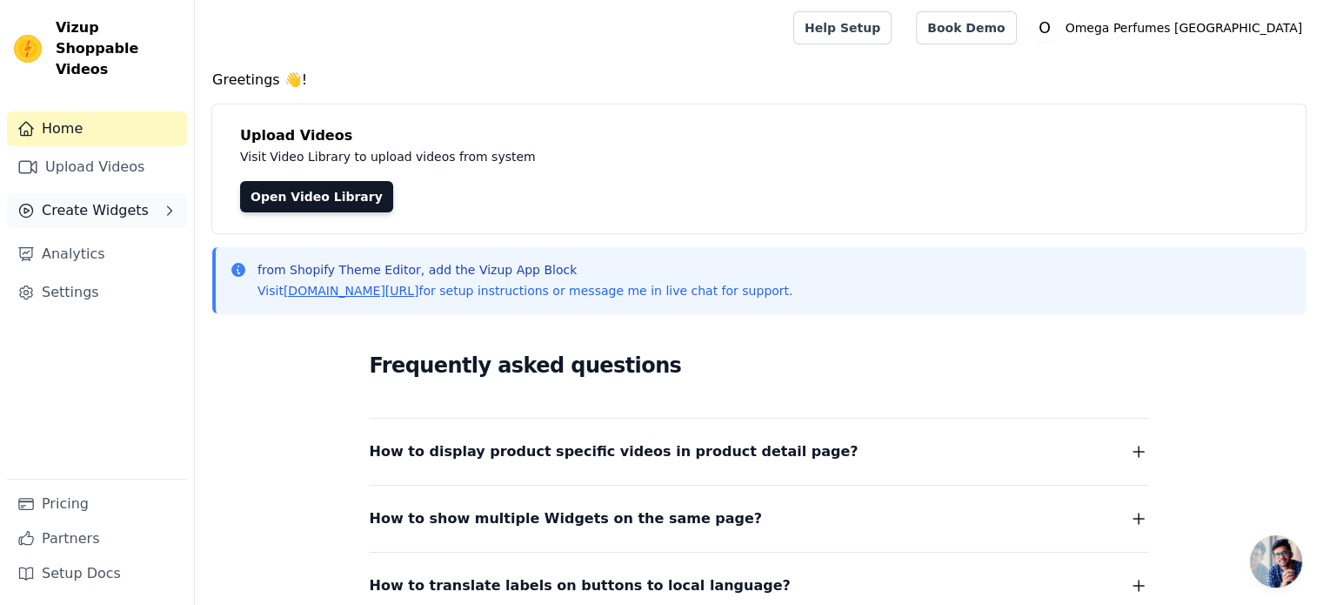
click at [80, 200] on span "Create Widgets" at bounding box center [95, 210] width 107 height 21
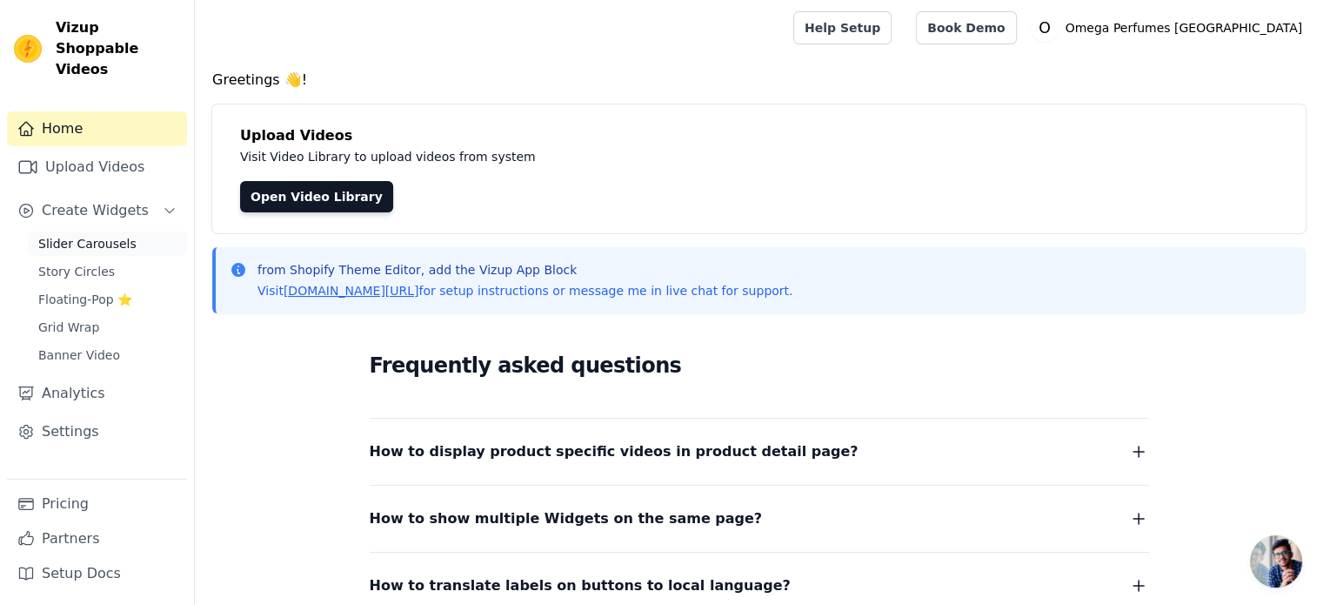
click at [87, 235] on span "Slider Carousels" at bounding box center [87, 243] width 98 height 17
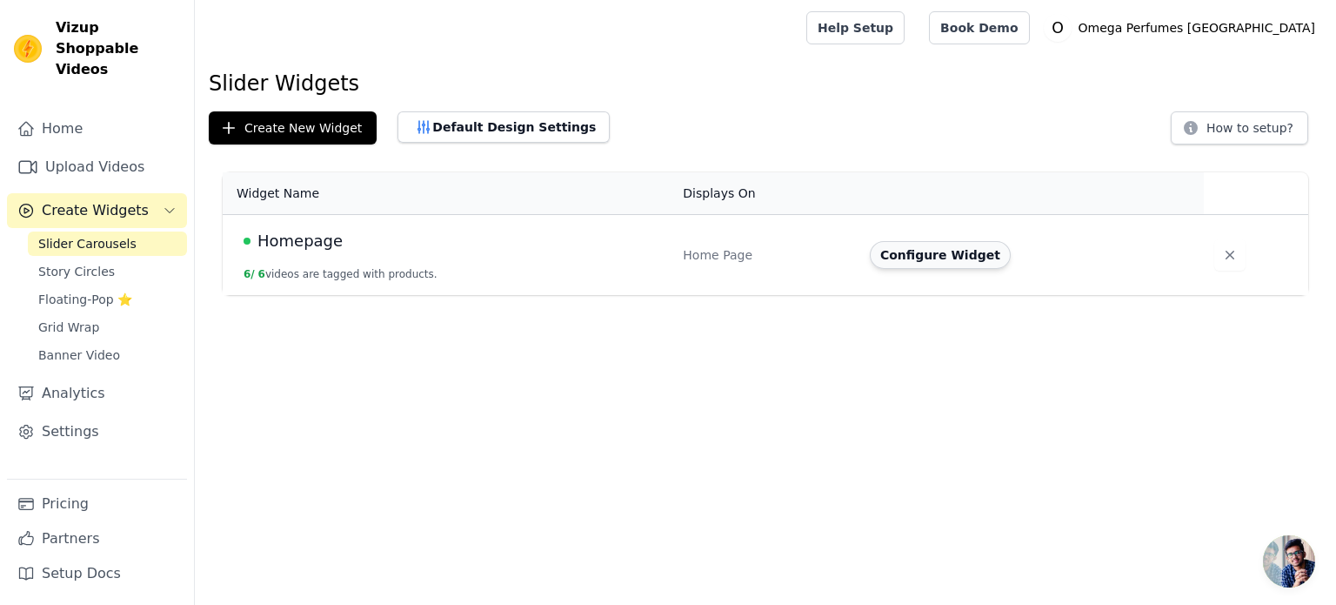
click at [955, 258] on button "Configure Widget" at bounding box center [940, 255] width 141 height 28
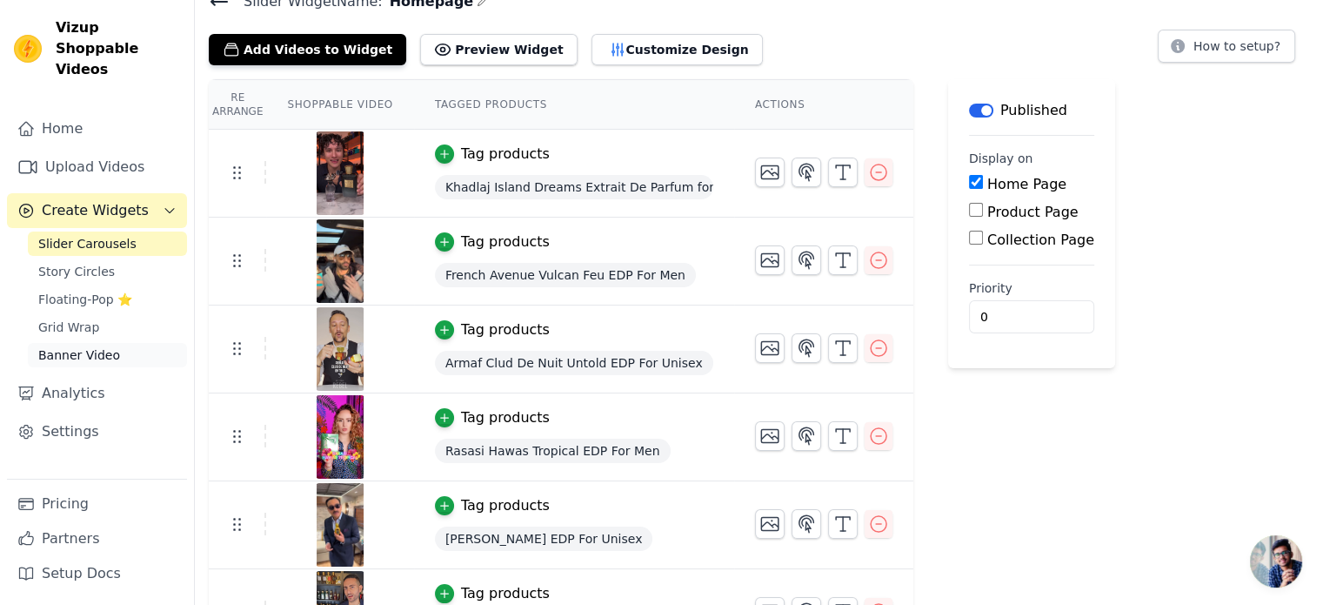
scroll to position [80, 0]
click at [79, 414] on link "Settings" at bounding box center [97, 431] width 180 height 35
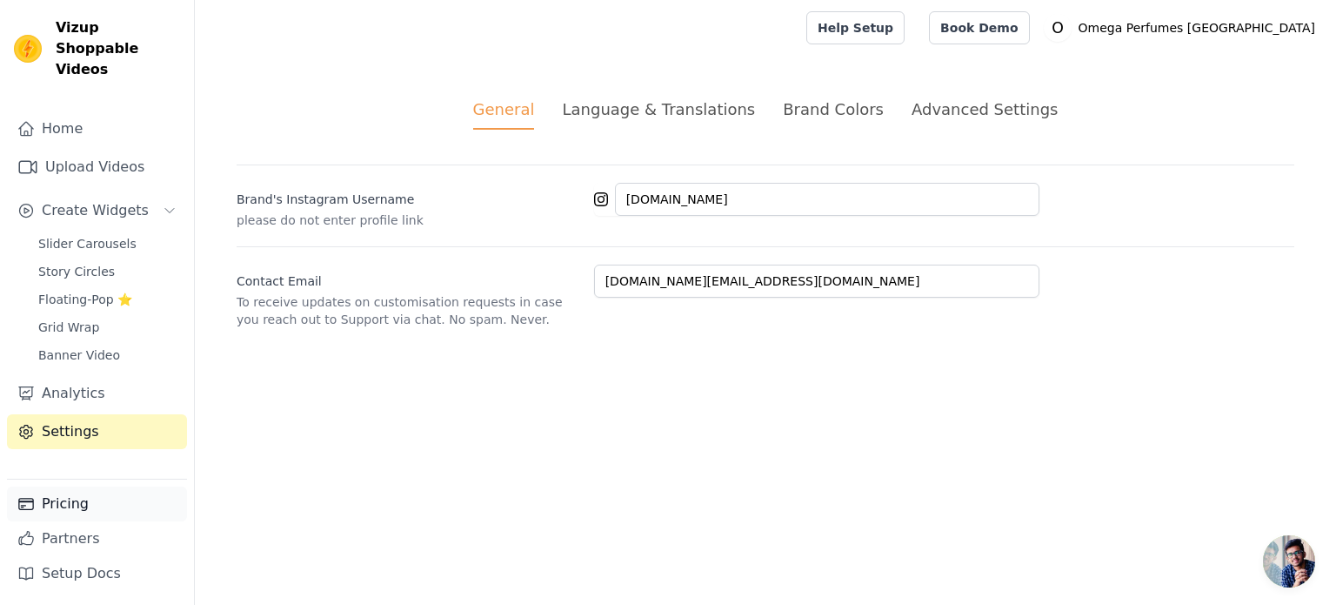
click at [69, 511] on link "Pricing" at bounding box center [97, 503] width 180 height 35
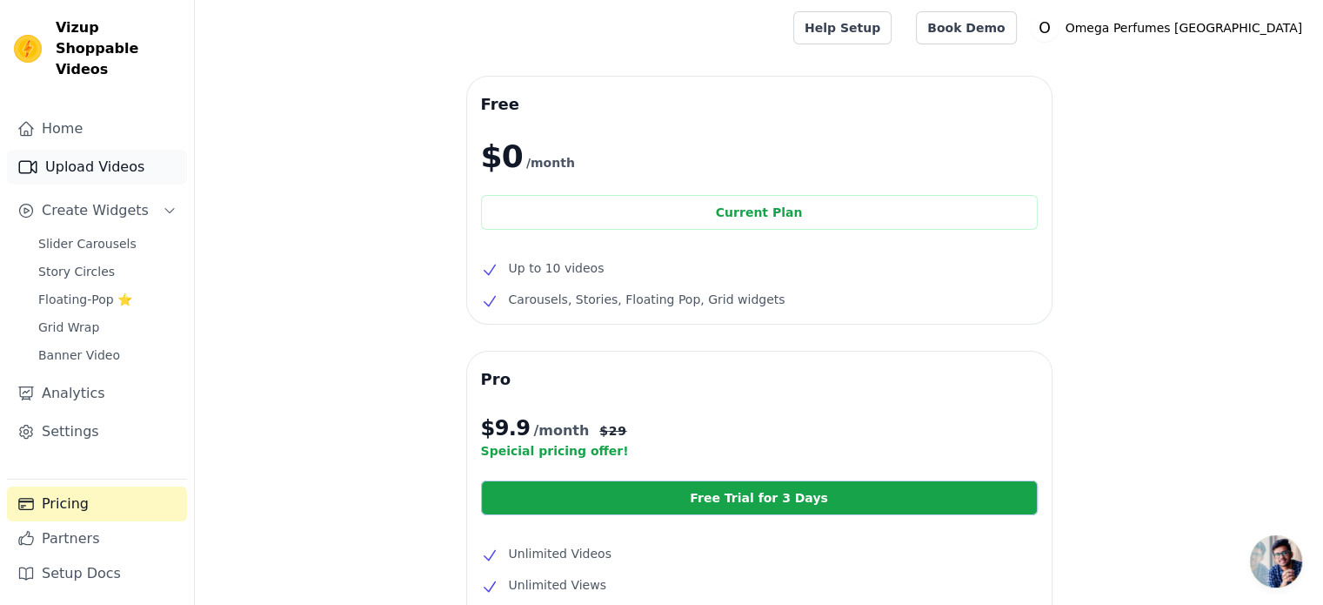
click at [90, 150] on link "Upload Videos" at bounding box center [97, 167] width 180 height 35
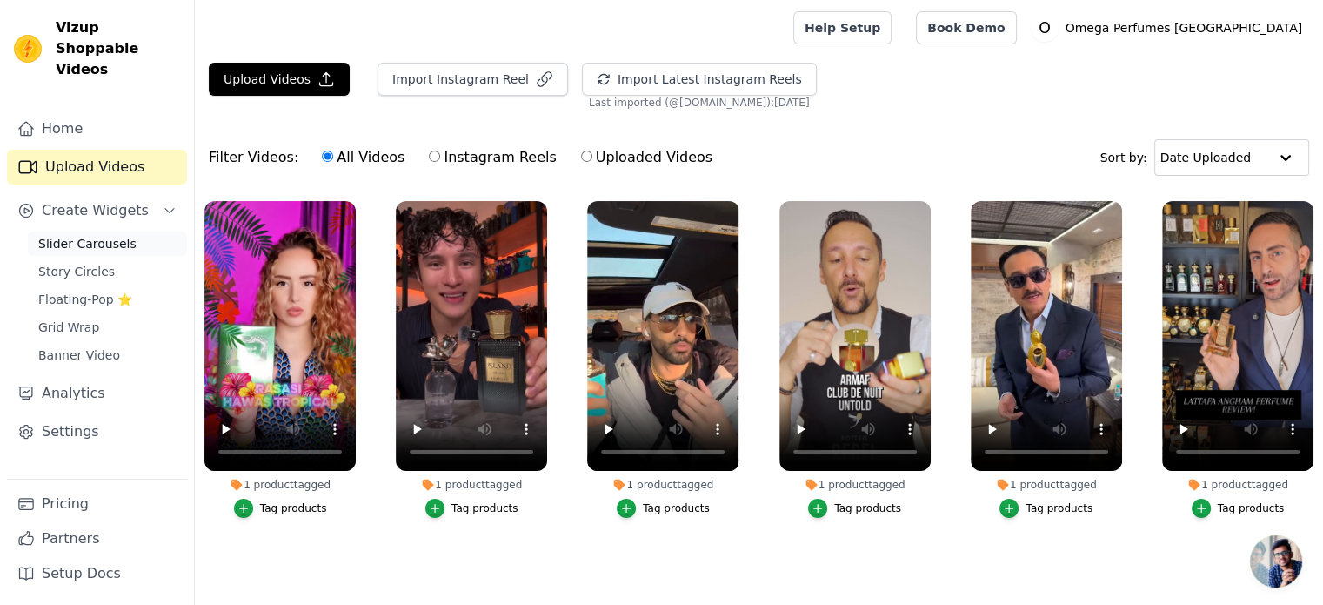
click at [115, 235] on span "Slider Carousels" at bounding box center [87, 243] width 98 height 17
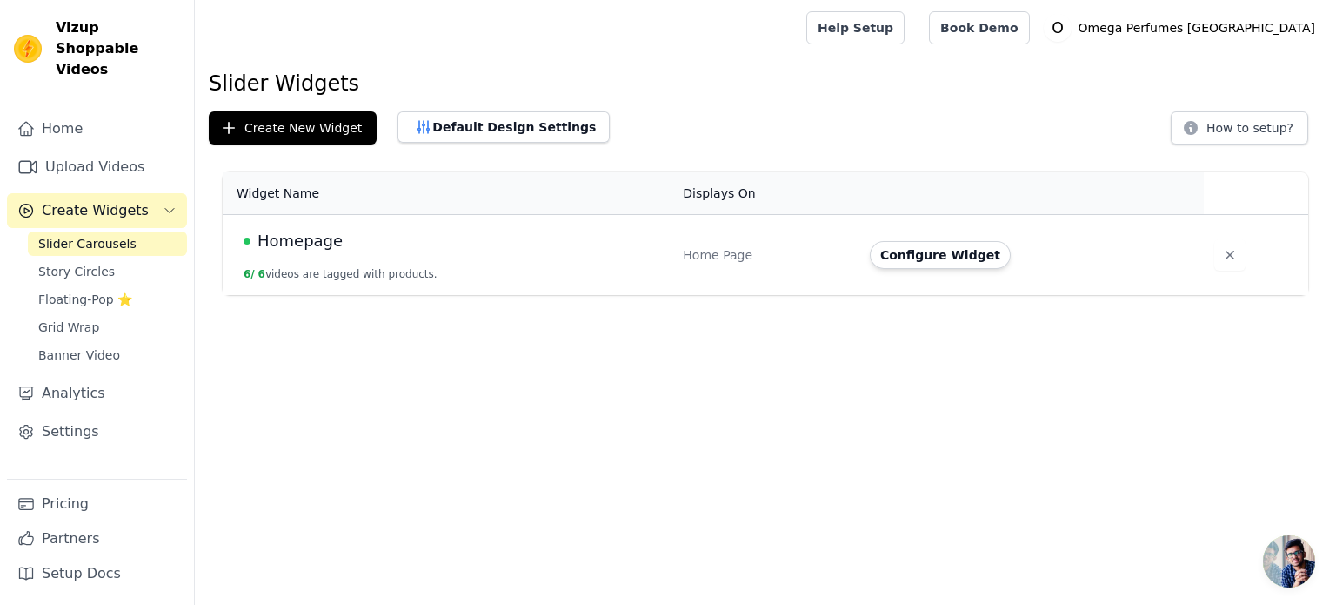
click at [727, 251] on div "Home Page" at bounding box center [766, 254] width 166 height 17
click at [948, 259] on button "Configure Widget" at bounding box center [940, 255] width 141 height 28
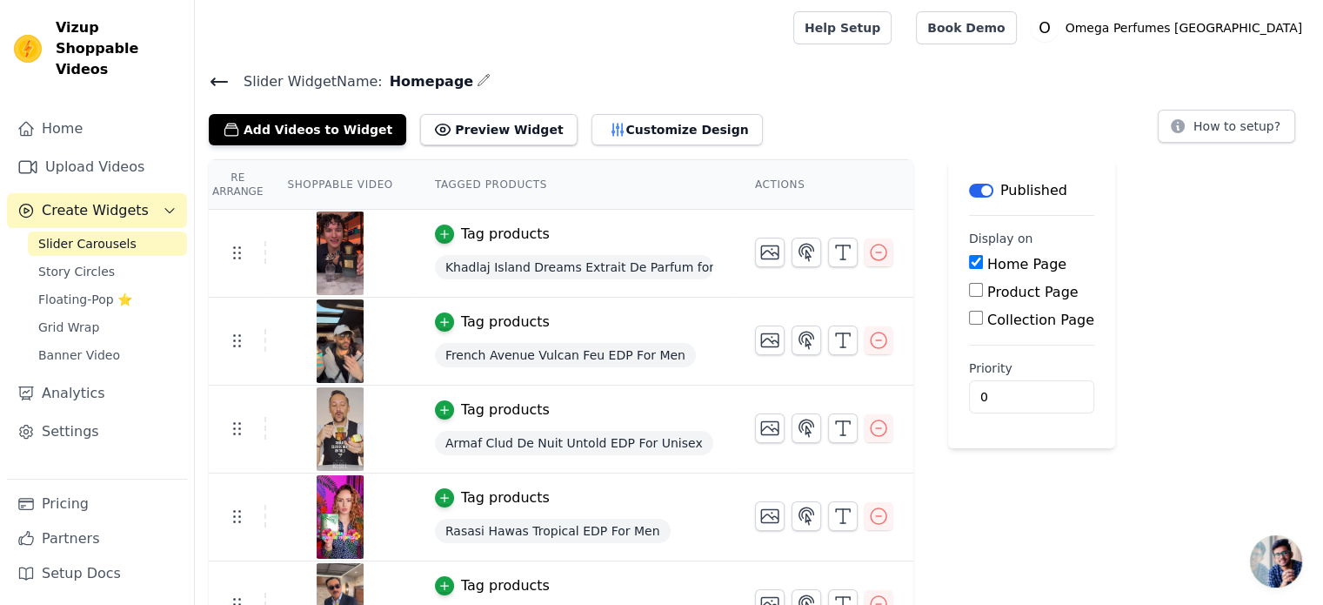
scroll to position [129, 0]
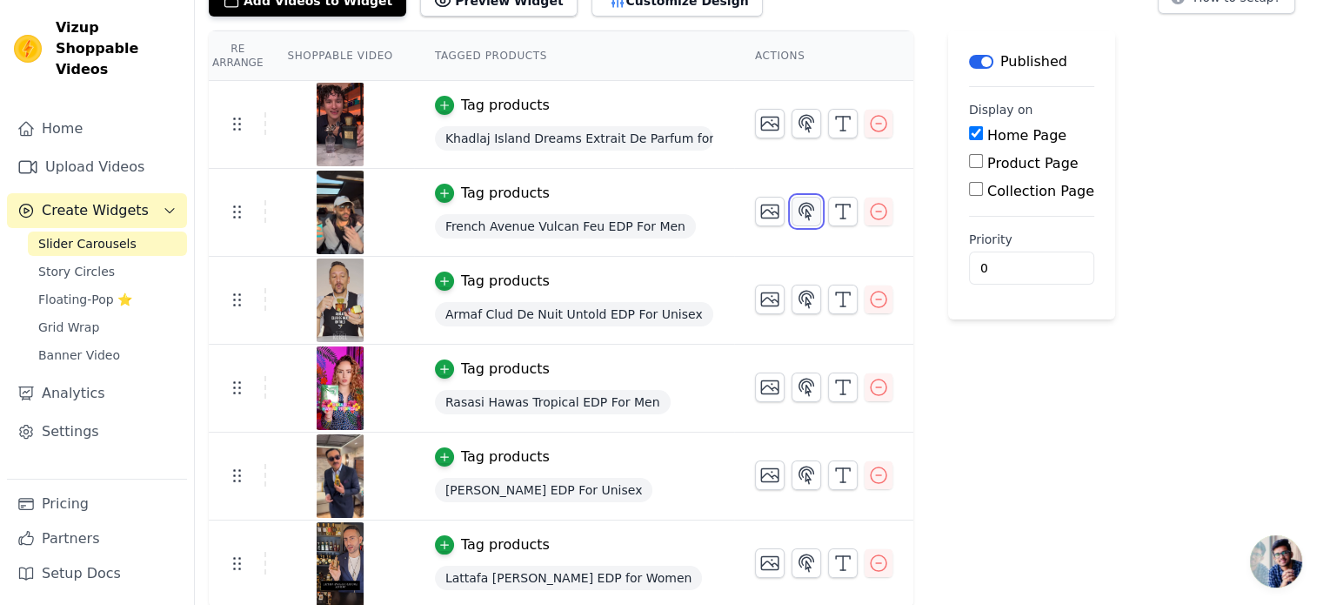
click at [800, 214] on icon "button" at bounding box center [806, 211] width 21 height 21
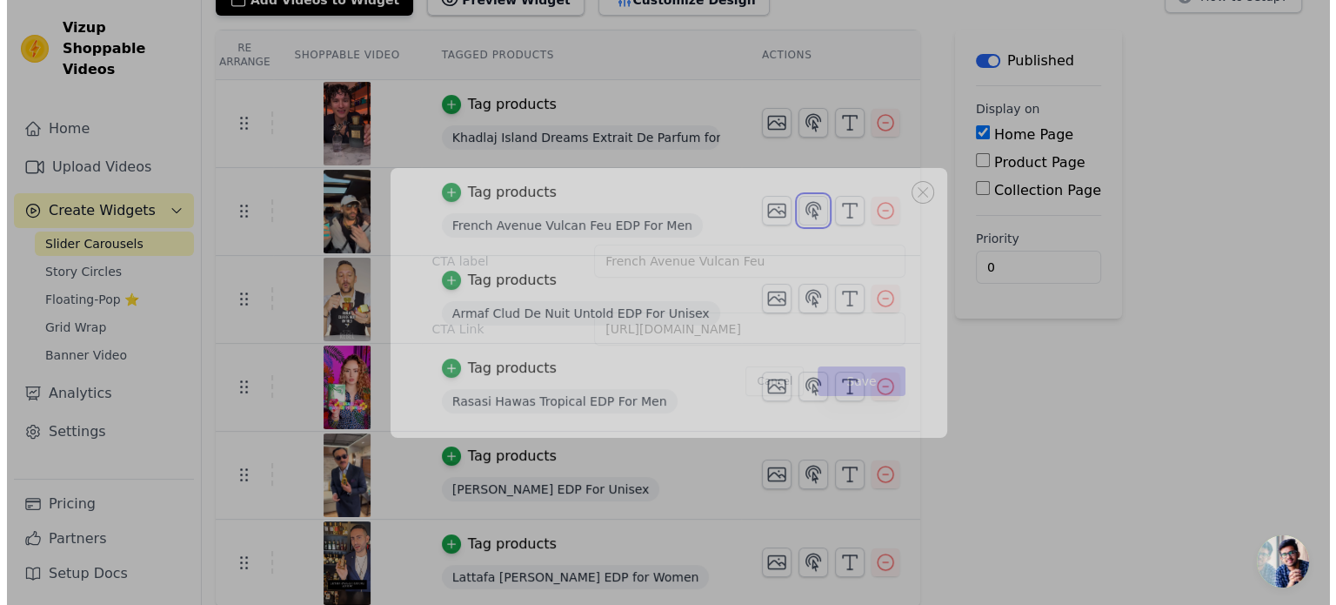
scroll to position [0, 0]
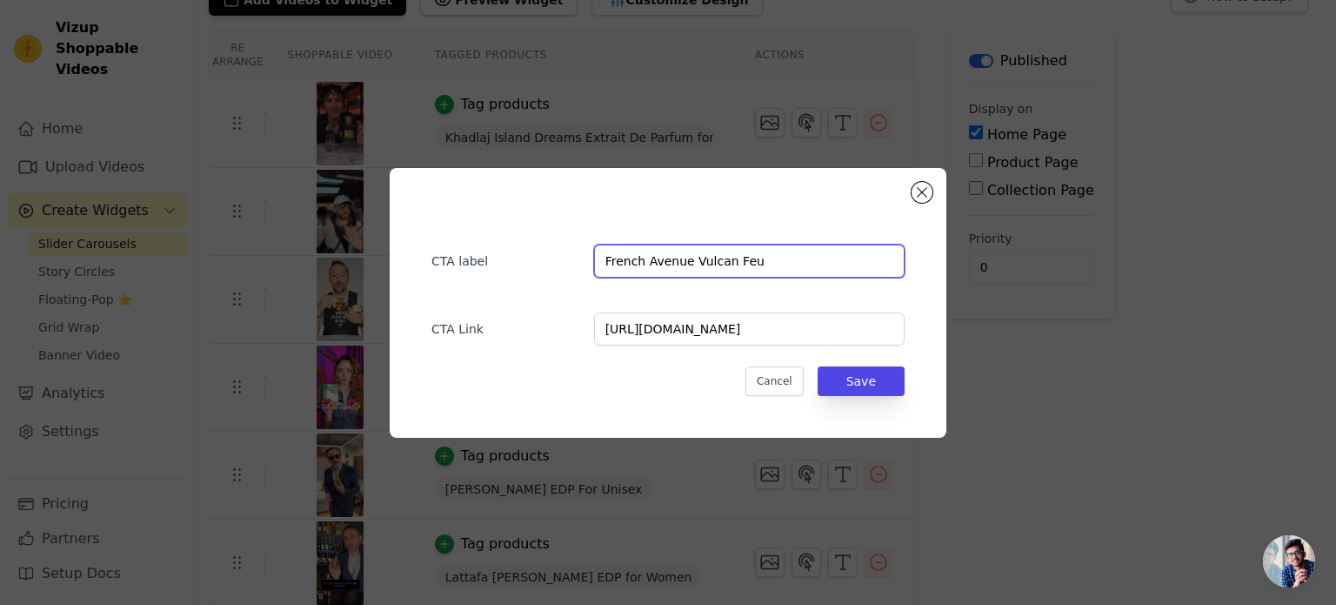
click at [717, 260] on input "French Avenue Vulcan Feu" at bounding box center [749, 260] width 311 height 33
click at [920, 184] on button "Close modal" at bounding box center [922, 192] width 21 height 21
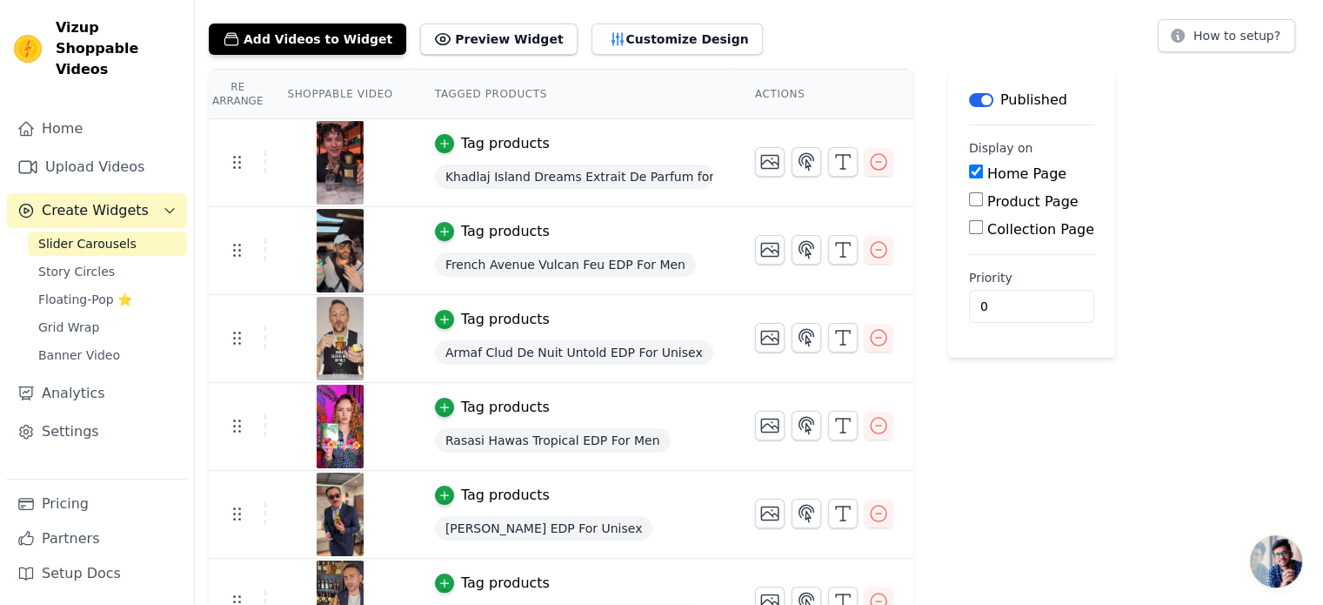
scroll to position [129, 0]
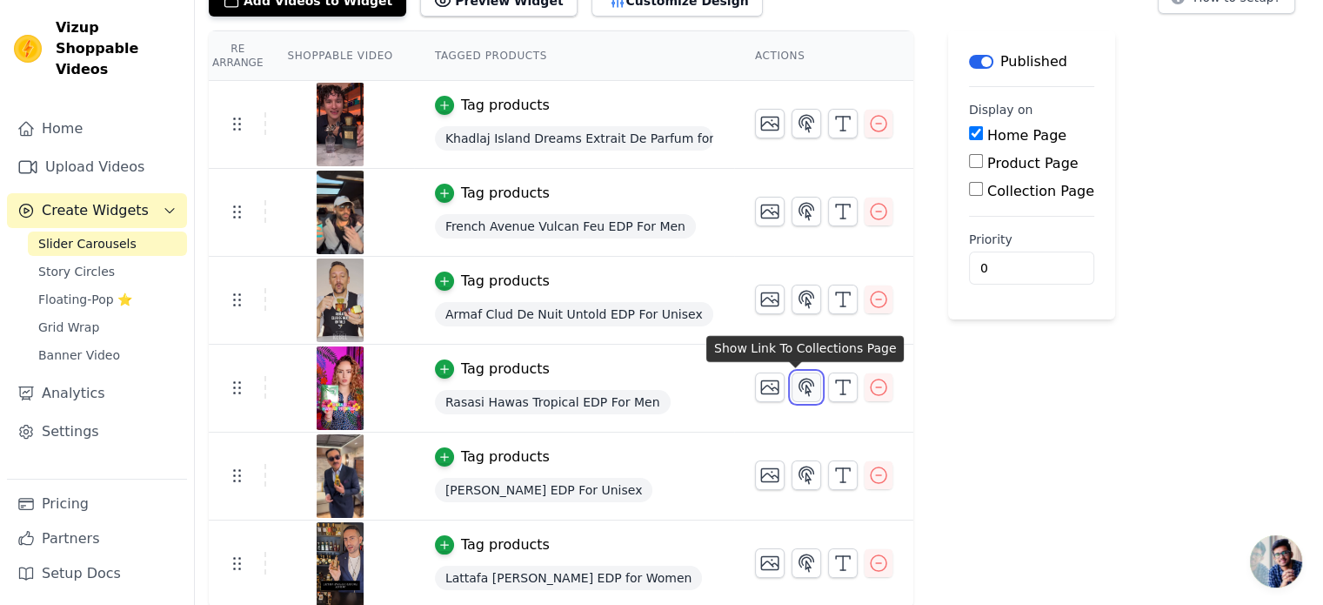
click at [800, 385] on icon "button" at bounding box center [807, 386] width 15 height 17
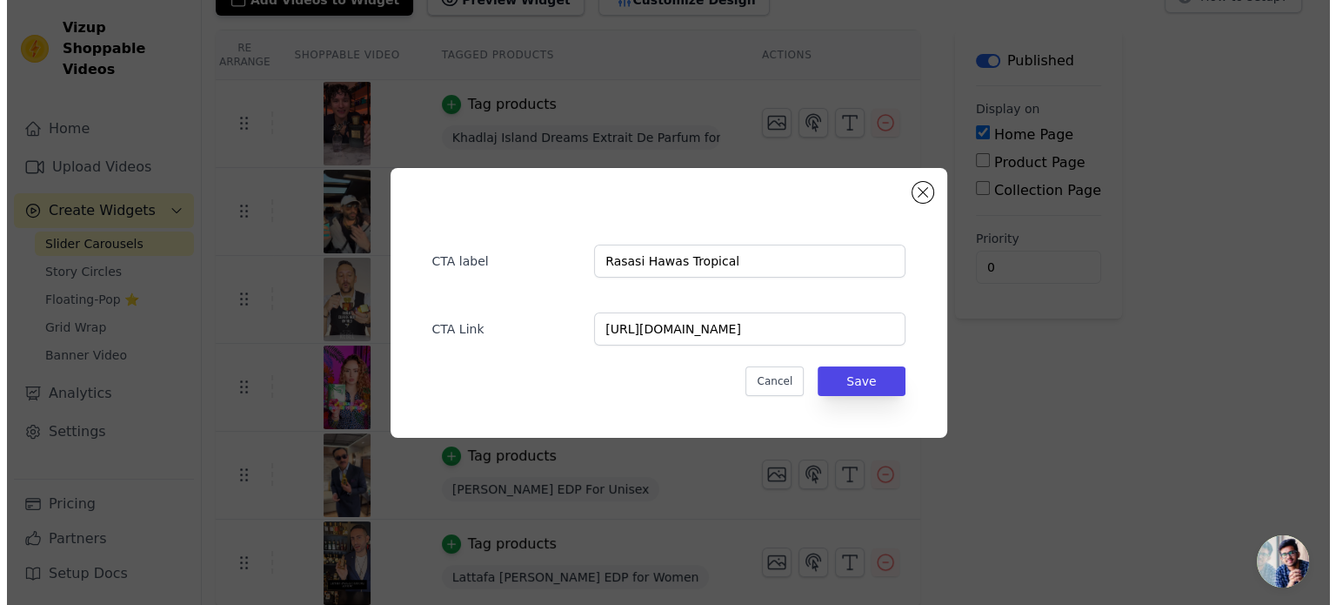
scroll to position [0, 0]
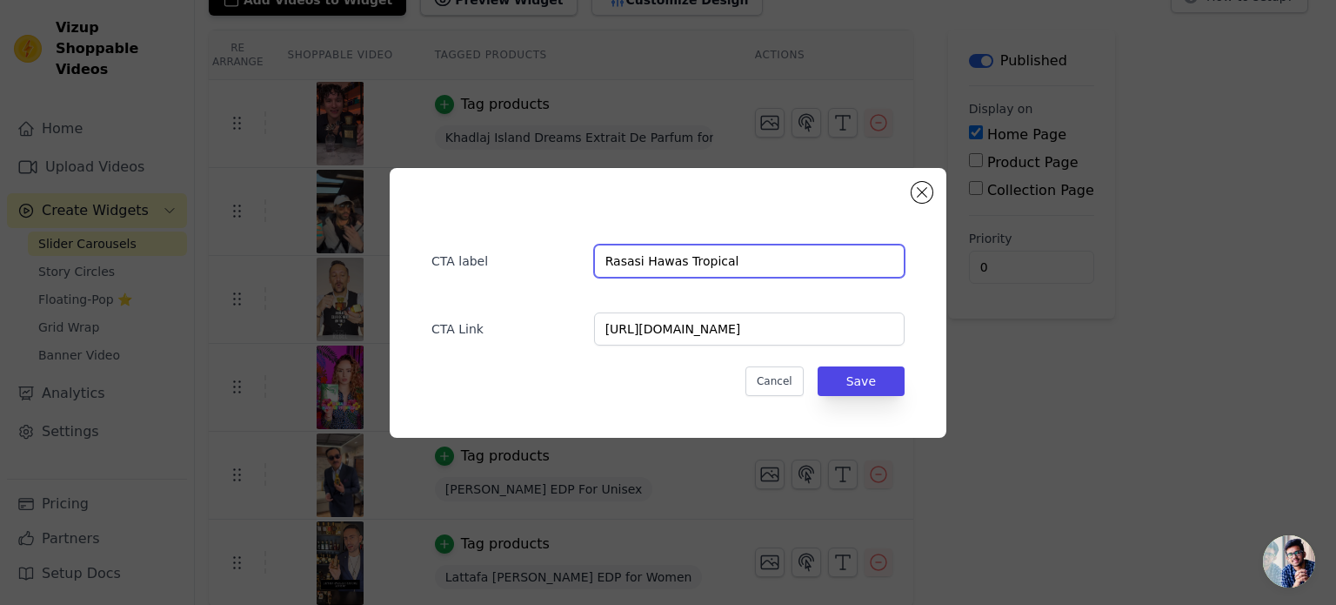
click at [706, 254] on input "Rasasi Hawas Tropical" at bounding box center [749, 260] width 311 height 33
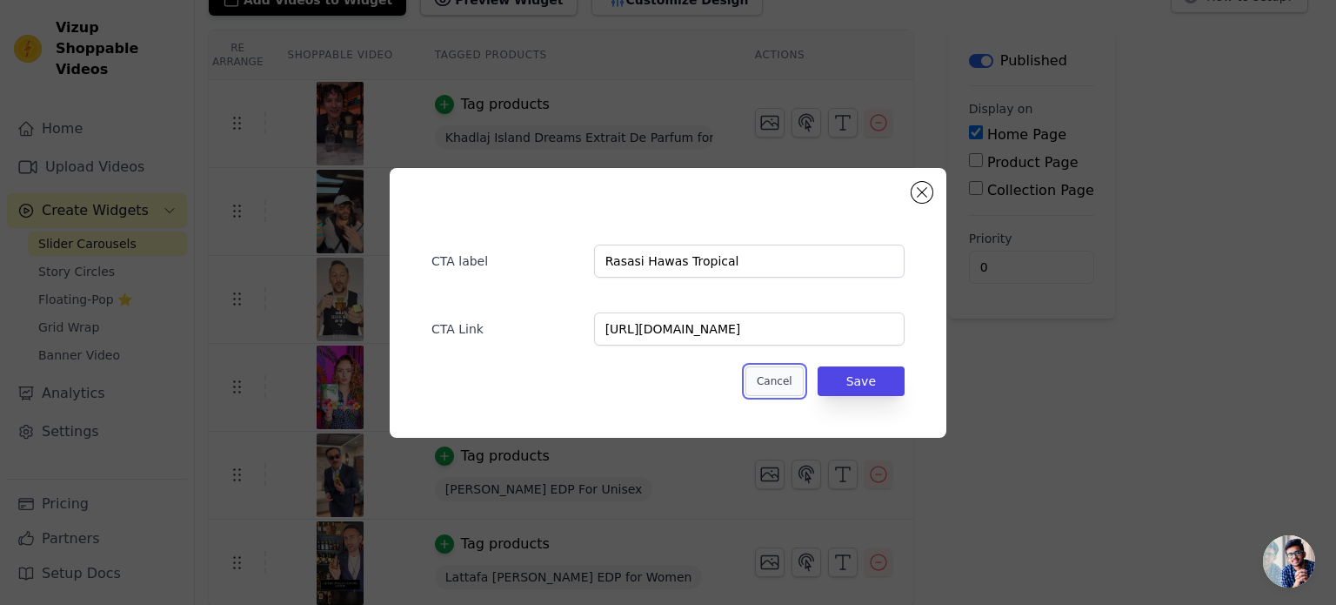
click at [788, 382] on button "Cancel" at bounding box center [775, 381] width 58 height 30
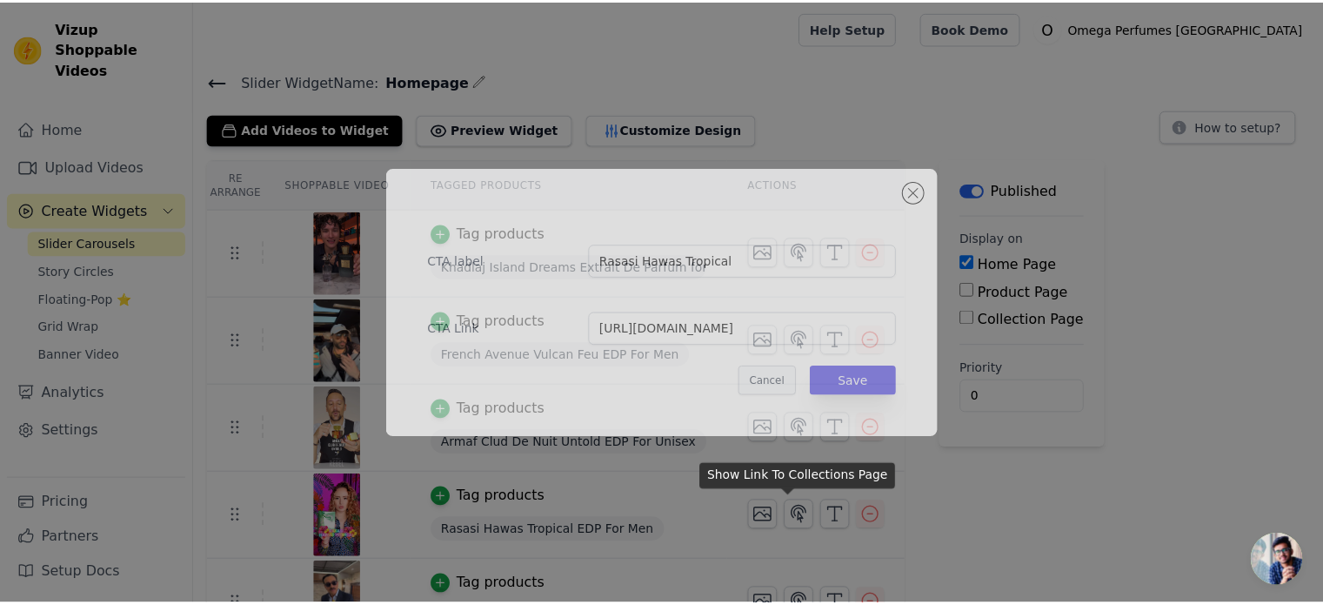
scroll to position [129, 0]
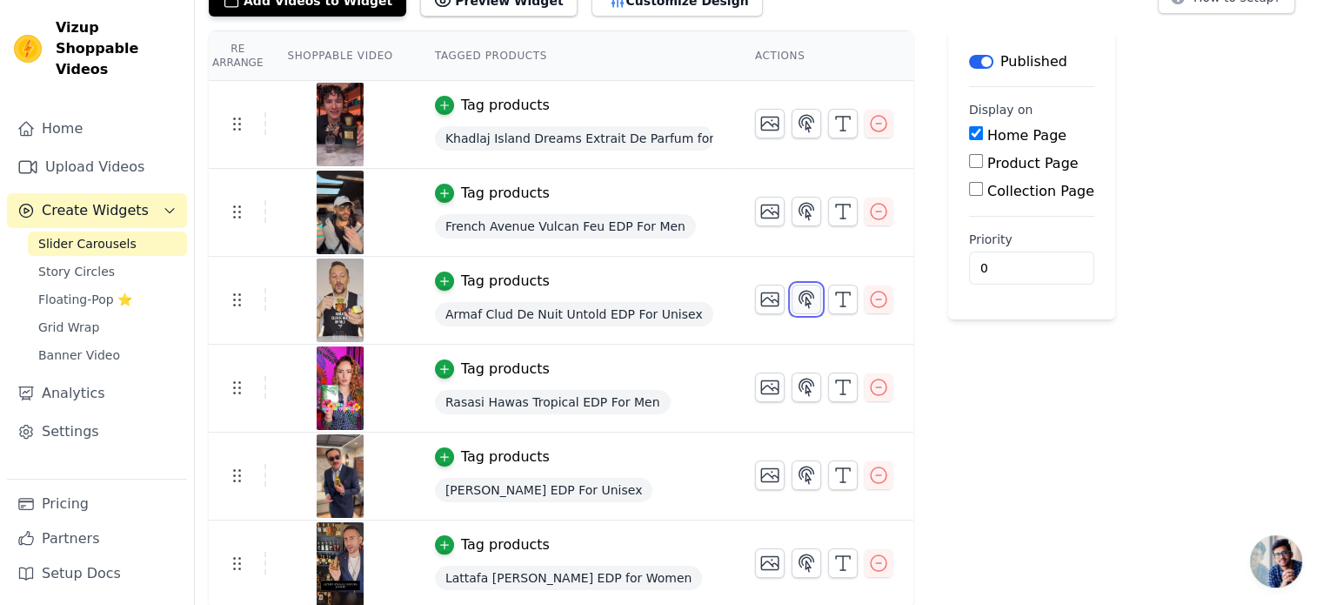
click at [800, 300] on icon "button" at bounding box center [807, 299] width 15 height 17
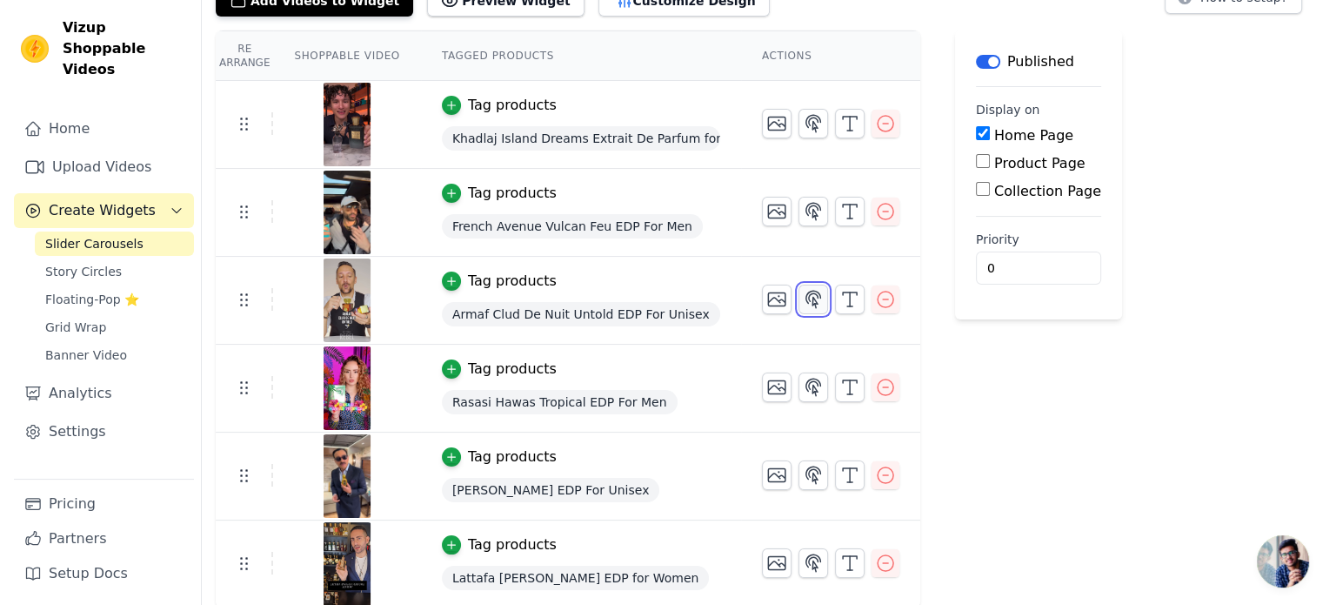
scroll to position [0, 0]
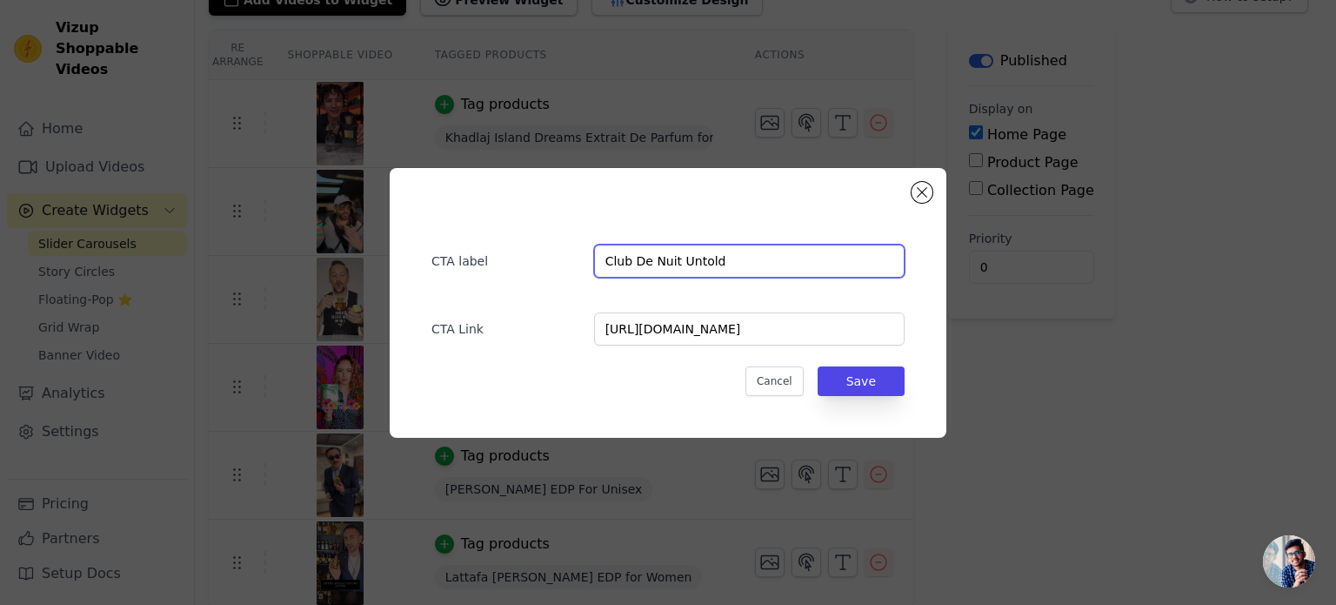
click at [702, 251] on input "Club De Nuit Untold" at bounding box center [749, 260] width 311 height 33
click at [926, 198] on button "Close modal" at bounding box center [922, 192] width 21 height 21
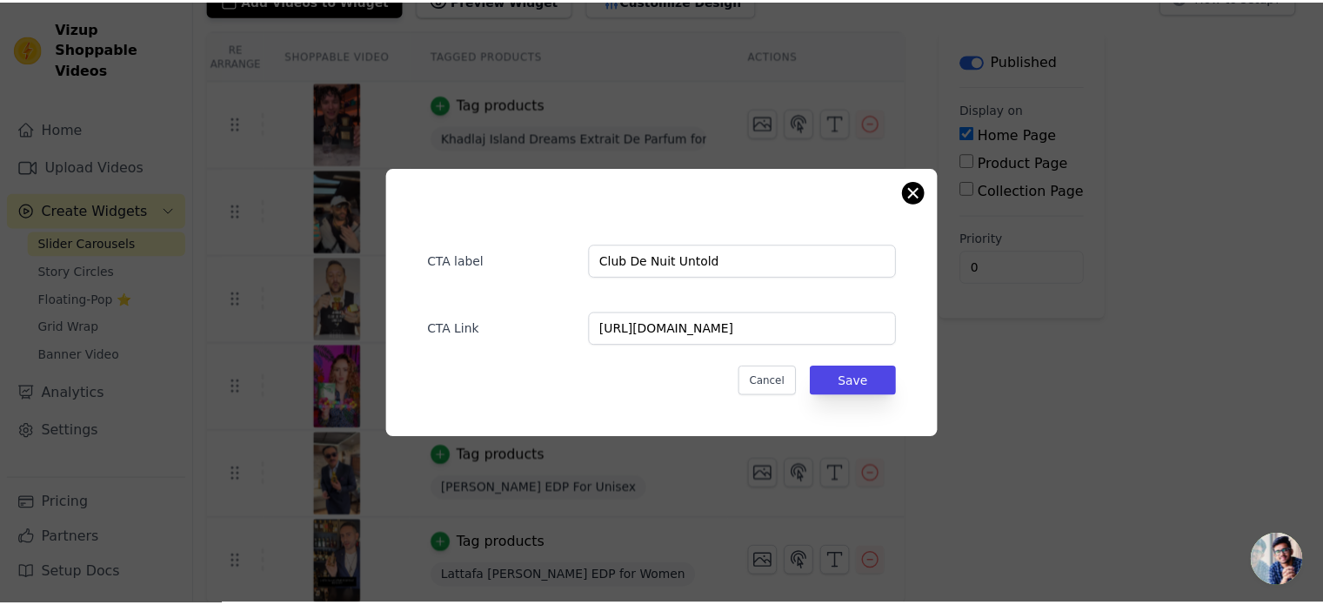
scroll to position [129, 0]
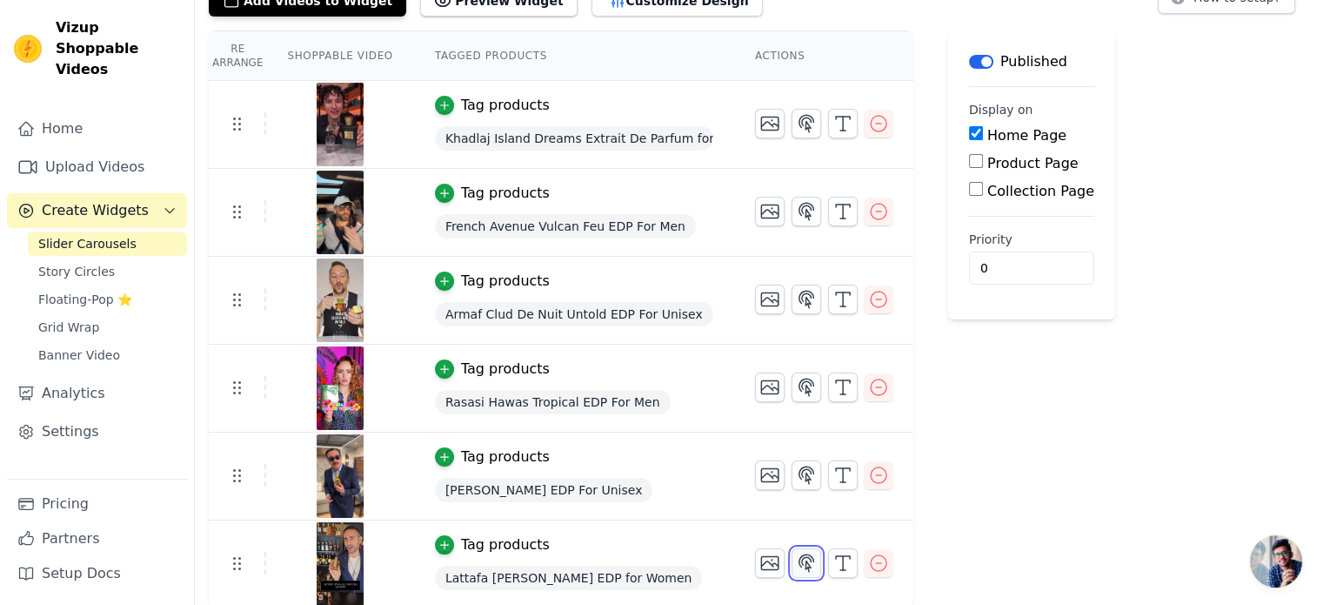
click at [796, 562] on icon "button" at bounding box center [806, 562] width 21 height 21
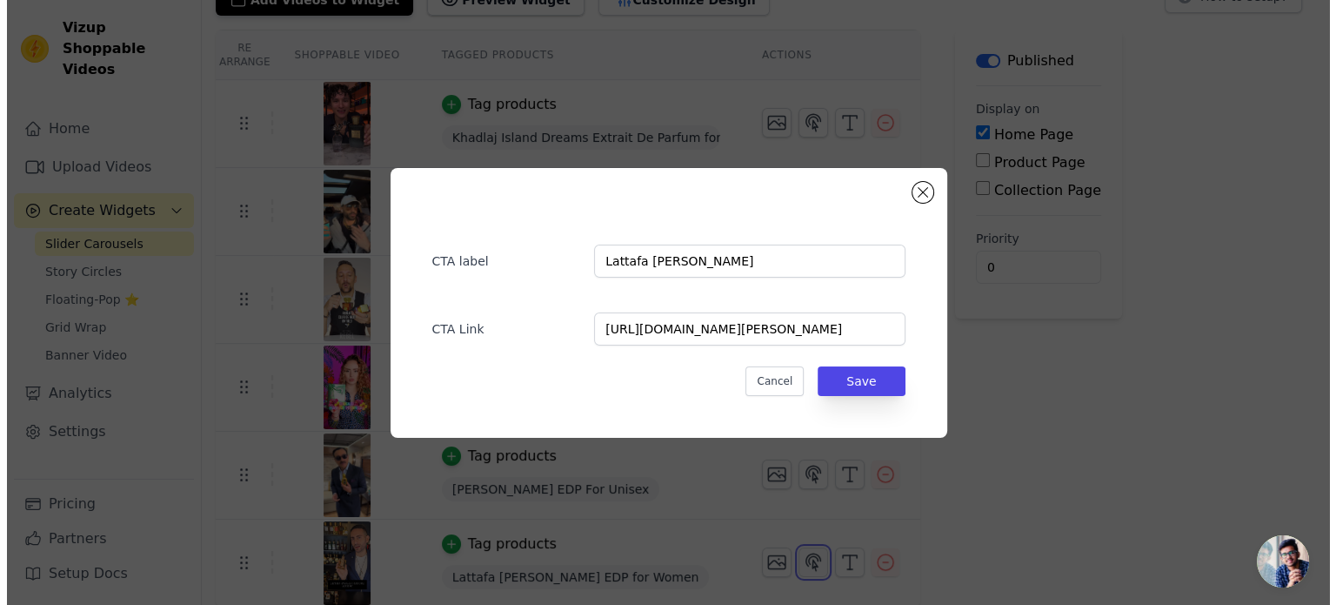
scroll to position [0, 0]
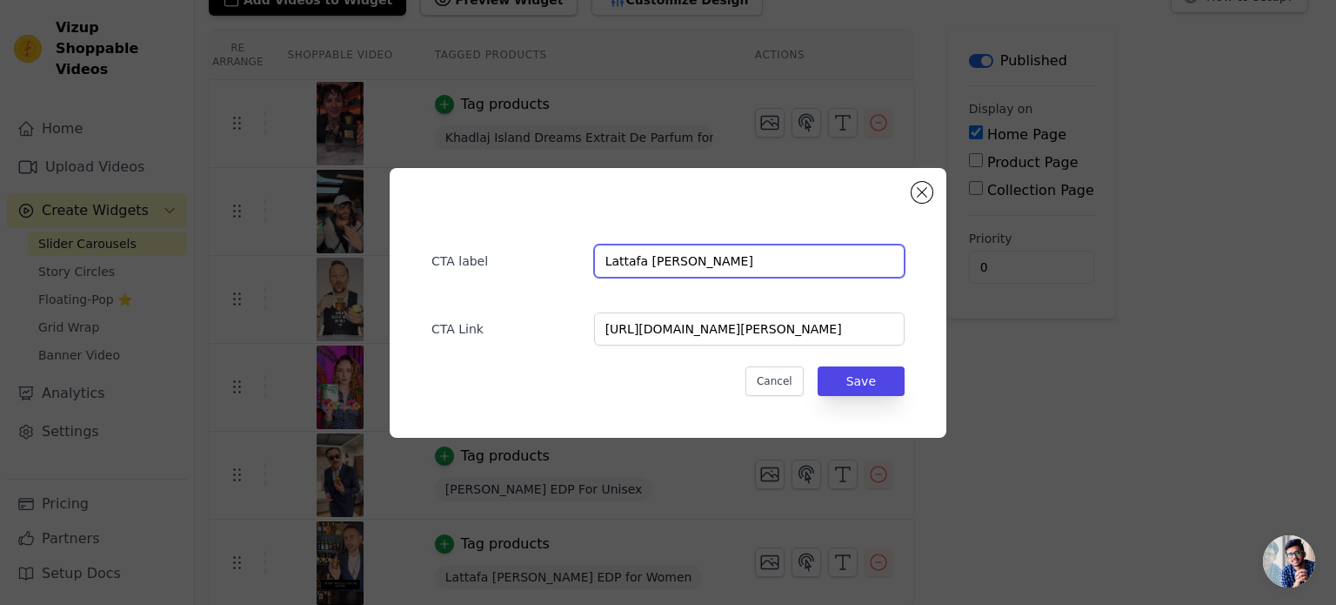
click at [739, 269] on input "Lattafa Angham" at bounding box center [749, 260] width 311 height 33
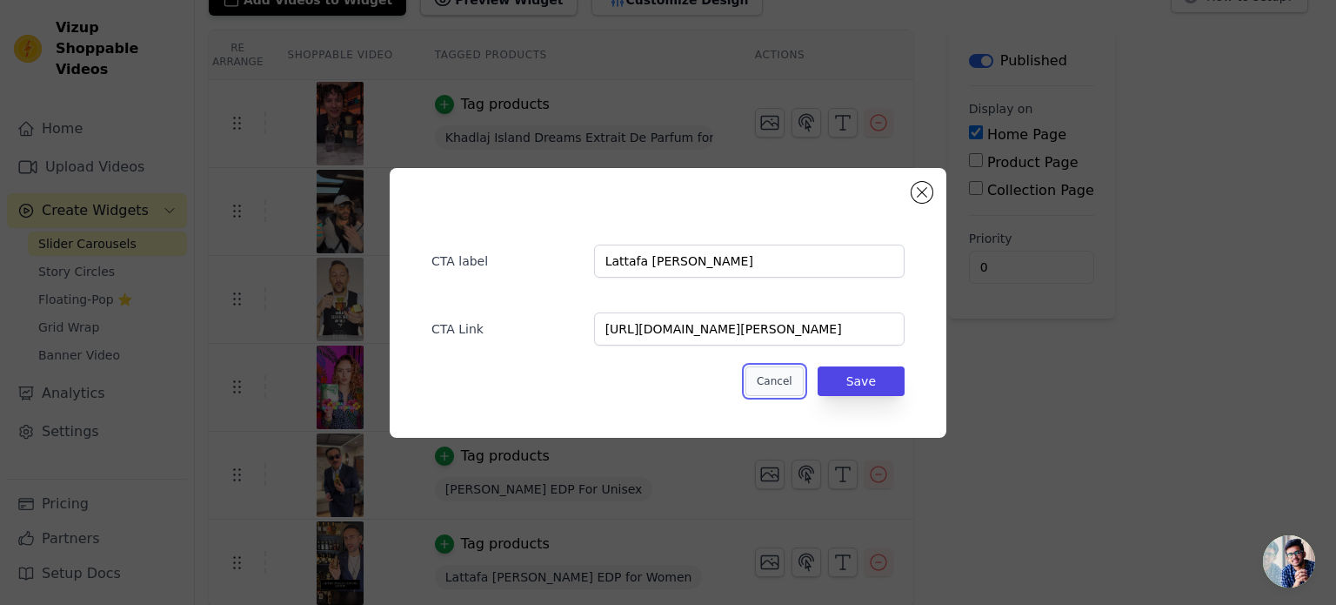
click at [791, 385] on button "Cancel" at bounding box center [775, 381] width 58 height 30
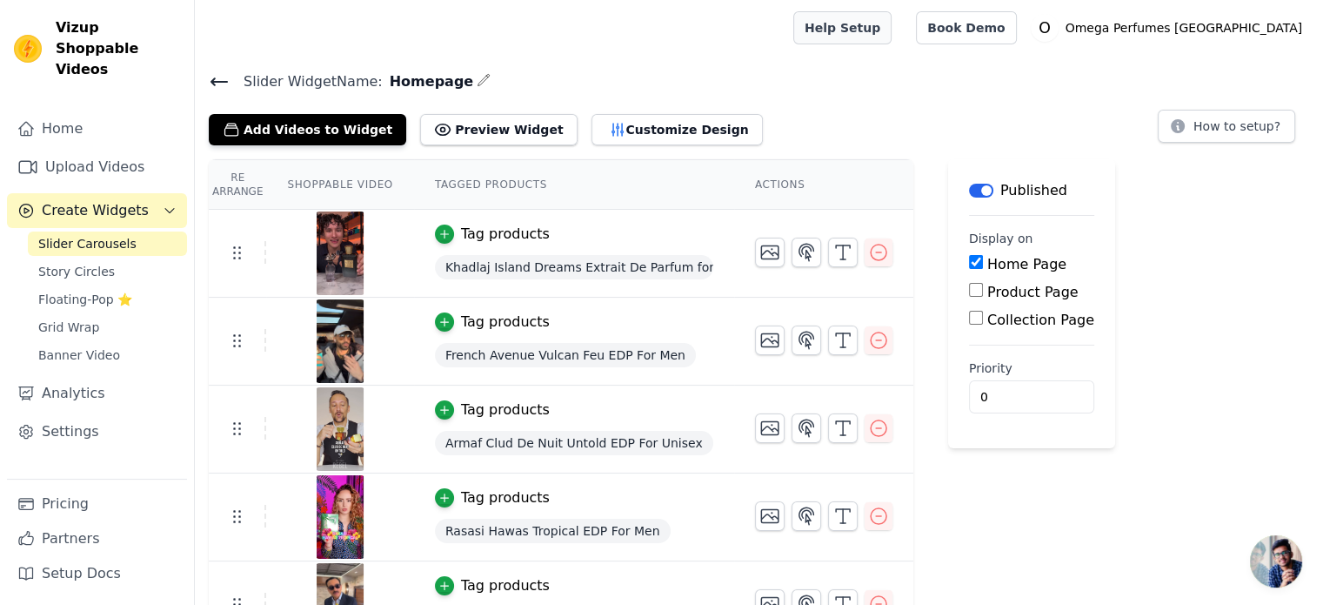
click at [892, 37] on link "Help Setup" at bounding box center [843, 27] width 98 height 33
click at [592, 128] on button "Customize Design" at bounding box center [677, 129] width 171 height 31
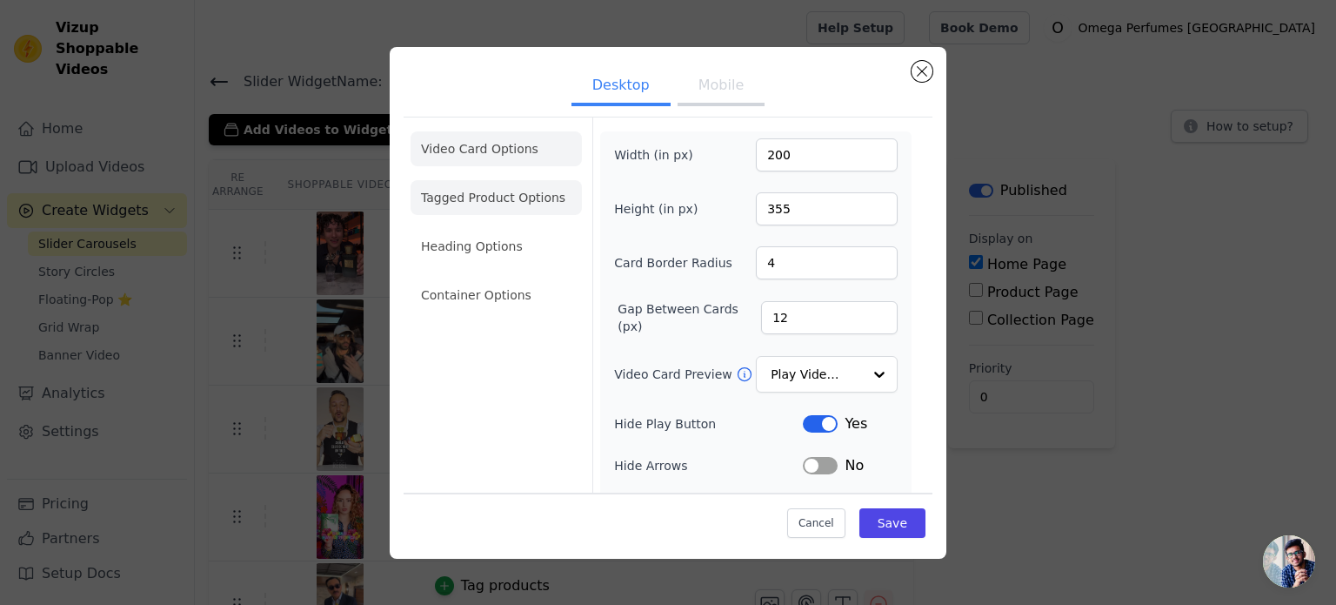
click at [486, 208] on li "Tagged Product Options" at bounding box center [496, 197] width 171 height 35
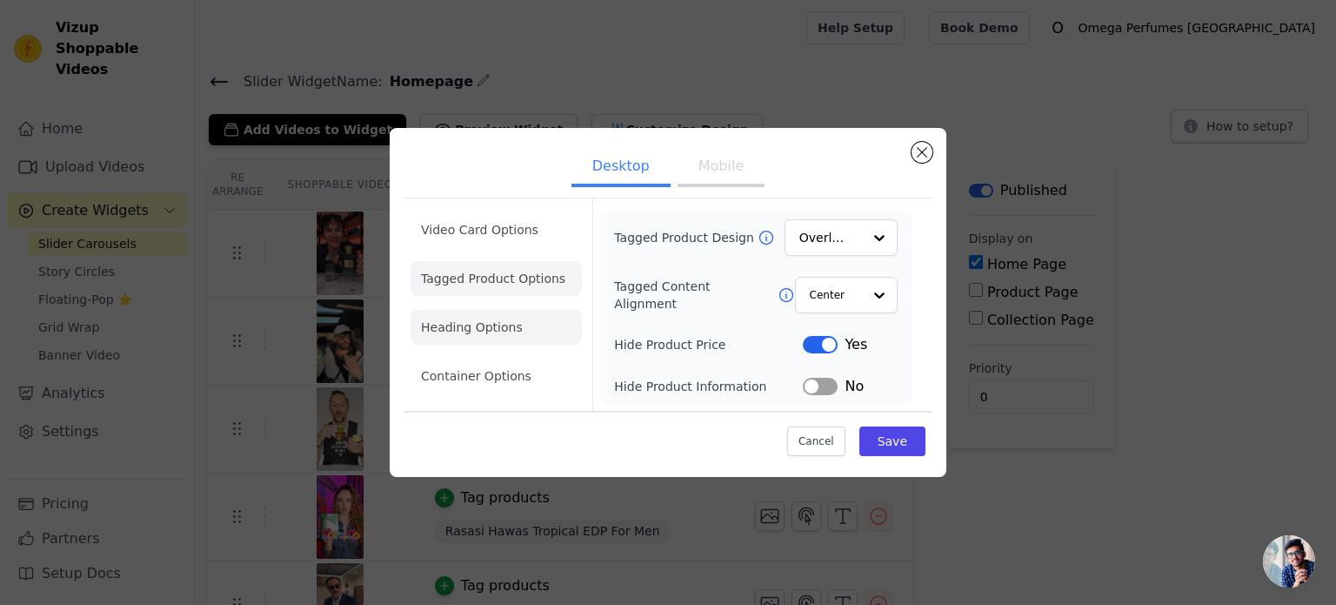
click at [462, 331] on li "Heading Options" at bounding box center [496, 327] width 171 height 35
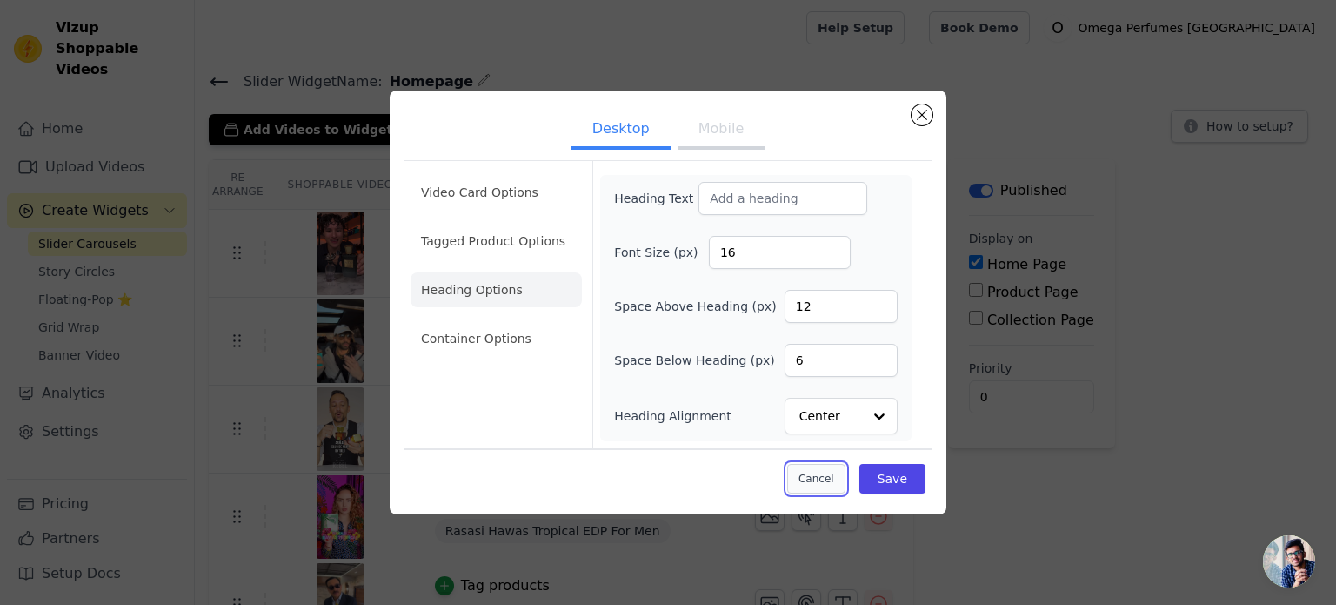
click at [824, 486] on button "Cancel" at bounding box center [816, 479] width 58 height 30
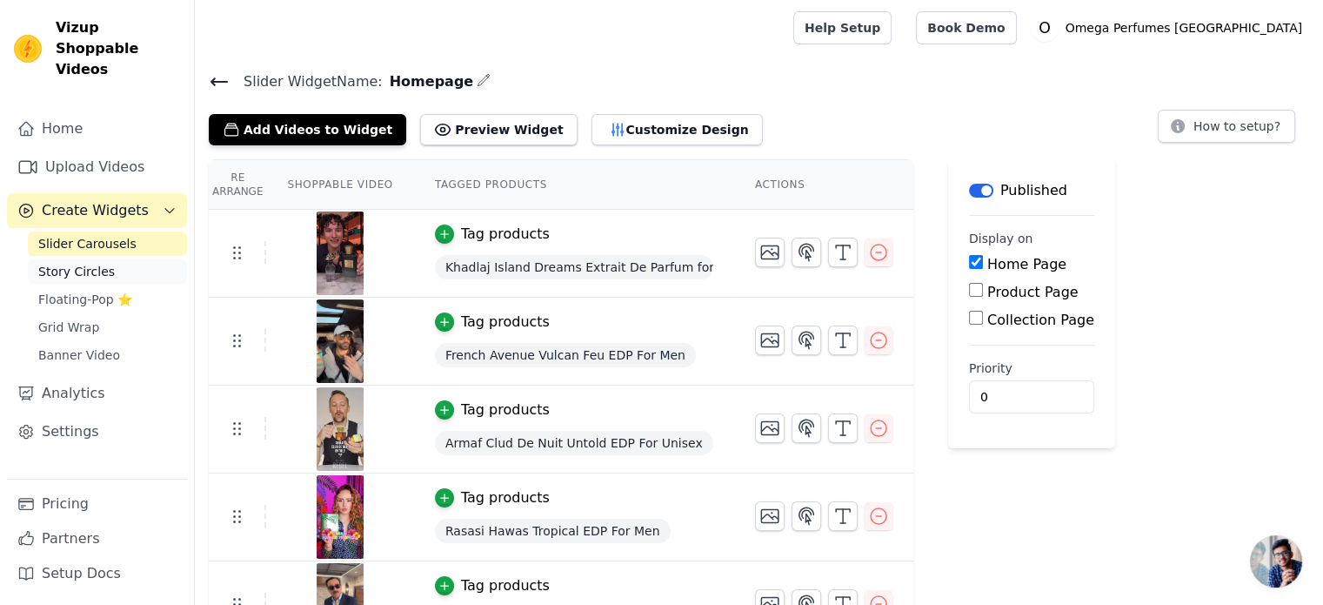
click at [56, 263] on span "Story Circles" at bounding box center [76, 271] width 77 height 17
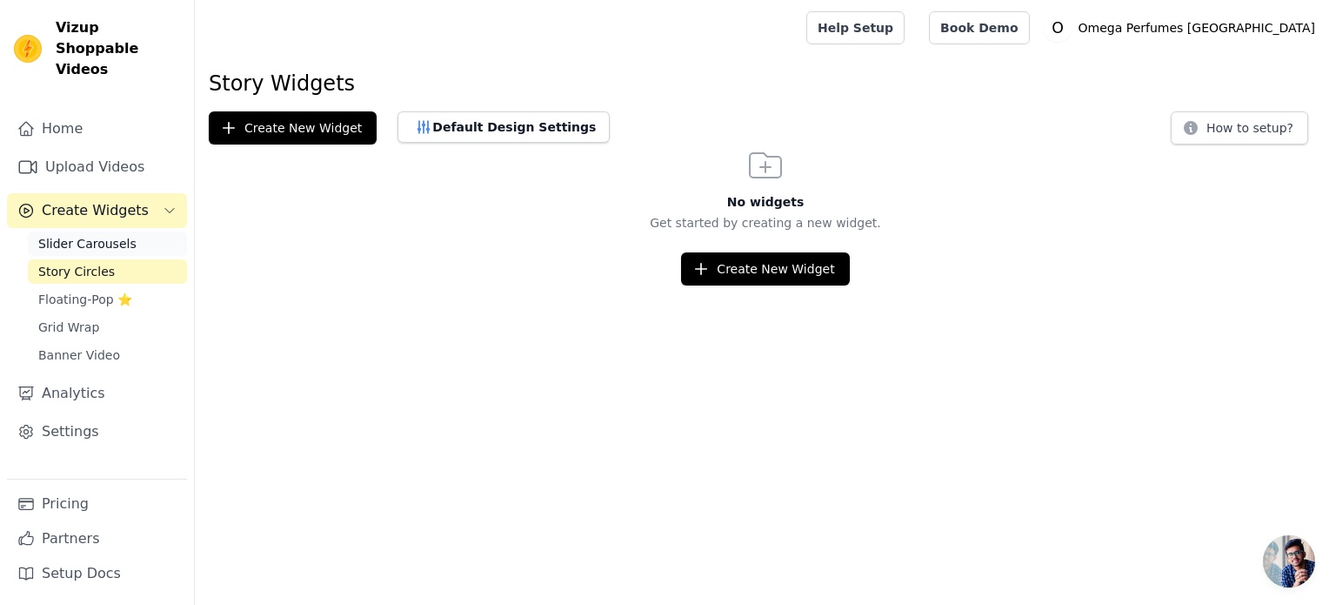
click at [84, 235] on span "Slider Carousels" at bounding box center [87, 243] width 98 height 17
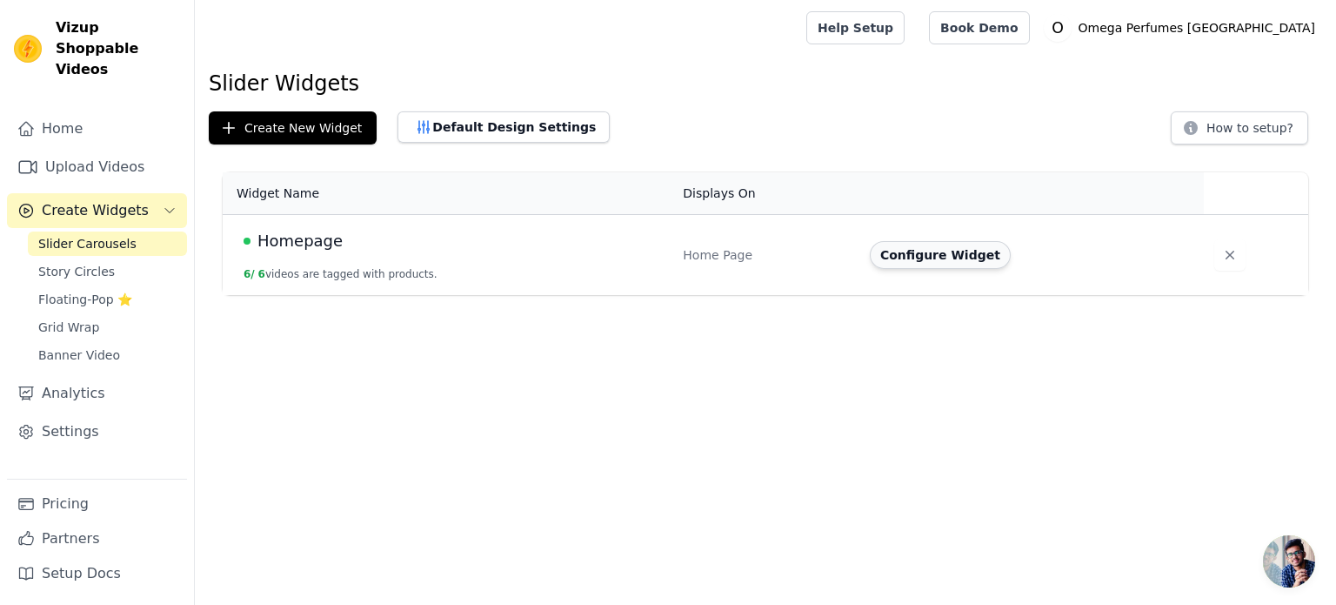
click at [919, 255] on button "Configure Widget" at bounding box center [940, 255] width 141 height 28
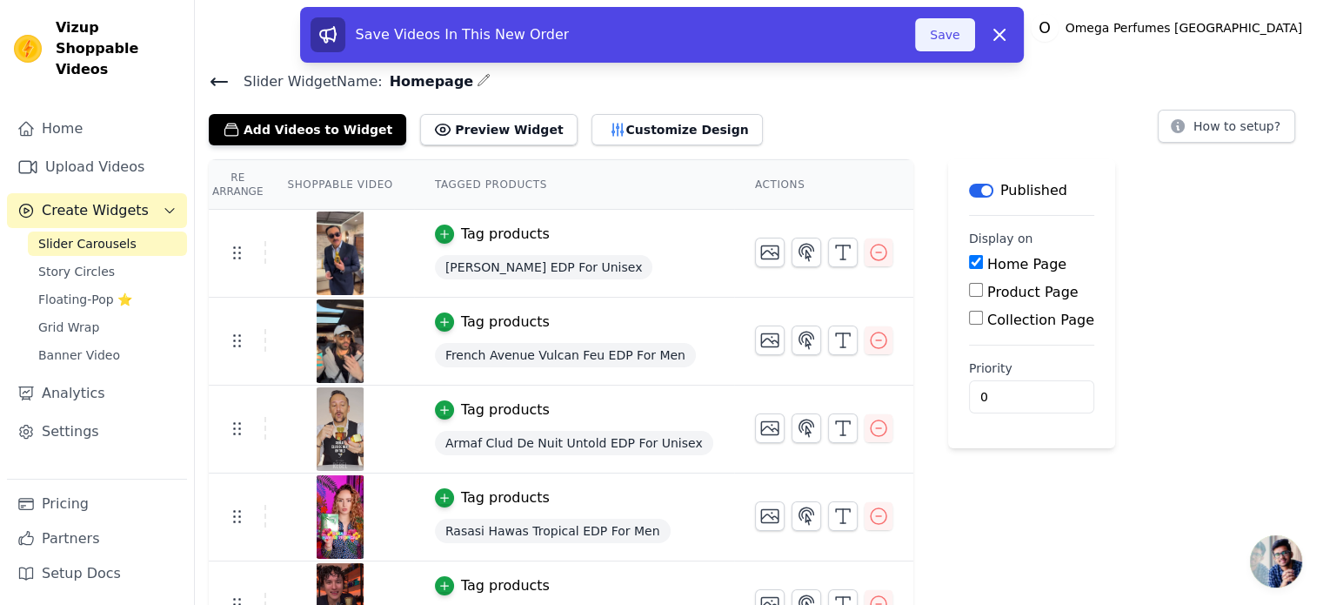
click at [947, 45] on button "Save" at bounding box center [944, 34] width 59 height 33
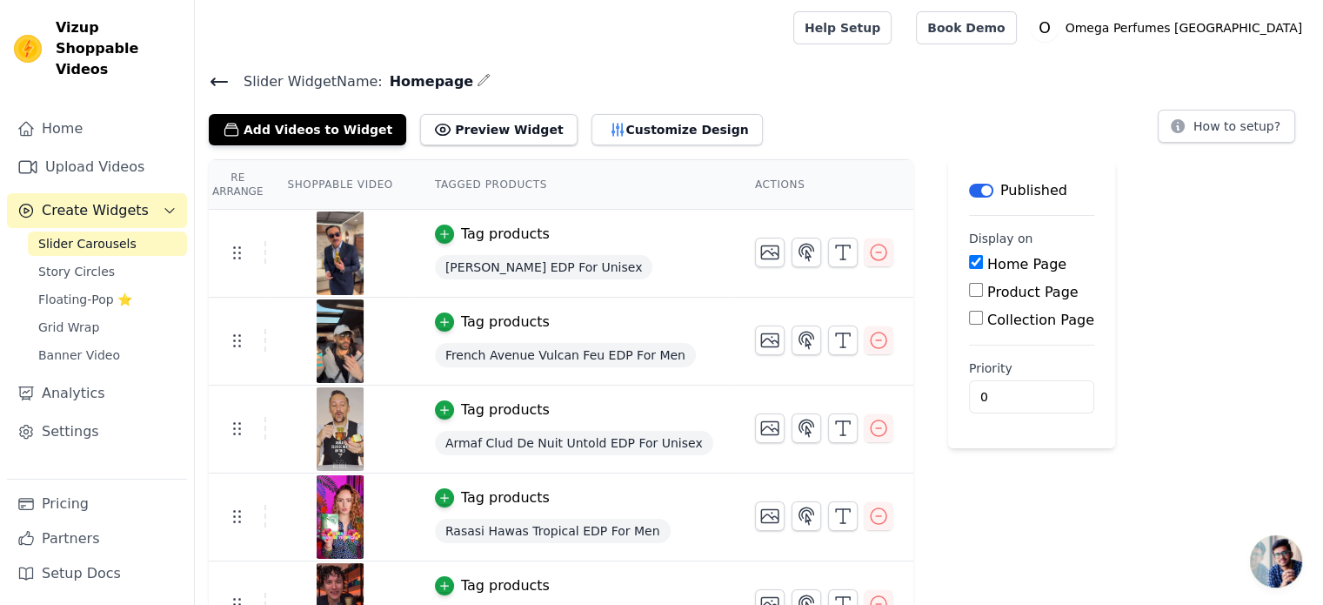
click at [969, 291] on input "Product Page" at bounding box center [976, 290] width 14 height 14
checkbox input "true"
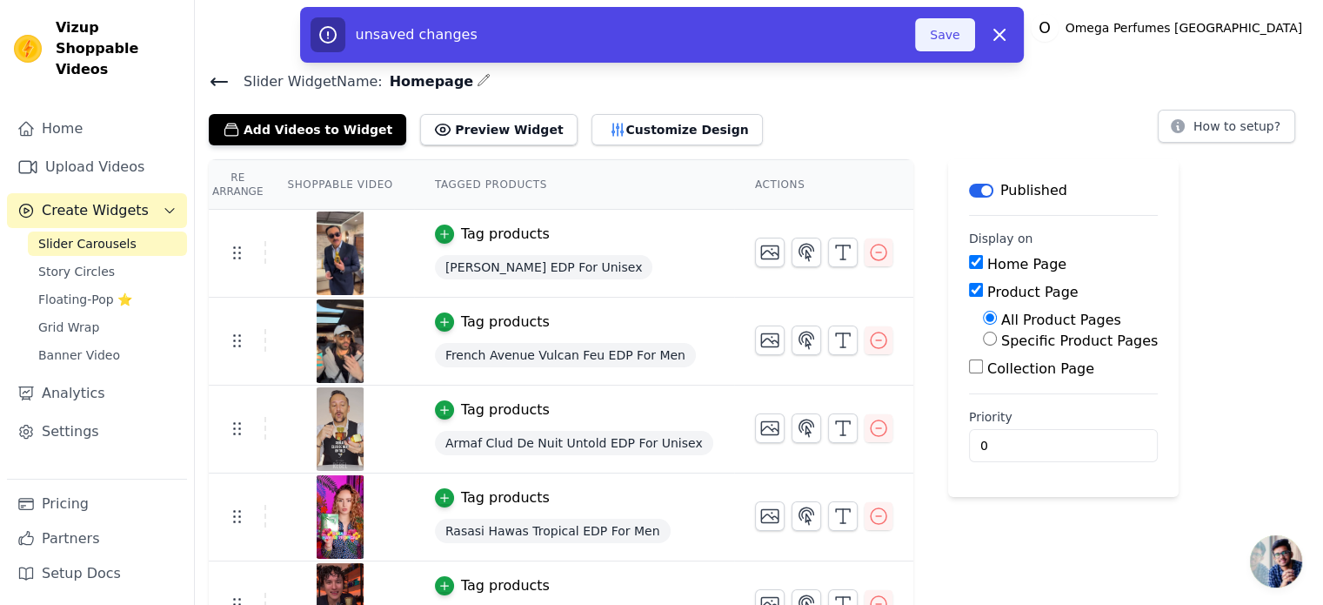
click at [951, 42] on button "Save" at bounding box center [944, 34] width 59 height 33
click at [892, 42] on link "Help Setup" at bounding box center [843, 27] width 98 height 33
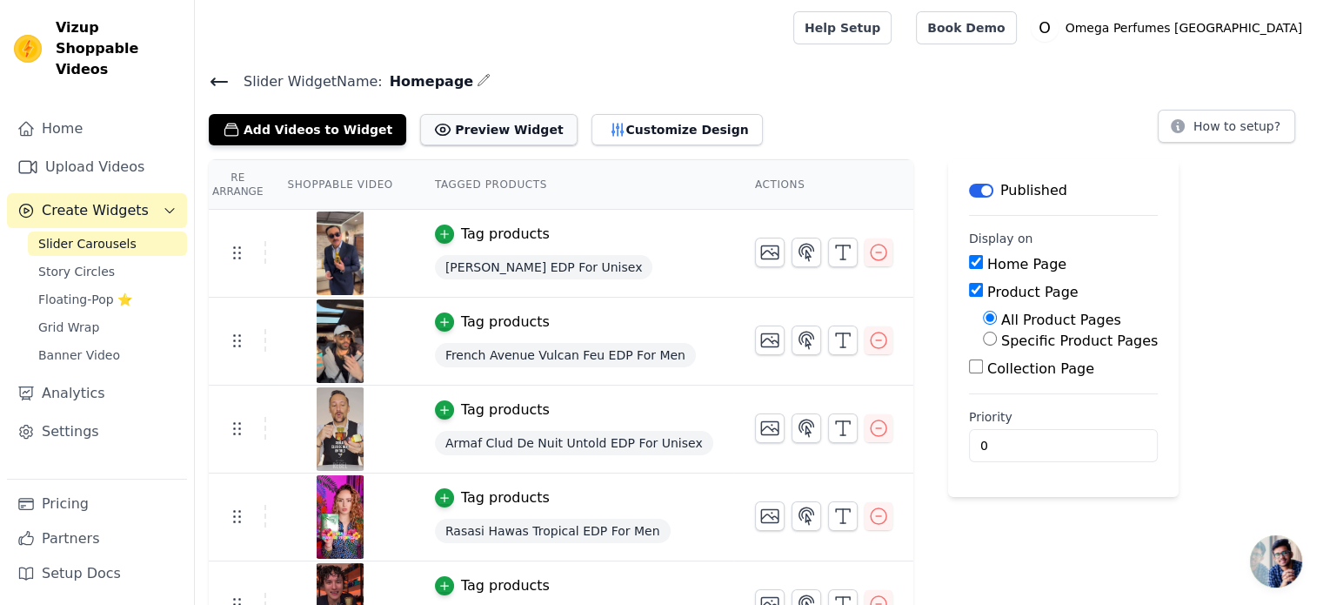
click at [463, 132] on button "Preview Widget" at bounding box center [498, 129] width 157 height 31
